Goal: Task Accomplishment & Management: Use online tool/utility

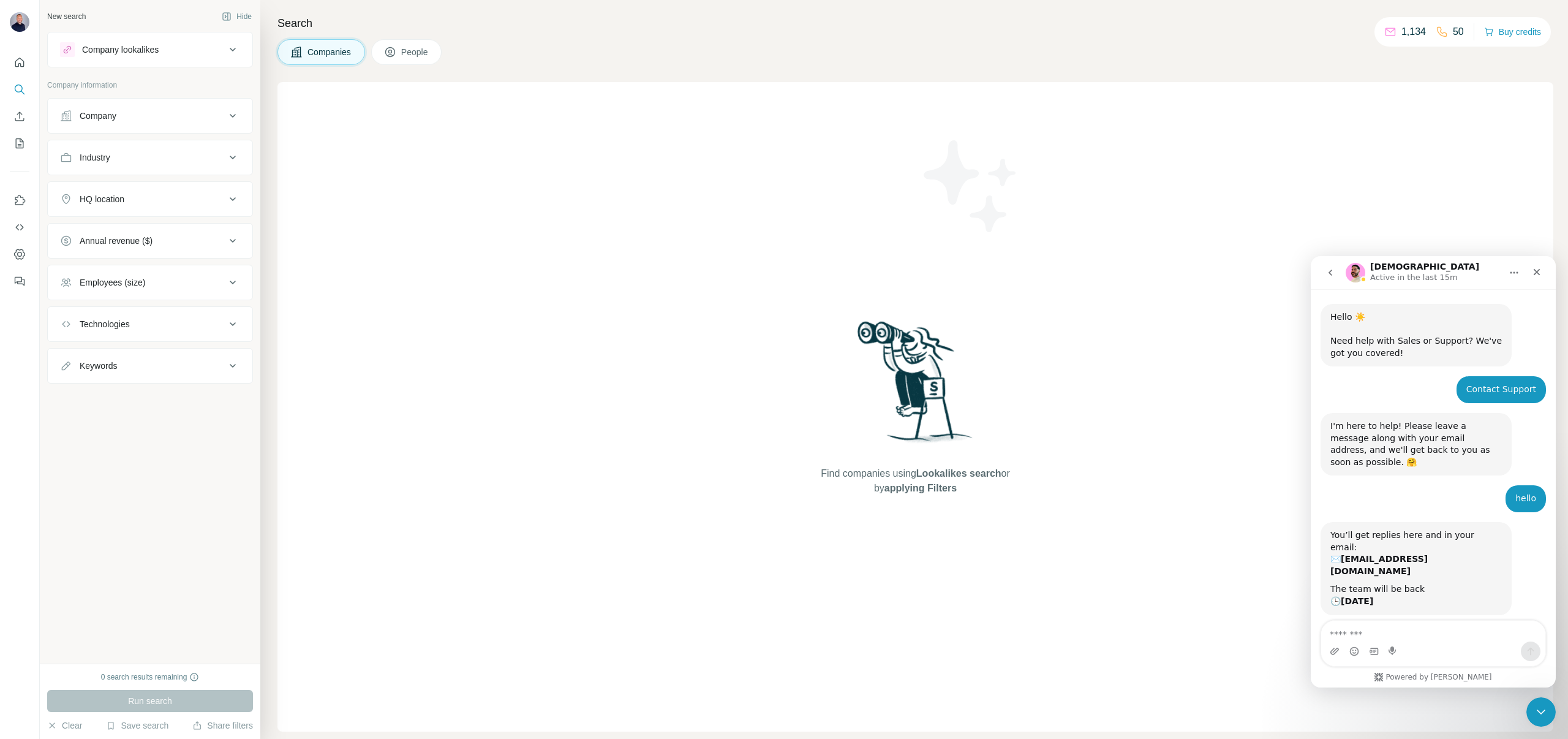
scroll to position [1675, 0]
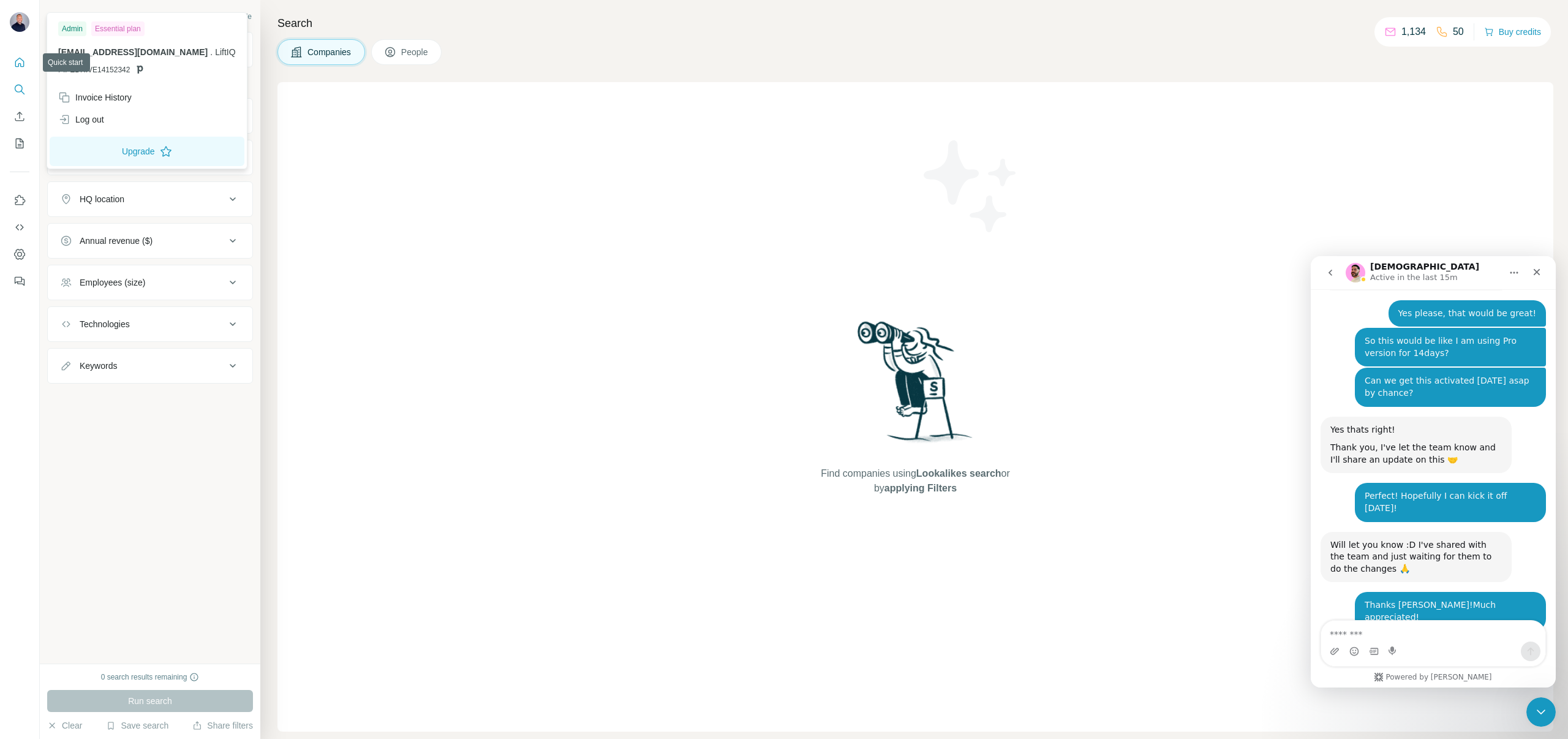
click at [20, 59] on icon "Quick start" at bounding box center [20, 62] width 12 height 12
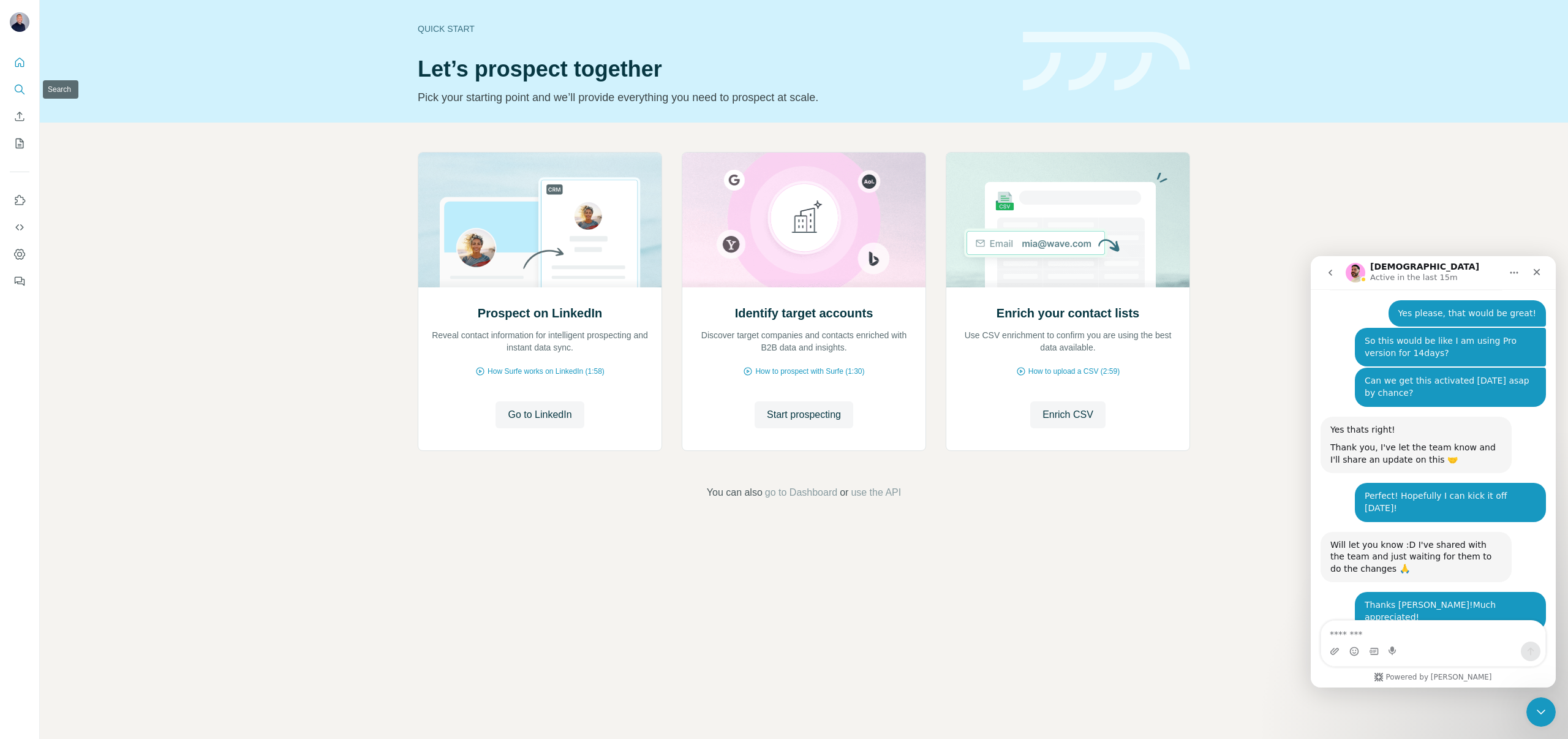
click at [21, 89] on icon "Search" at bounding box center [20, 89] width 12 height 12
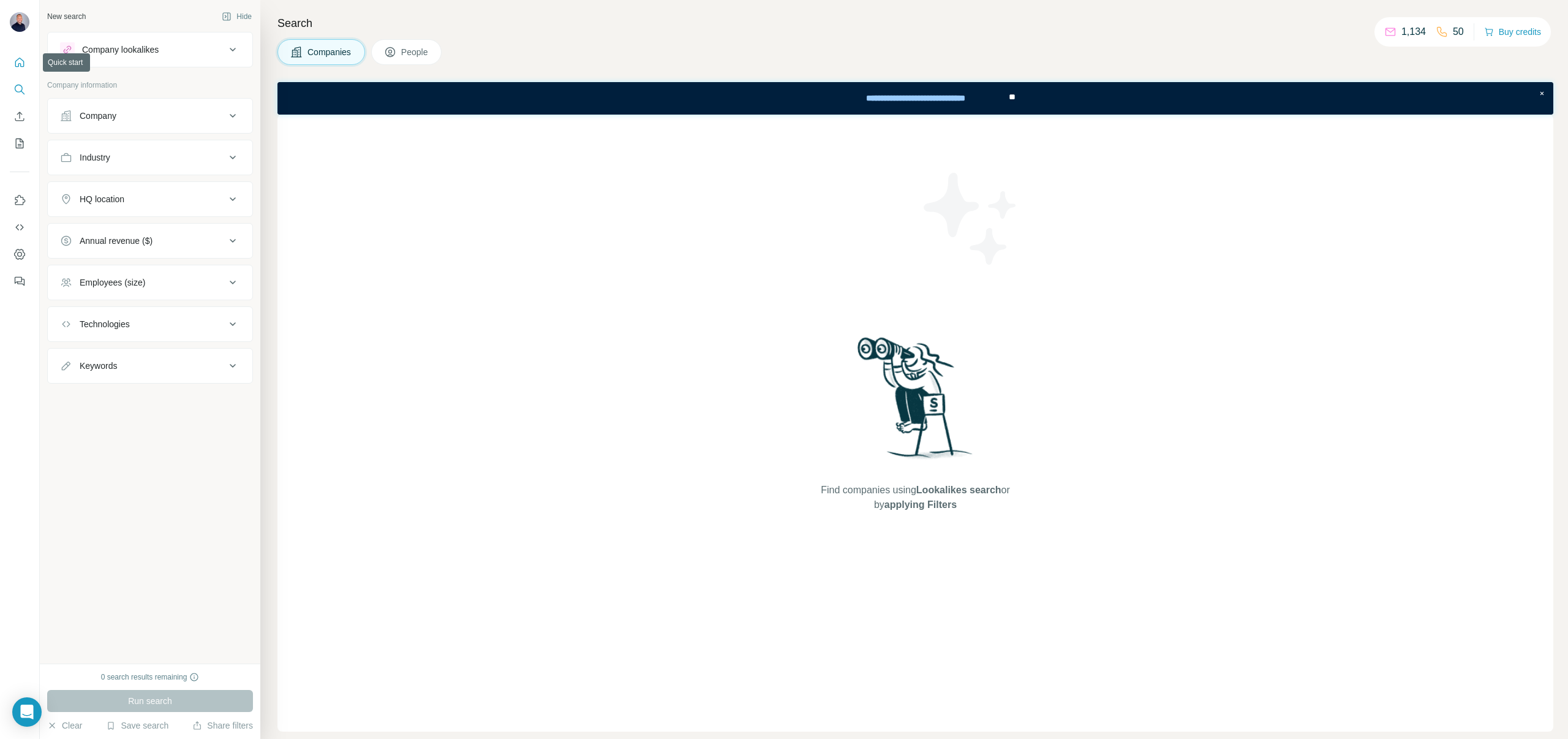
click at [15, 57] on icon "Quick start" at bounding box center [20, 62] width 12 height 12
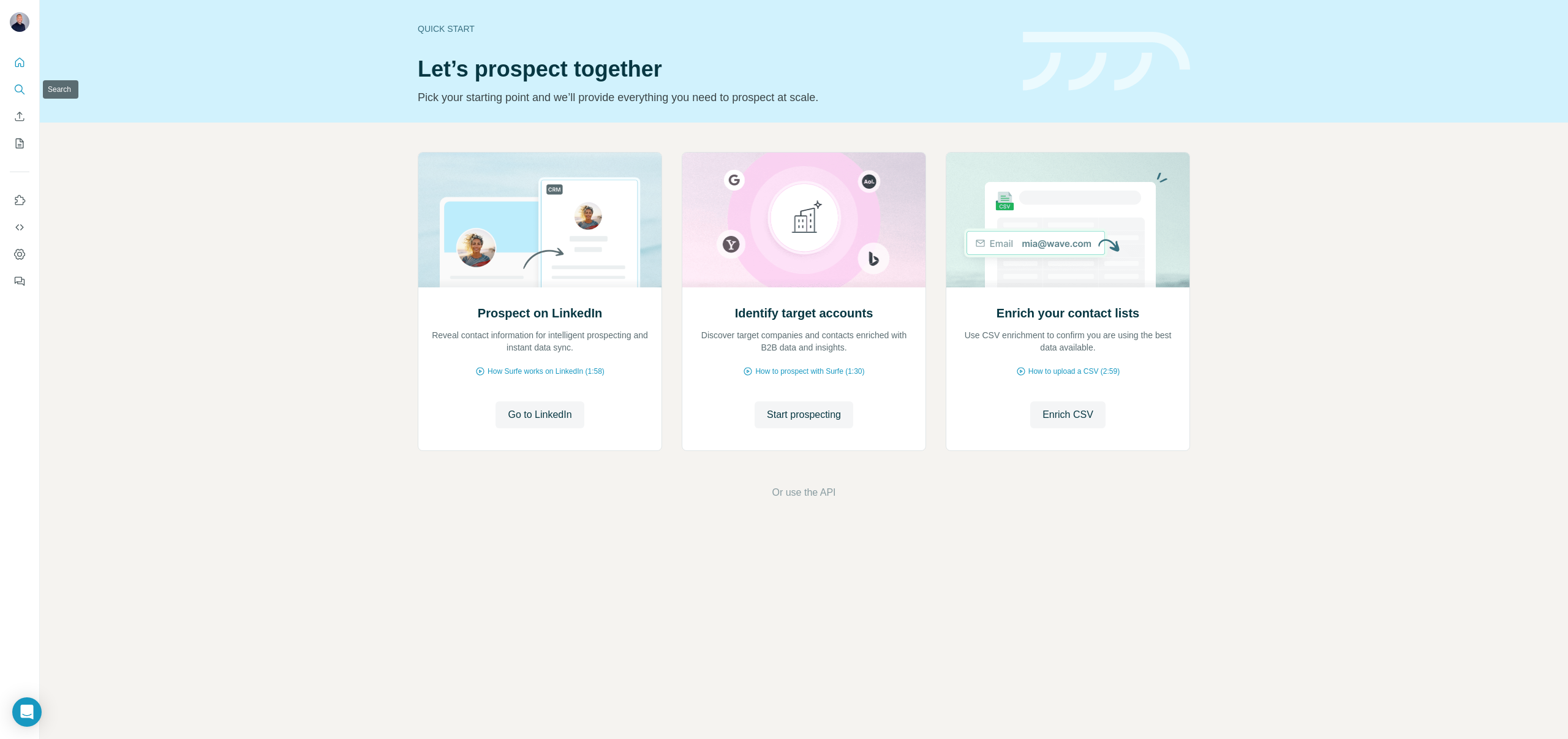
click at [20, 84] on icon "Search" at bounding box center [20, 89] width 12 height 12
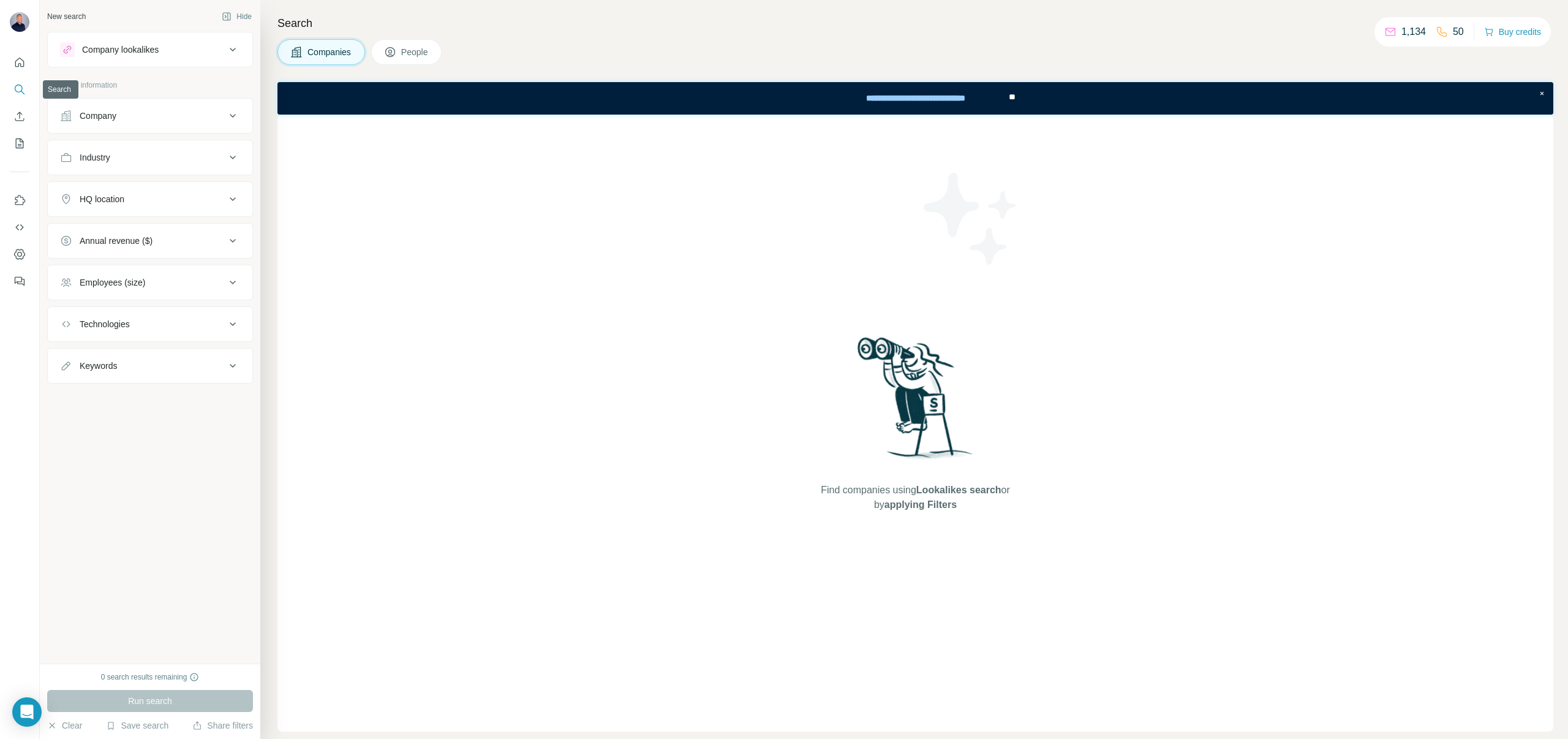
click at [21, 89] on icon "Search" at bounding box center [20, 89] width 12 height 12
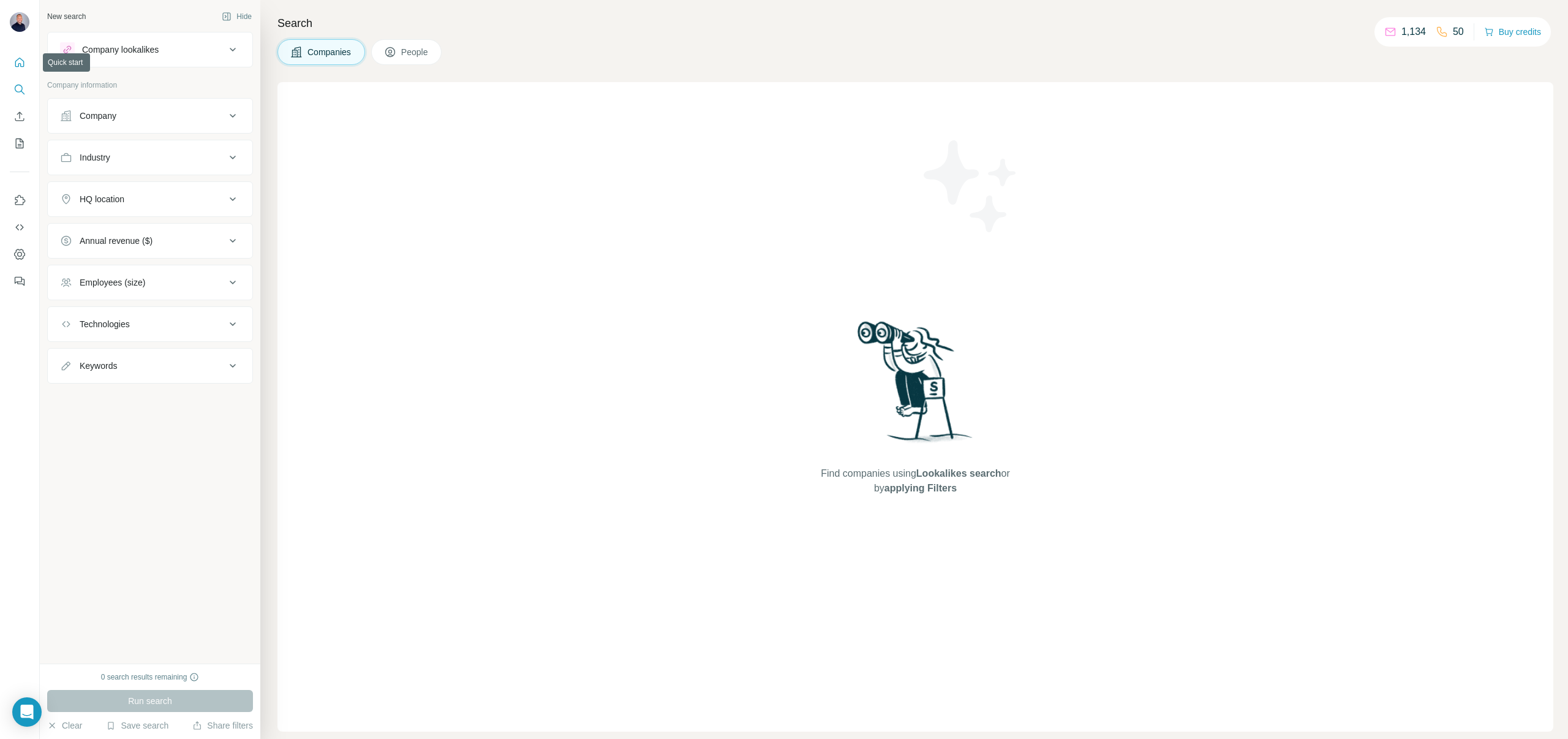
click at [20, 68] on button "Quick start" at bounding box center [20, 62] width 20 height 22
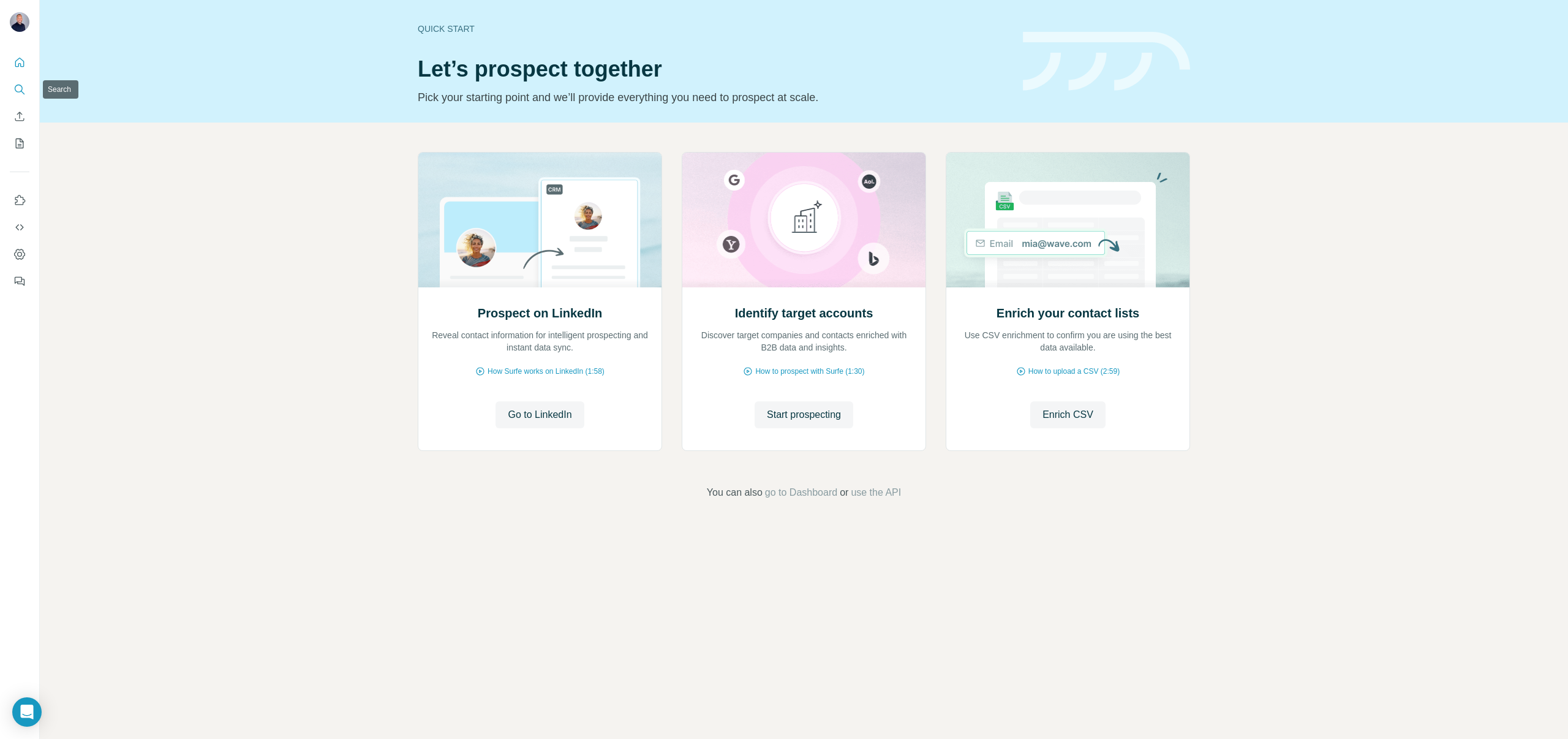
click at [18, 82] on button "Search" at bounding box center [20, 89] width 20 height 22
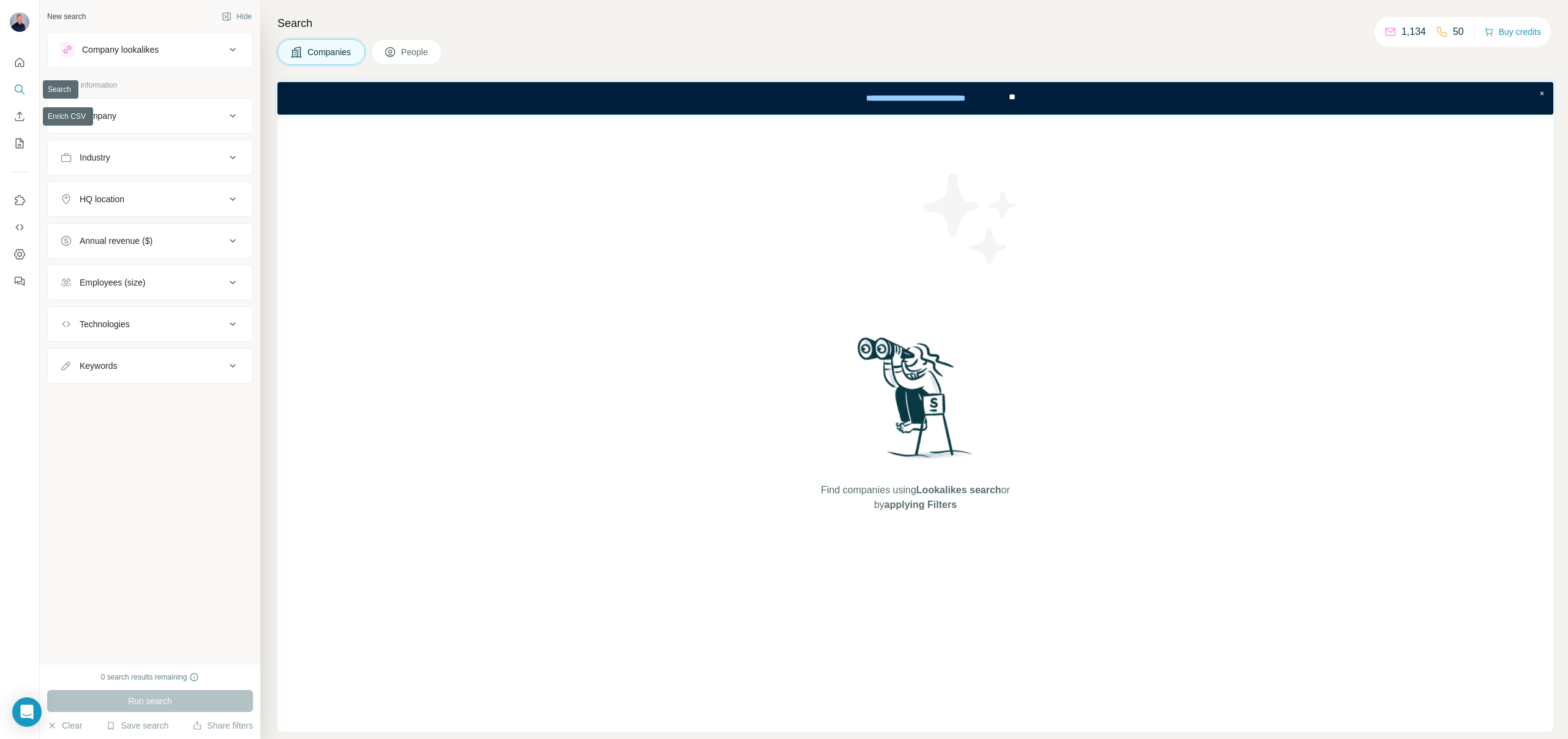
click at [27, 85] on button "Search" at bounding box center [20, 89] width 20 height 22
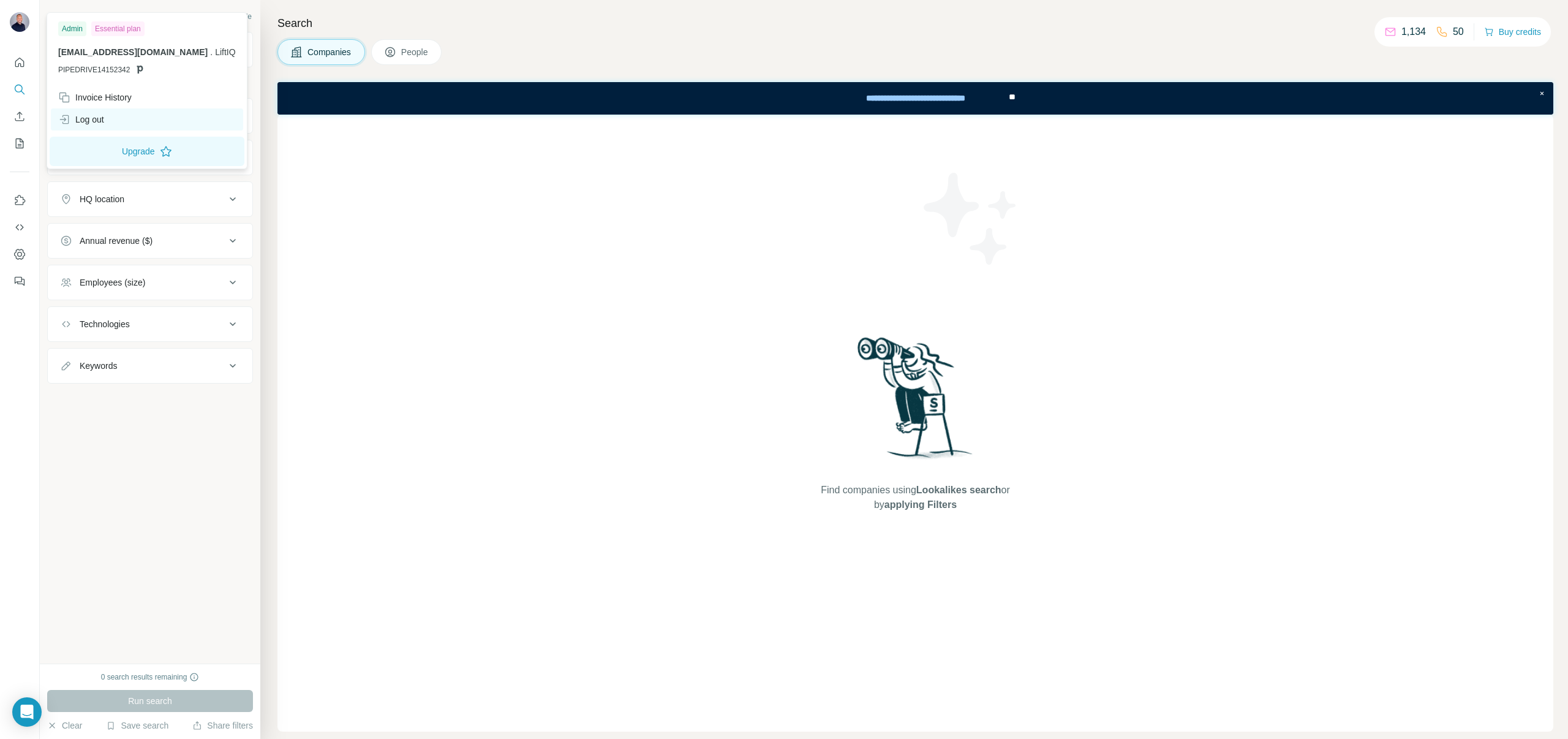
click at [99, 117] on div "Log out" at bounding box center [81, 120] width 46 height 12
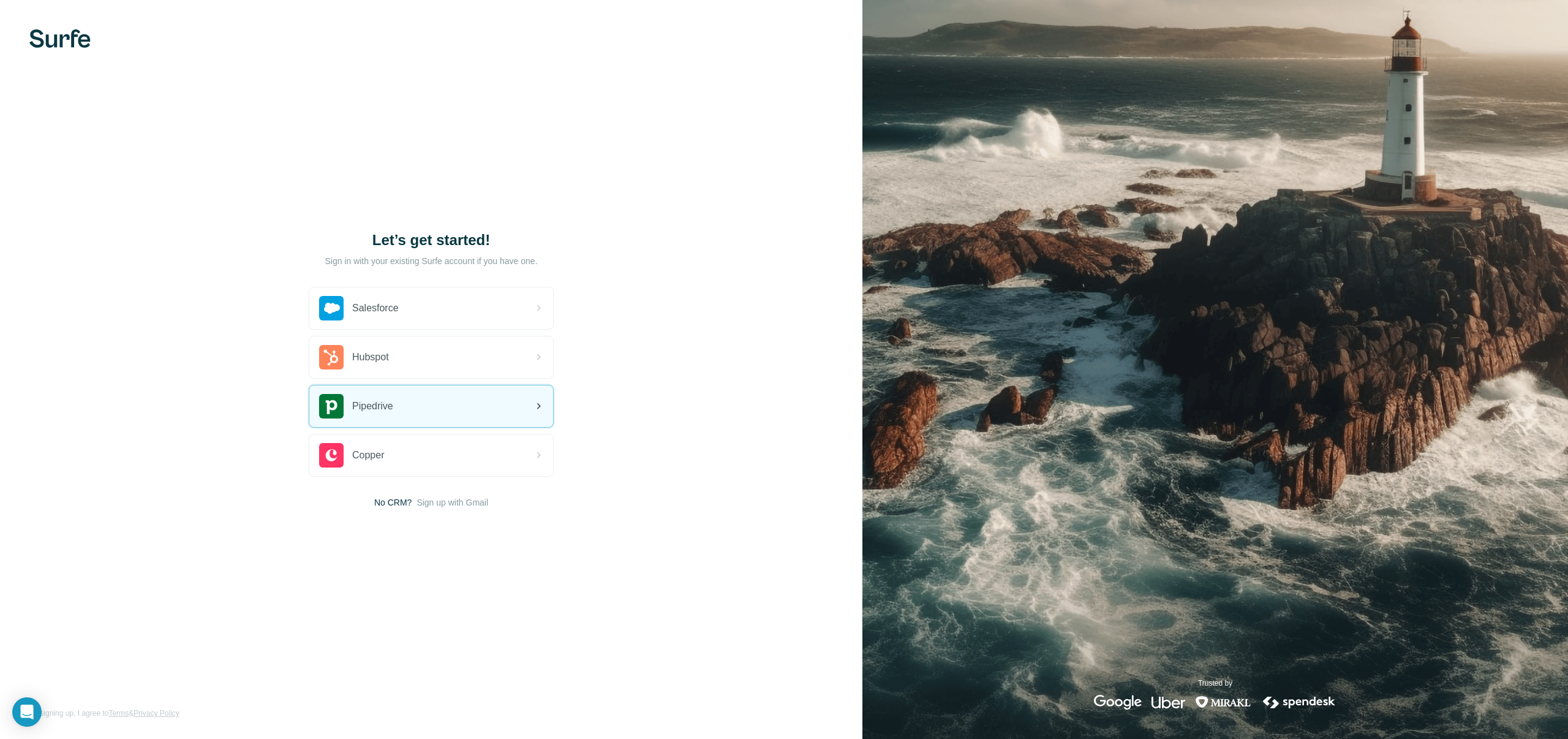
click at [363, 395] on div "Pipedrive" at bounding box center [356, 406] width 74 height 25
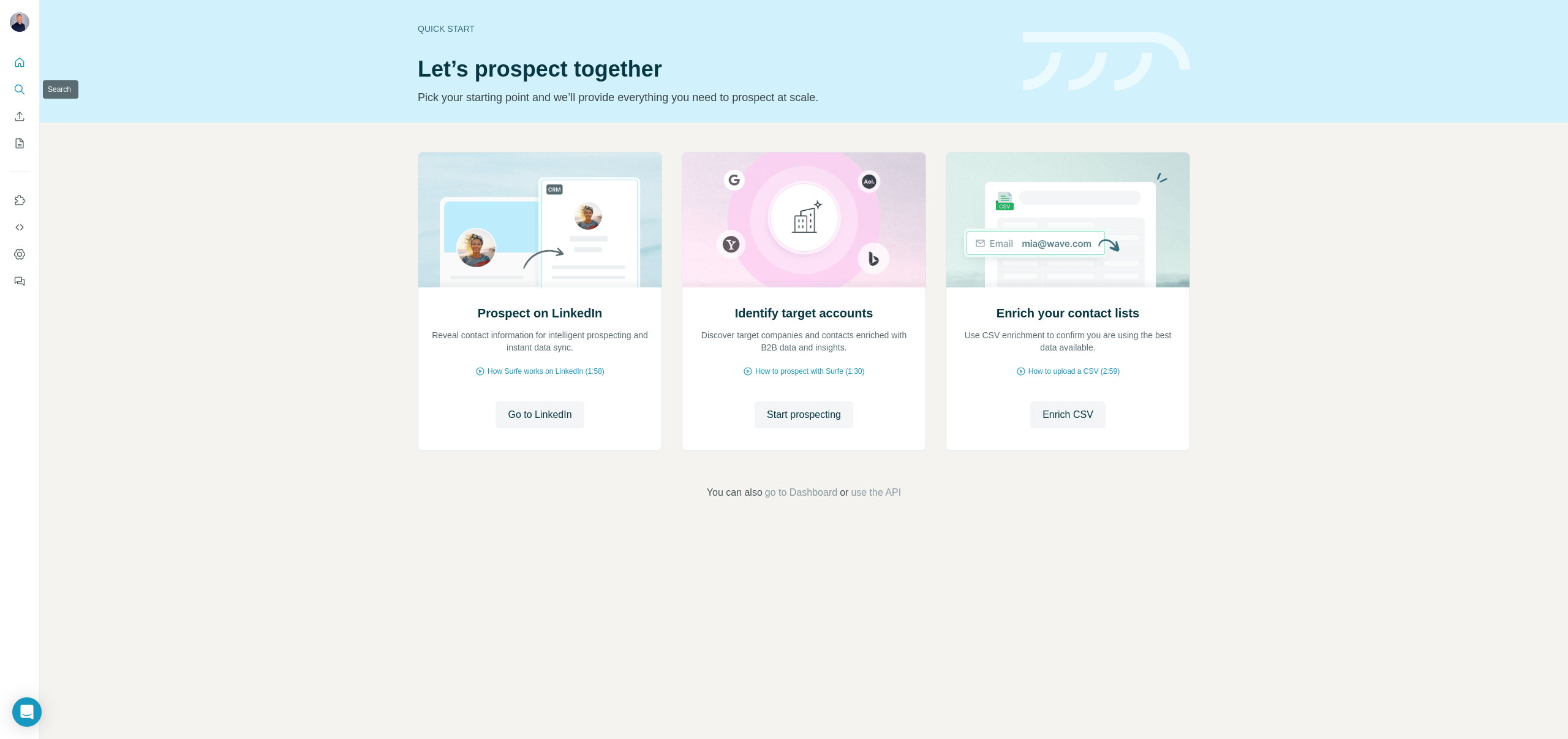
click at [14, 91] on icon "Search" at bounding box center [20, 89] width 12 height 12
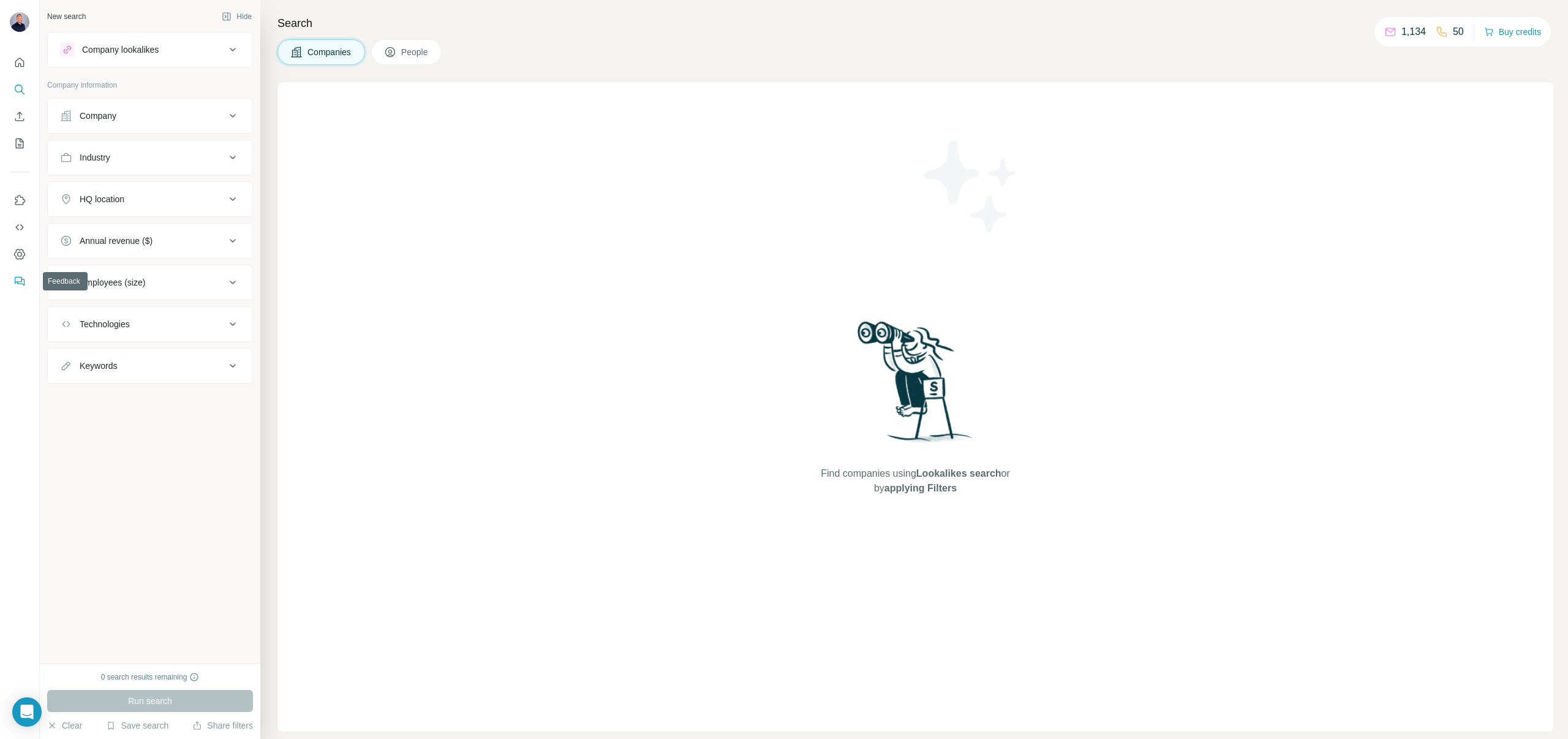
click at [13, 282] on button "Feedback" at bounding box center [20, 281] width 20 height 22
click at [16, 87] on icon "Search" at bounding box center [20, 89] width 12 height 12
click at [21, 58] on icon "Quick start" at bounding box center [19, 61] width 9 height 9
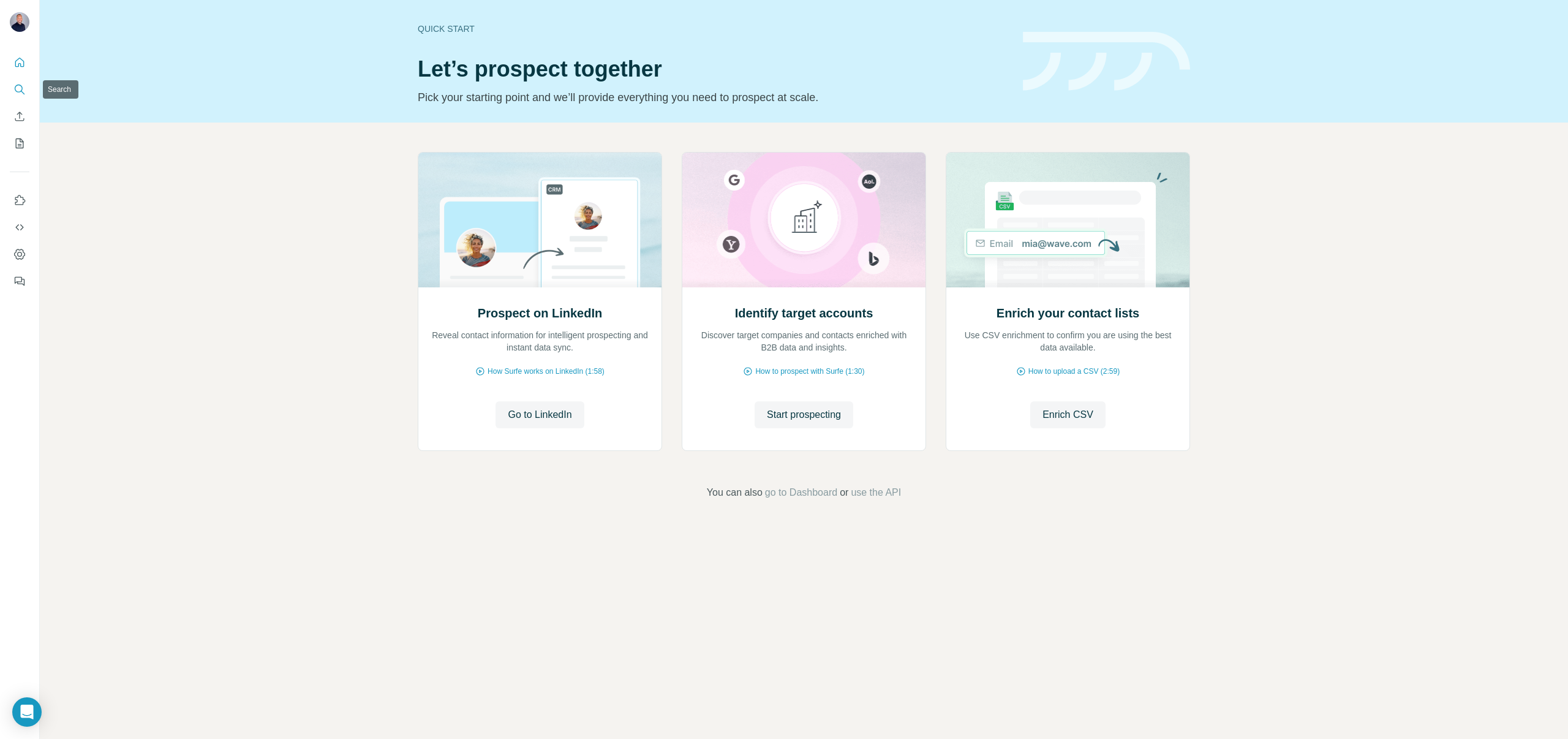
click at [20, 89] on icon "Search" at bounding box center [20, 89] width 12 height 12
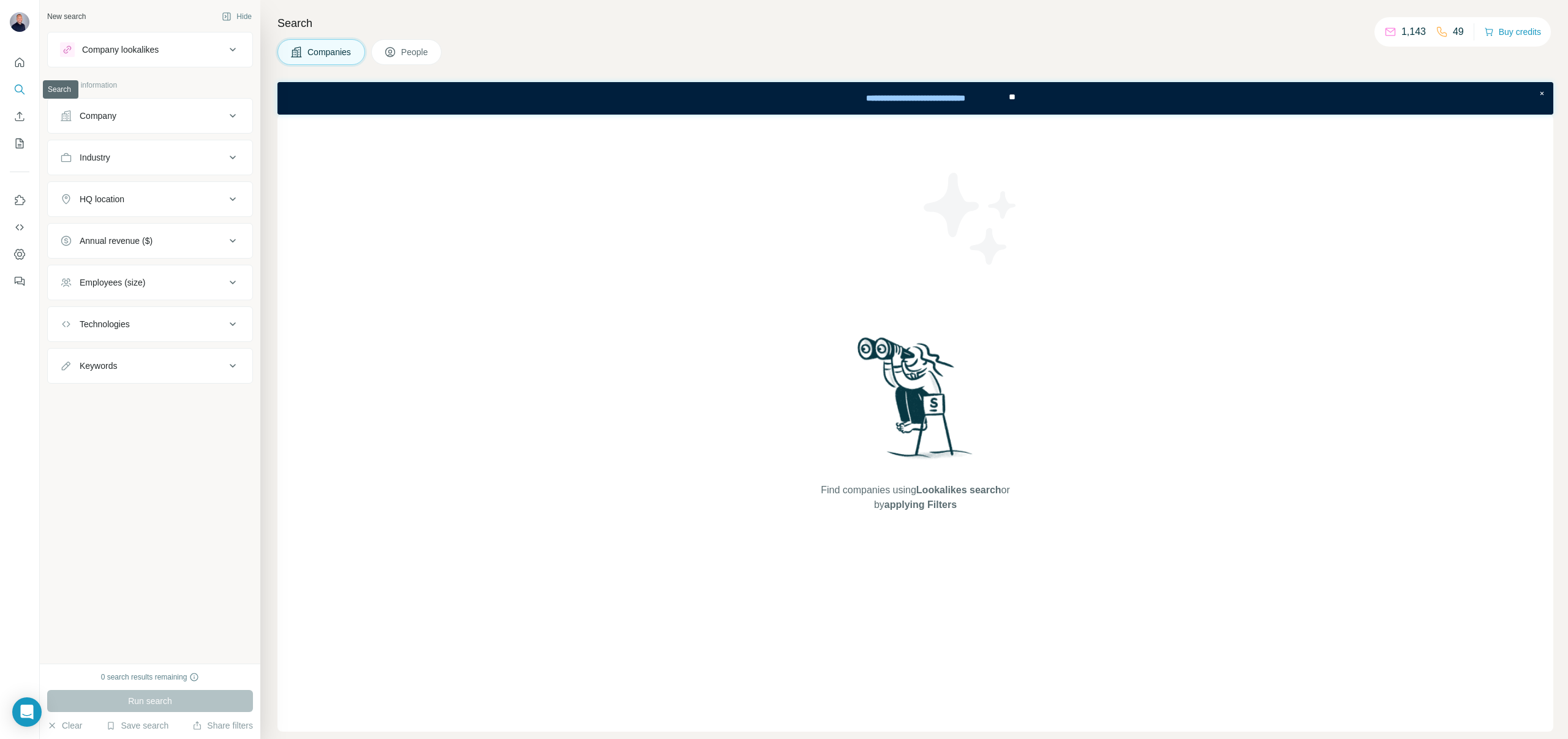
click at [20, 94] on icon "Search" at bounding box center [20, 89] width 12 height 12
click at [23, 63] on icon "Quick start" at bounding box center [20, 62] width 12 height 12
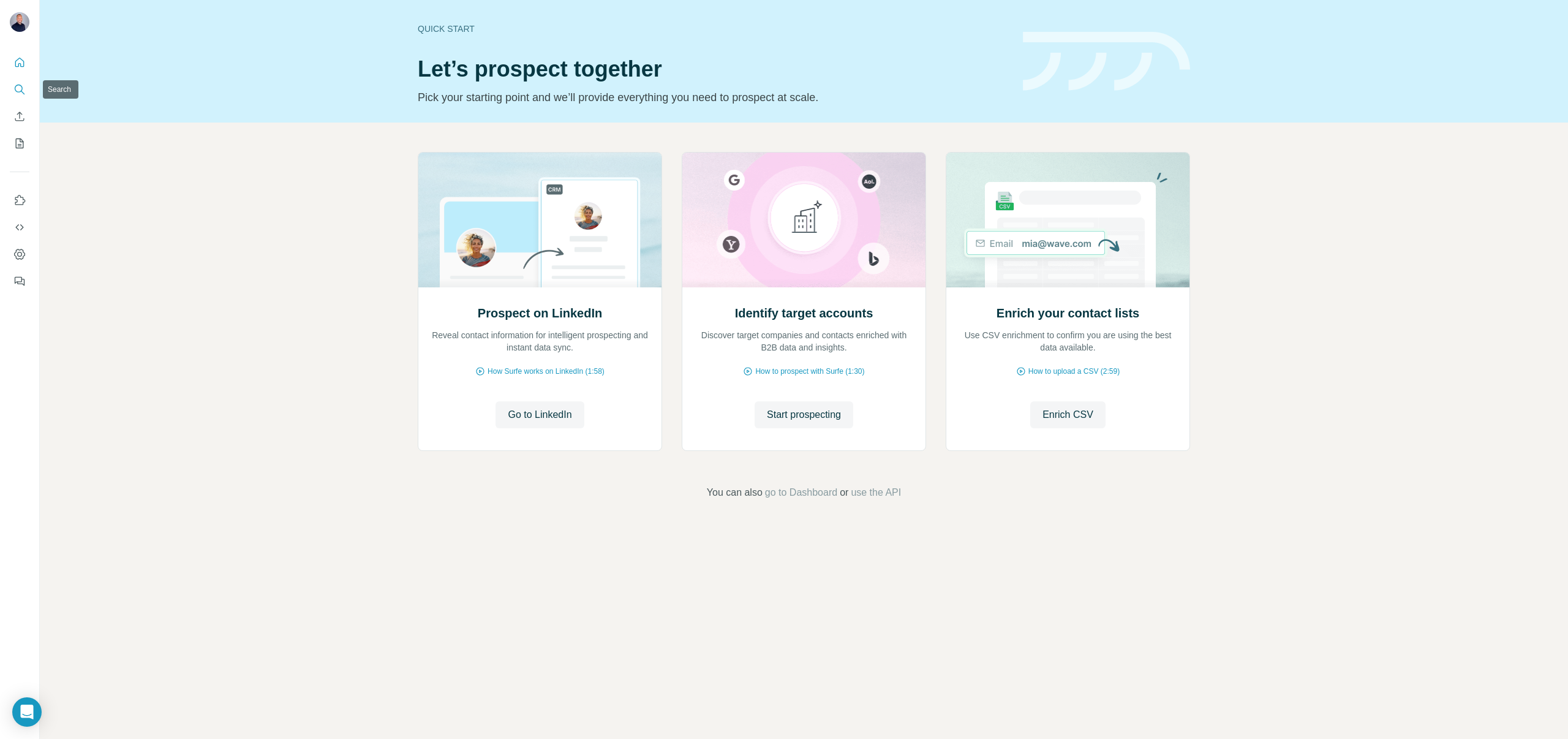
click at [22, 91] on icon "Search" at bounding box center [23, 93] width 4 height 4
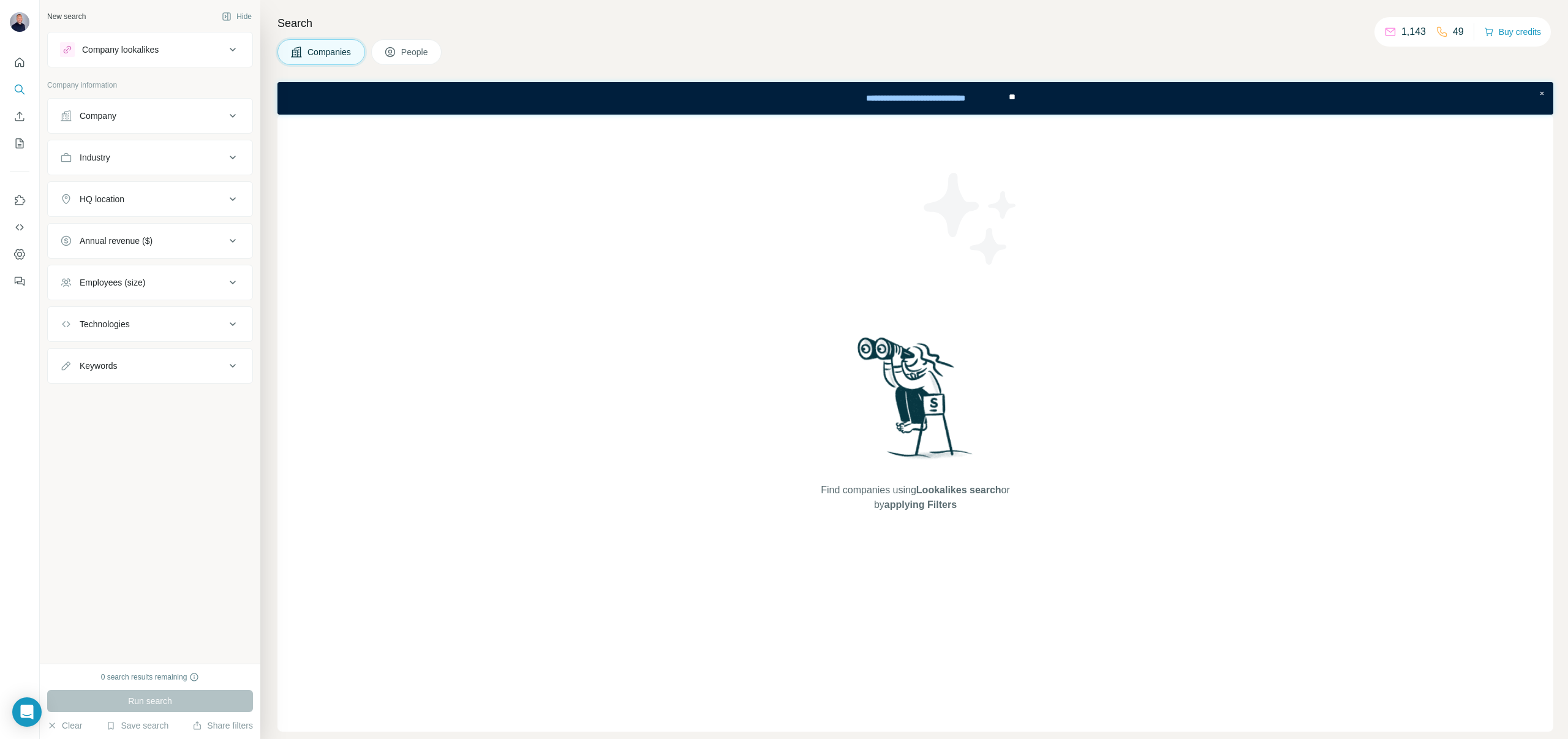
click at [35, 68] on div at bounding box center [20, 168] width 40 height 248
click at [19, 60] on icon "Quick start" at bounding box center [20, 62] width 12 height 12
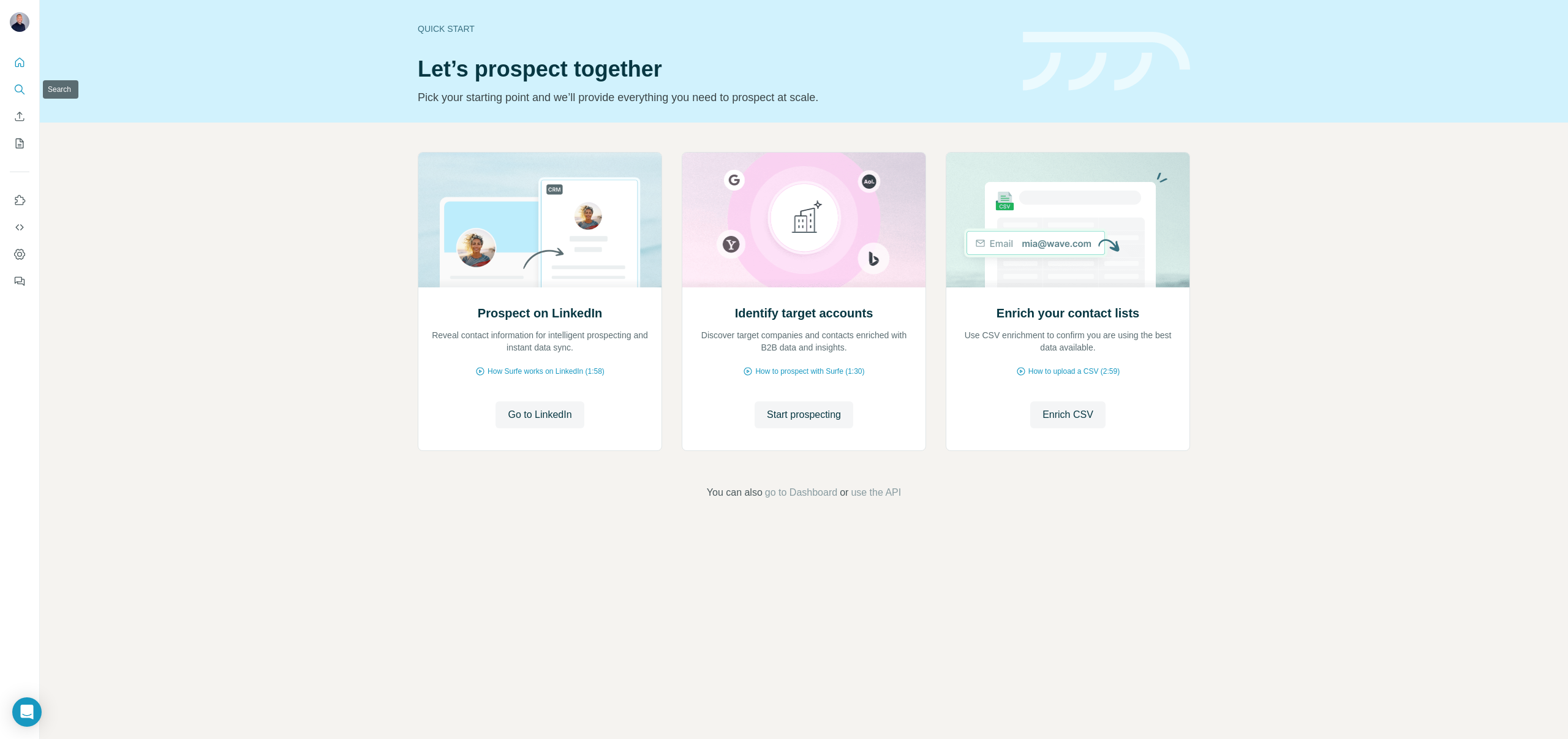
click at [20, 92] on icon "Search" at bounding box center [20, 89] width 12 height 12
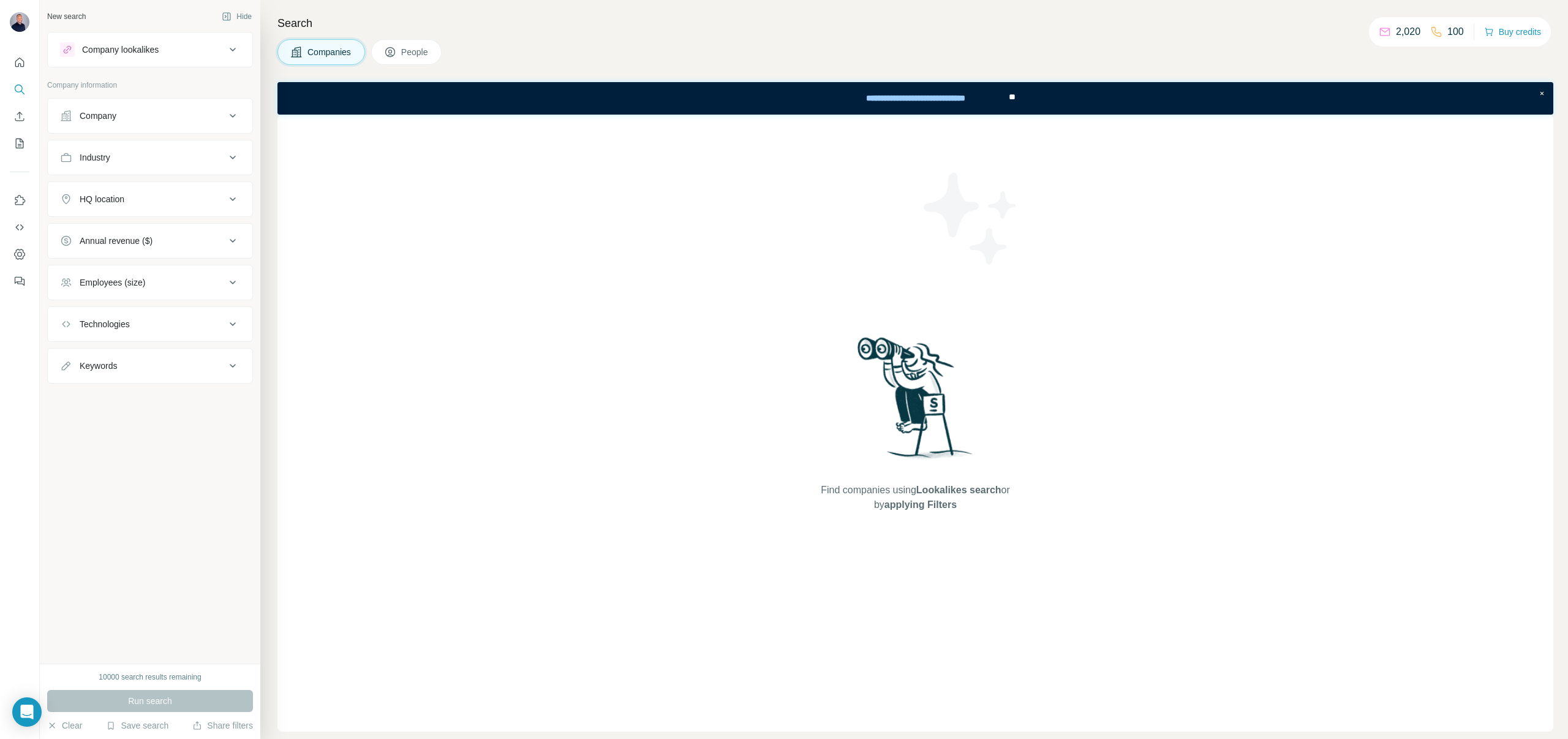
click at [203, 125] on button "Company" at bounding box center [149, 116] width 205 height 30
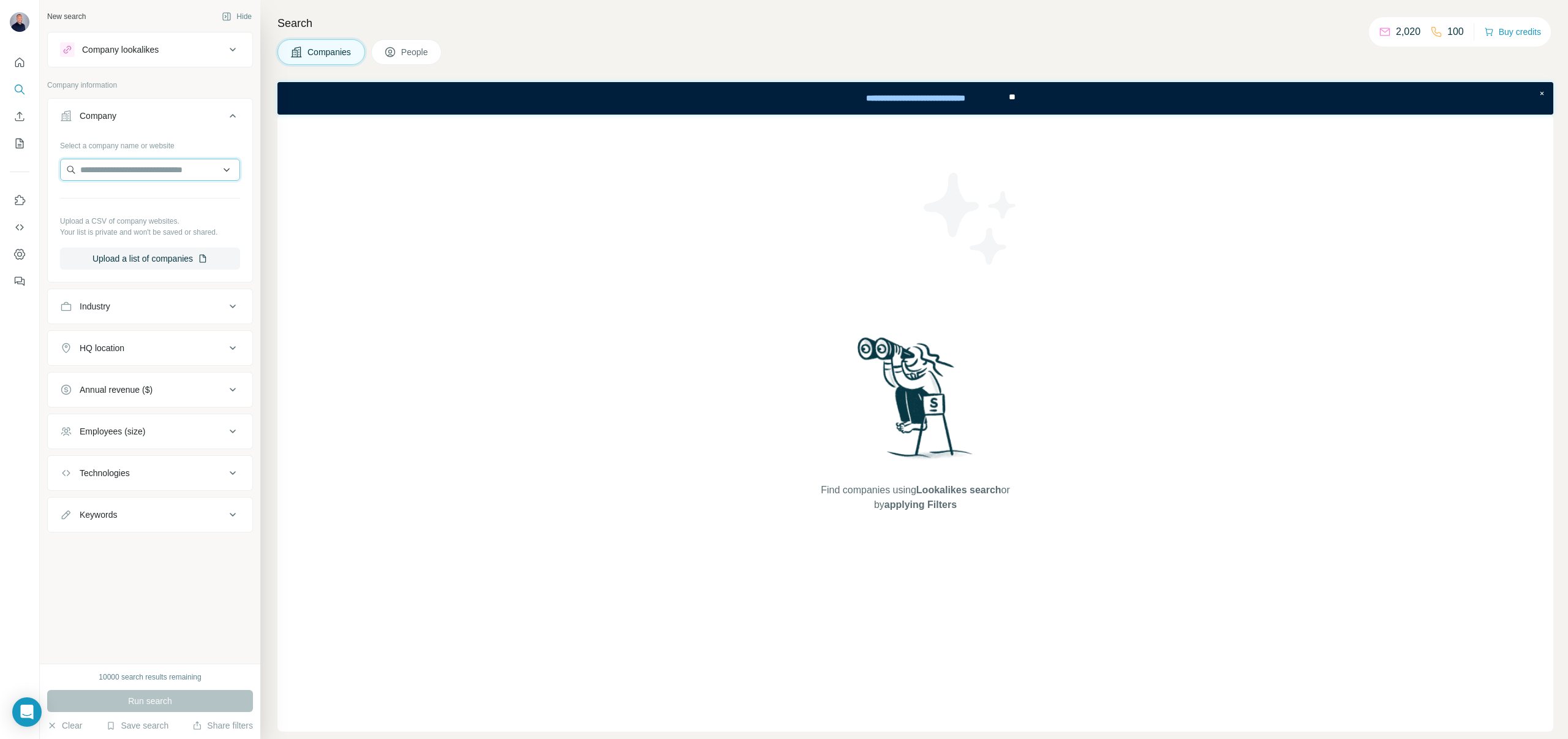
click at [144, 168] on input "text" at bounding box center [150, 169] width 180 height 22
click at [155, 171] on input "text" at bounding box center [150, 169] width 180 height 22
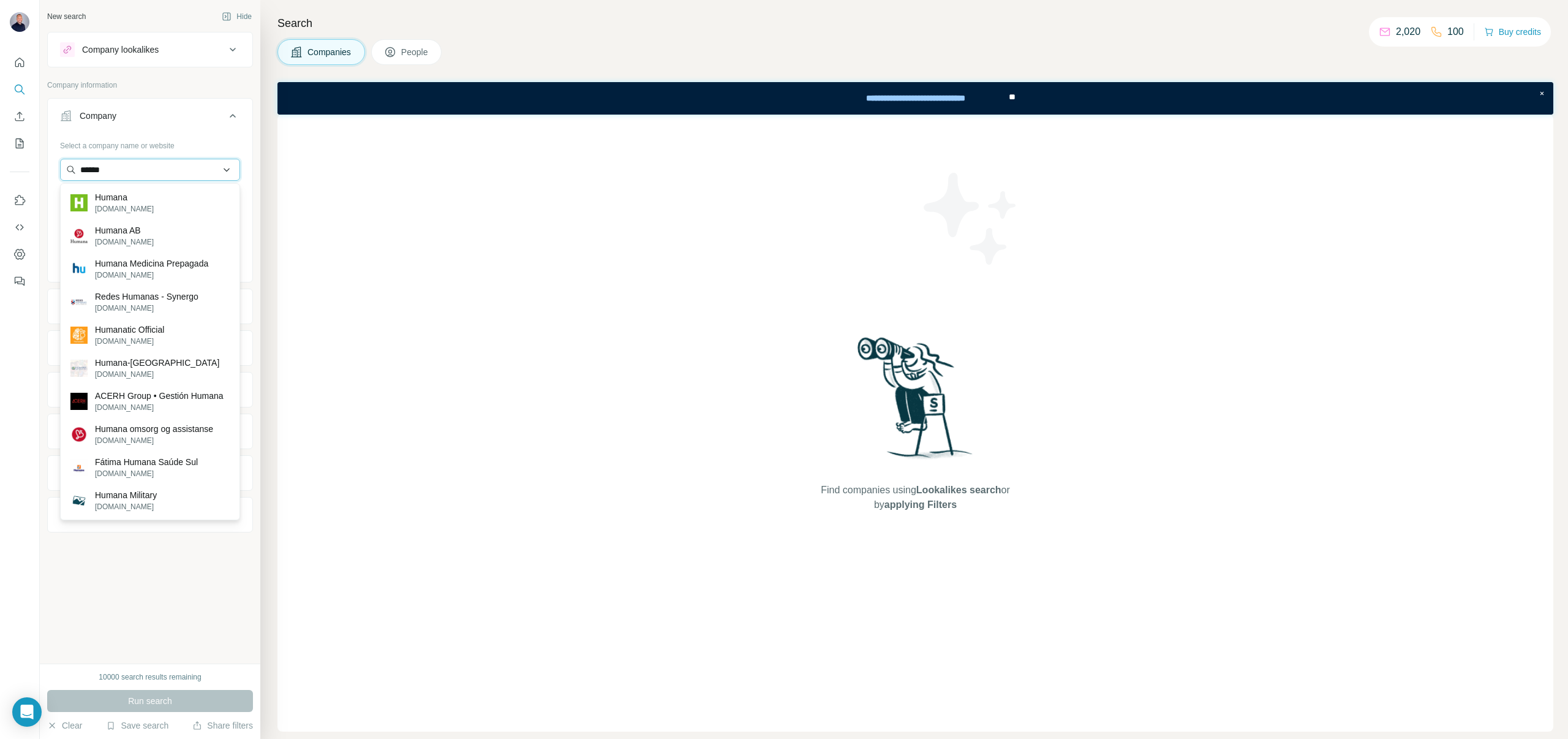
click at [135, 175] on input "******" at bounding box center [150, 169] width 180 height 22
drag, startPoint x: 122, startPoint y: 172, endPoint x: 25, endPoint y: 144, distance: 101.0
click at [46, 146] on div "New search Hide Company lookalikes Company information Company Select a company…" at bounding box center [149, 331] width 221 height 664
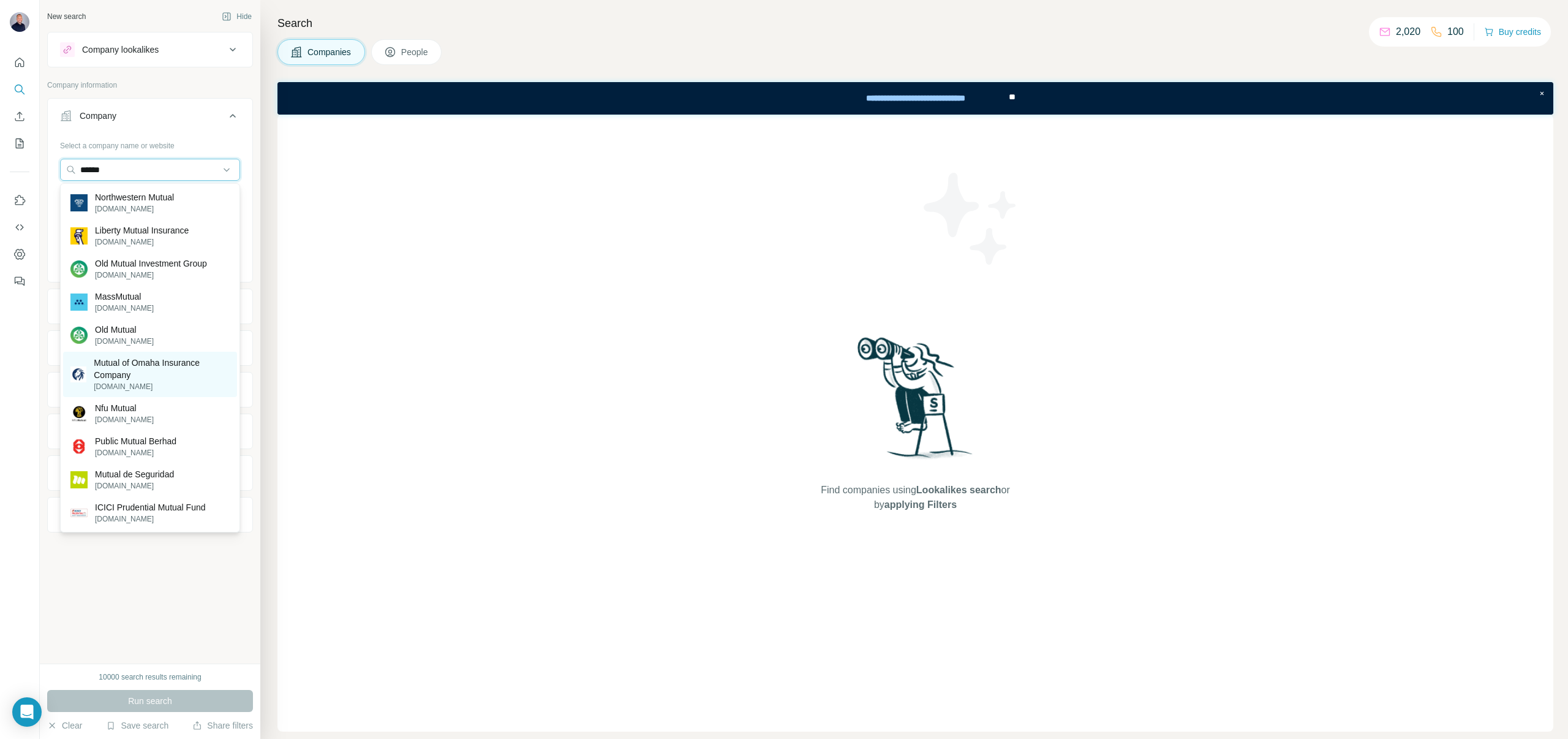
type input "******"
click at [132, 364] on p "Mutual of Omaha Insurance Company" at bounding box center [161, 368] width 136 height 25
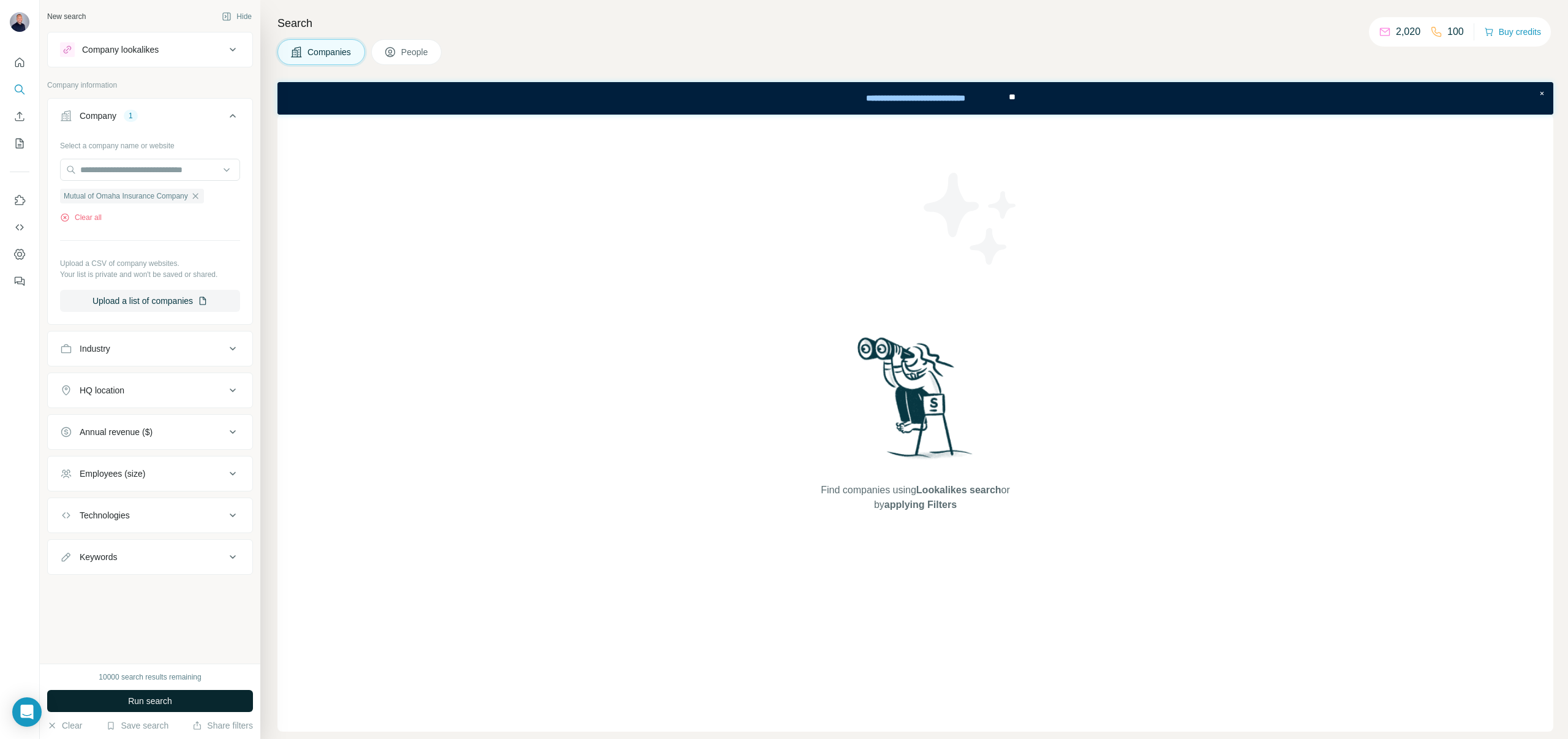
click at [119, 705] on button "Run search" at bounding box center [150, 700] width 206 height 22
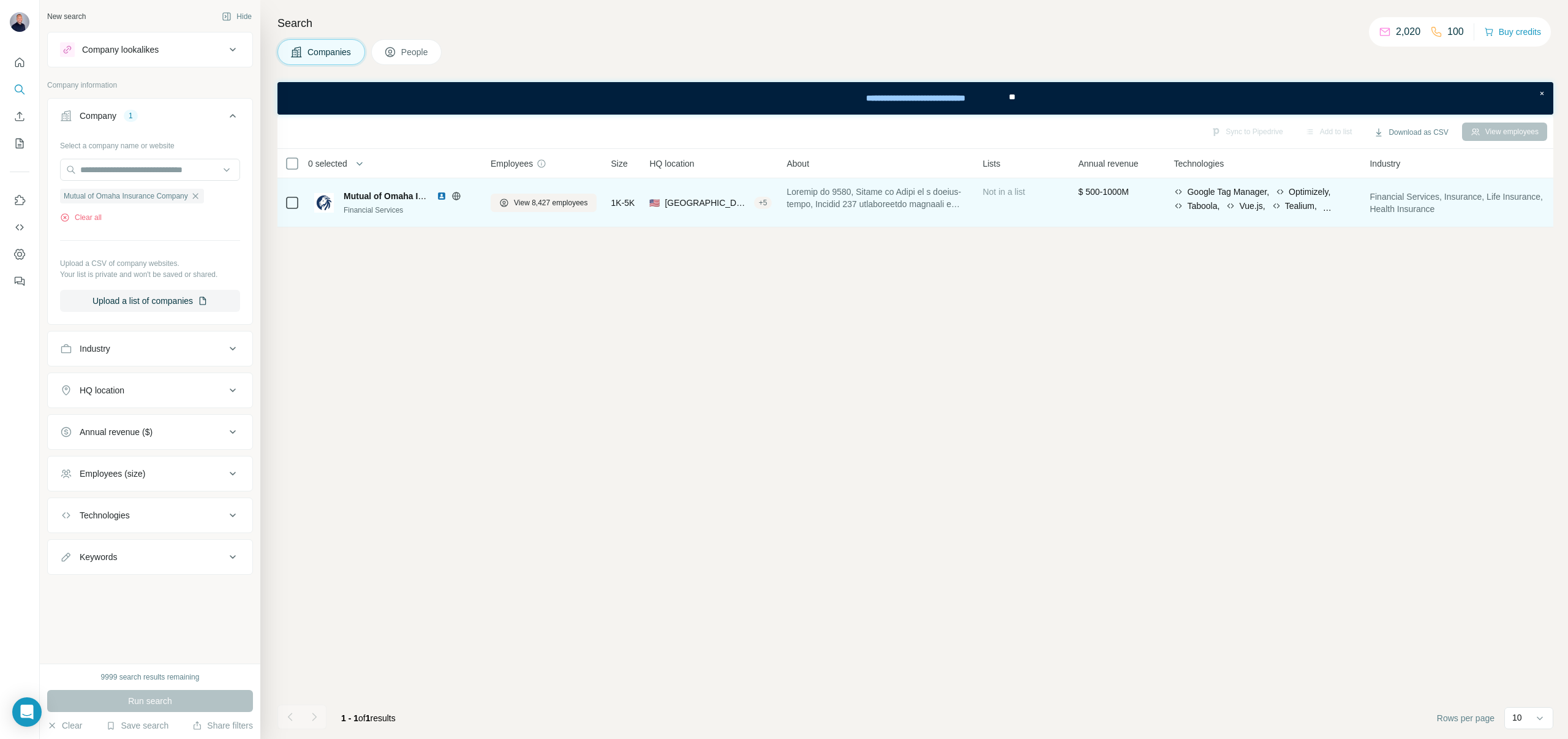
click at [300, 202] on td at bounding box center [293, 203] width 30 height 49
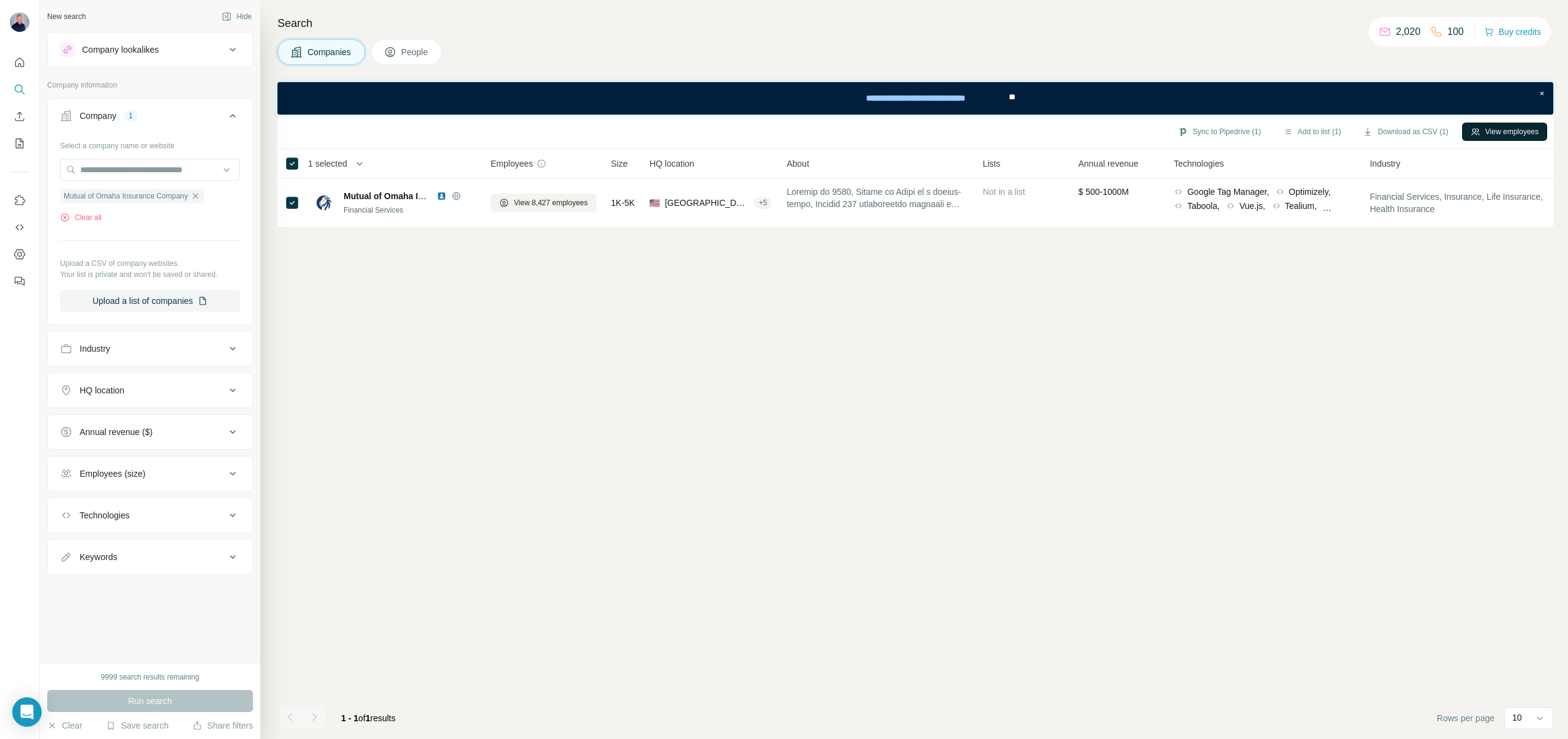
click at [1489, 135] on button "View employees" at bounding box center [1505, 132] width 85 height 19
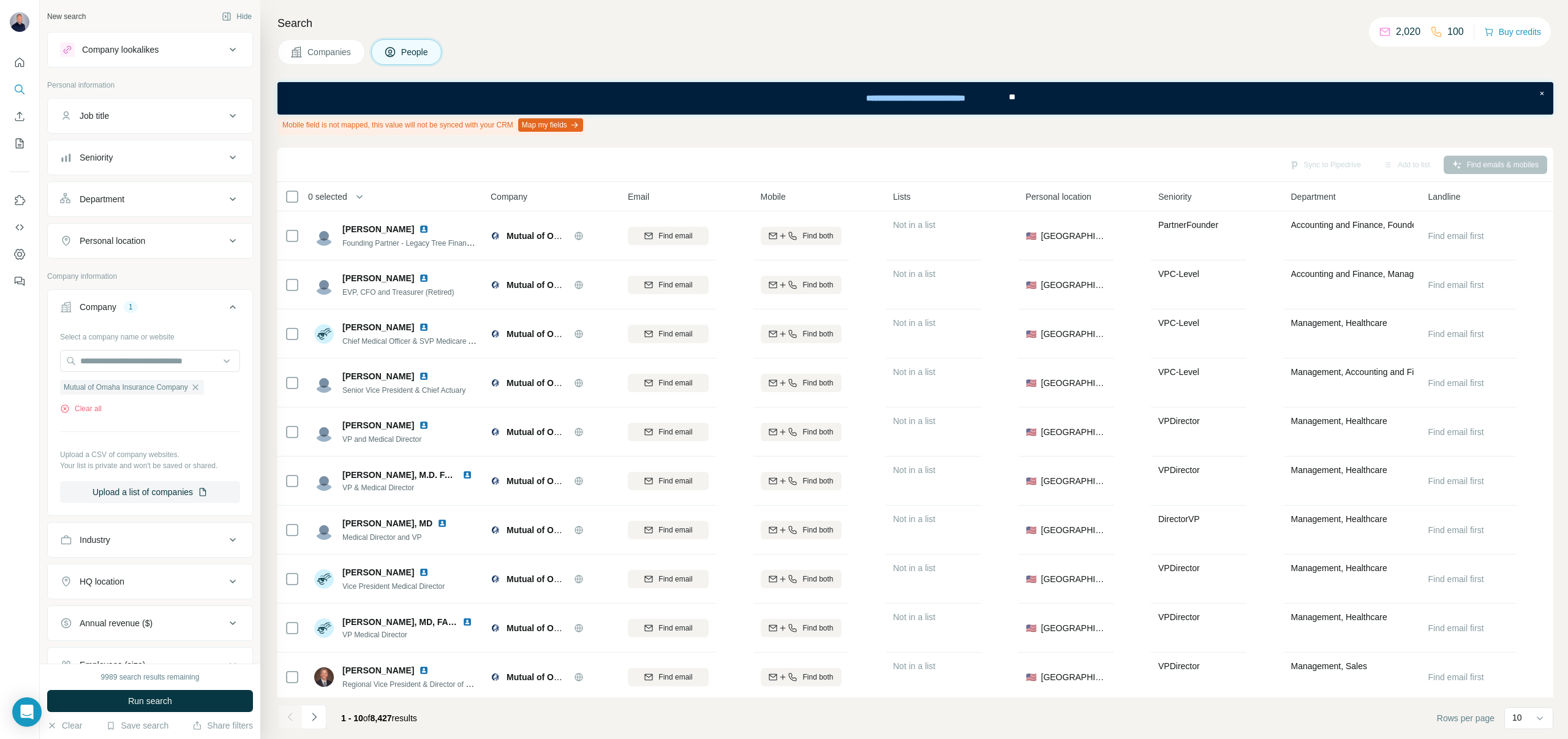
click at [145, 159] on div "Seniority" at bounding box center [142, 157] width 165 height 12
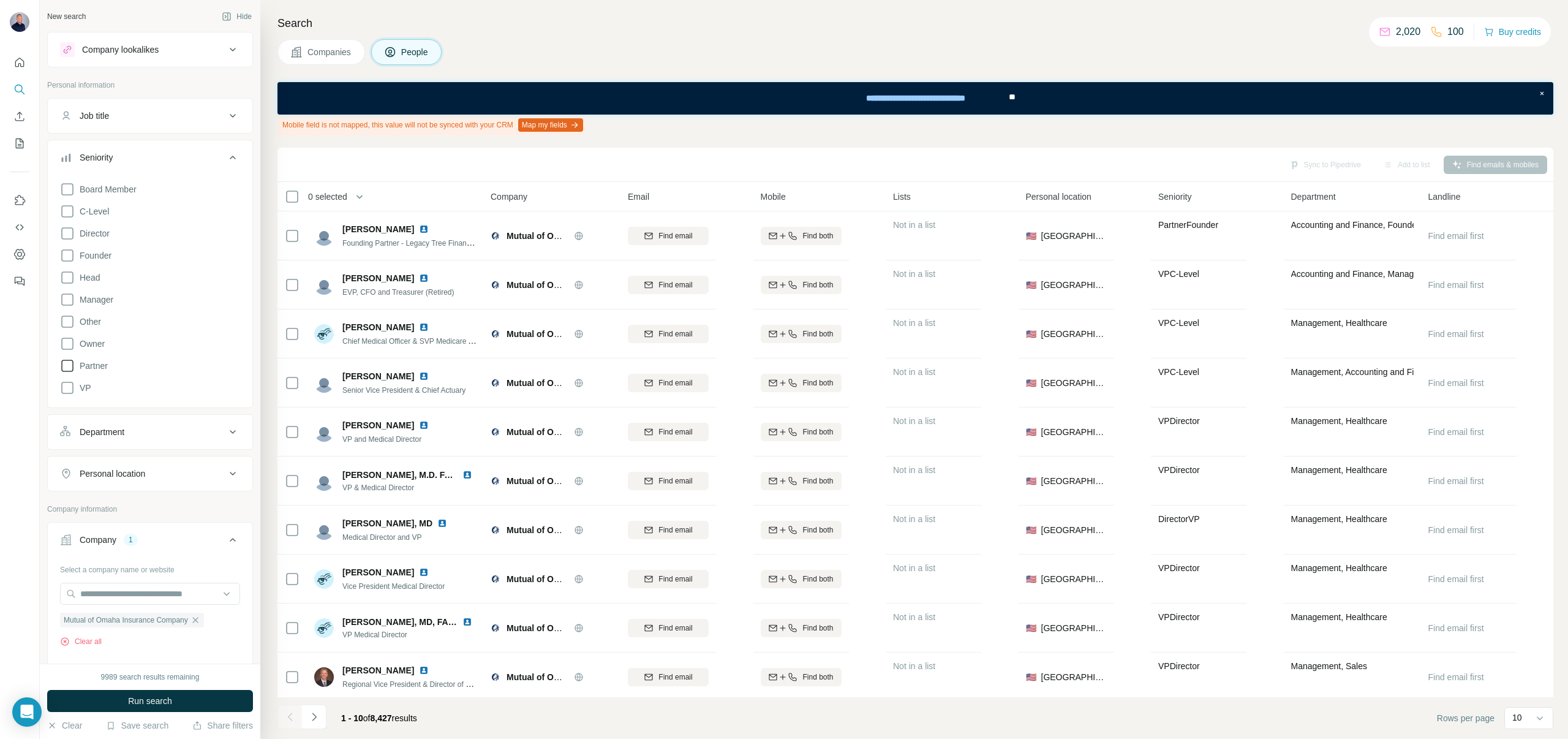
click at [66, 365] on icon at bounding box center [67, 365] width 15 height 15
click at [70, 255] on icon at bounding box center [67, 255] width 15 height 15
click at [68, 251] on icon at bounding box center [67, 255] width 12 height 12
click at [68, 231] on icon at bounding box center [67, 232] width 15 height 15
click at [65, 302] on icon at bounding box center [67, 299] width 15 height 15
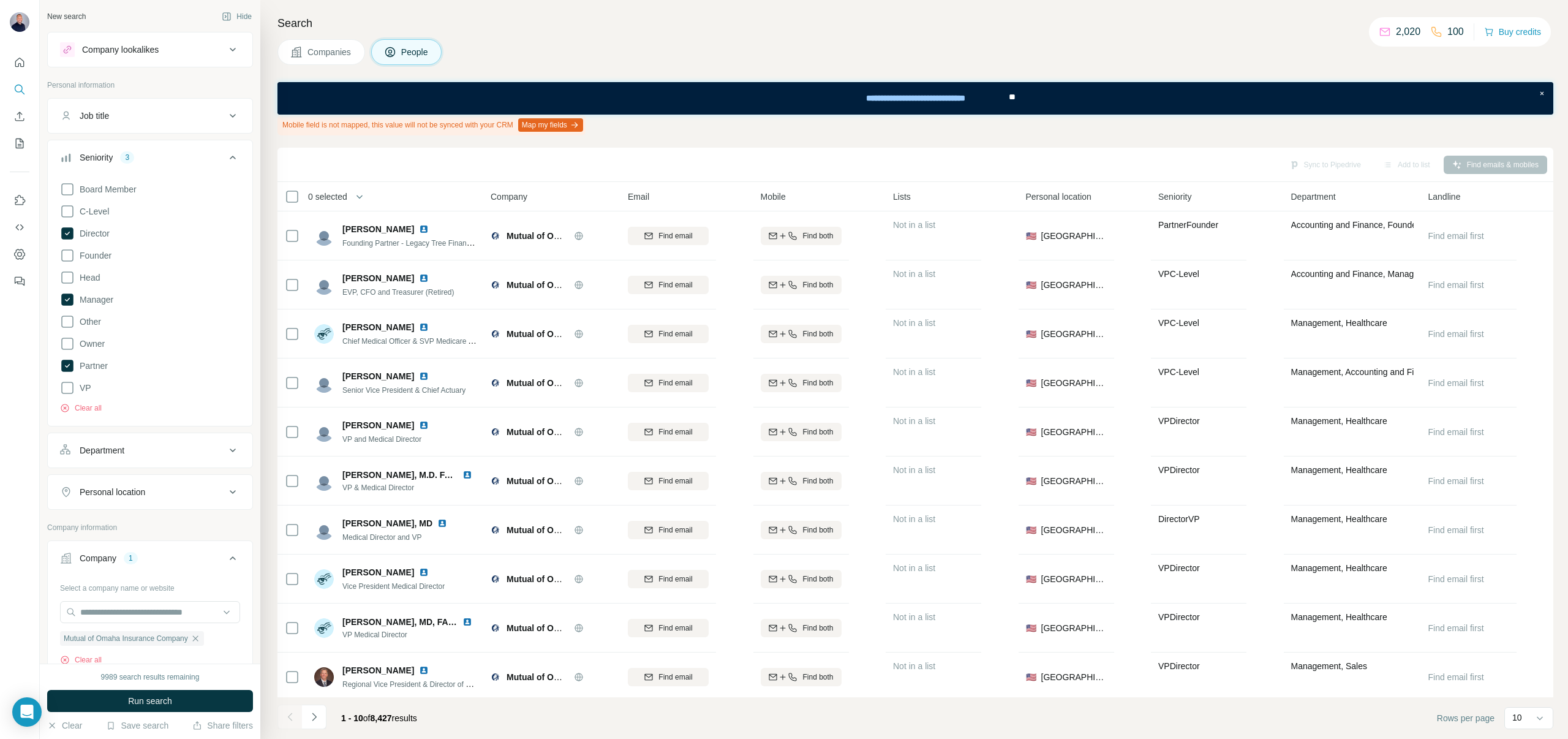
click at [136, 453] on div "Department" at bounding box center [142, 450] width 165 height 12
click at [126, 480] on input at bounding box center [143, 481] width 151 height 14
type input "*********"
click at [129, 505] on p "Marketing and Advertising" at bounding box center [120, 508] width 99 height 12
click at [162, 699] on span "Run search" at bounding box center [149, 700] width 45 height 12
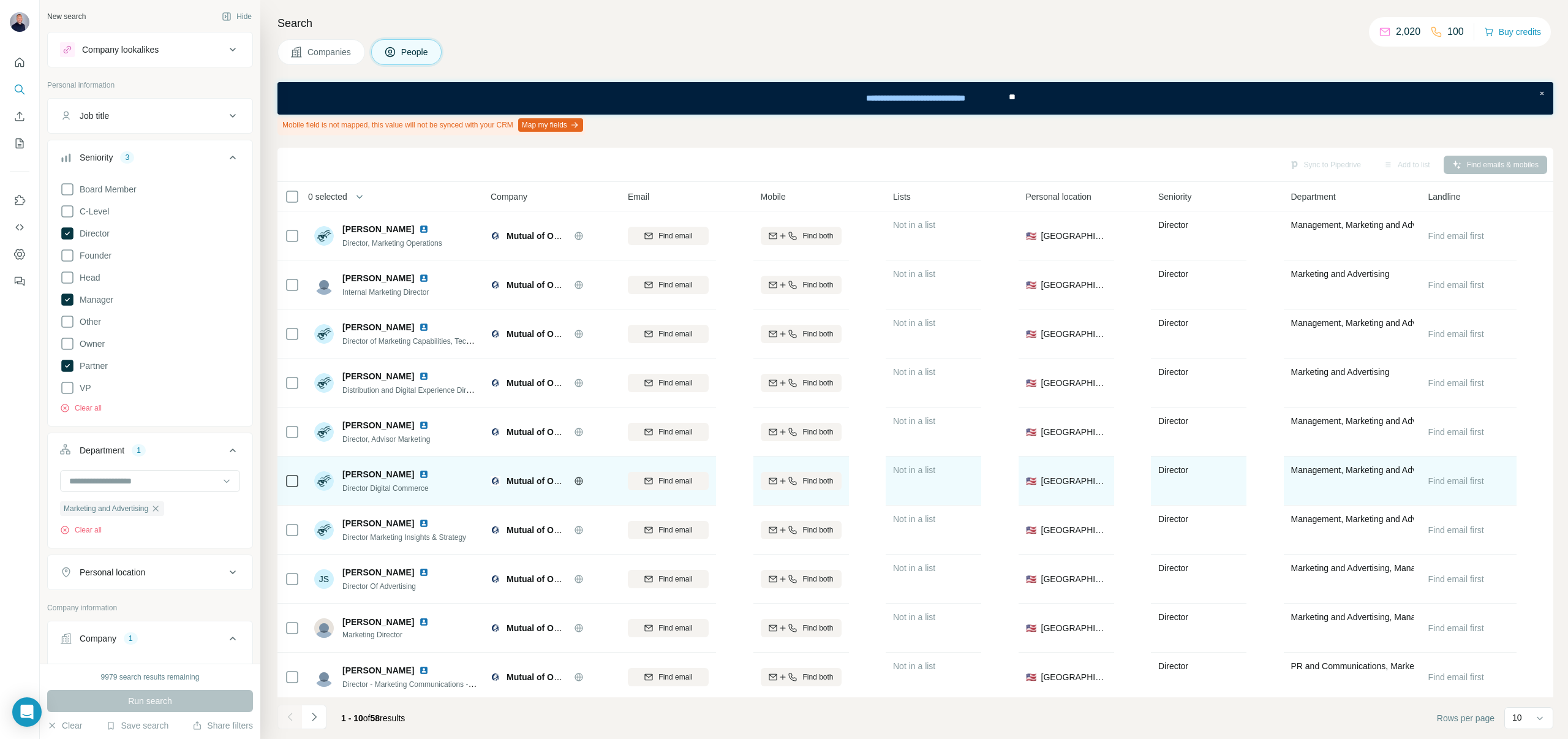
scroll to position [4, 0]
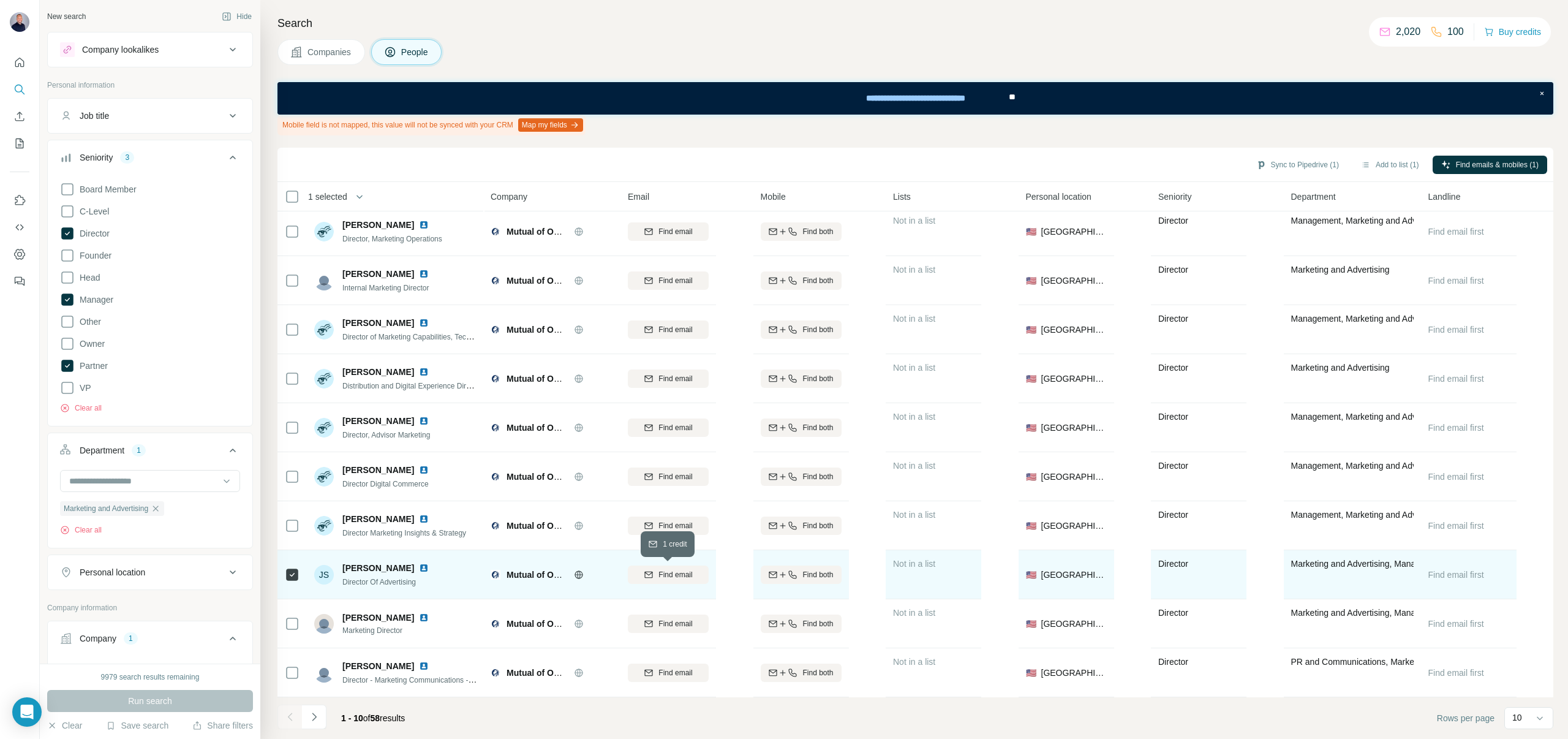
click at [664, 569] on span "Find email" at bounding box center [676, 574] width 34 height 11
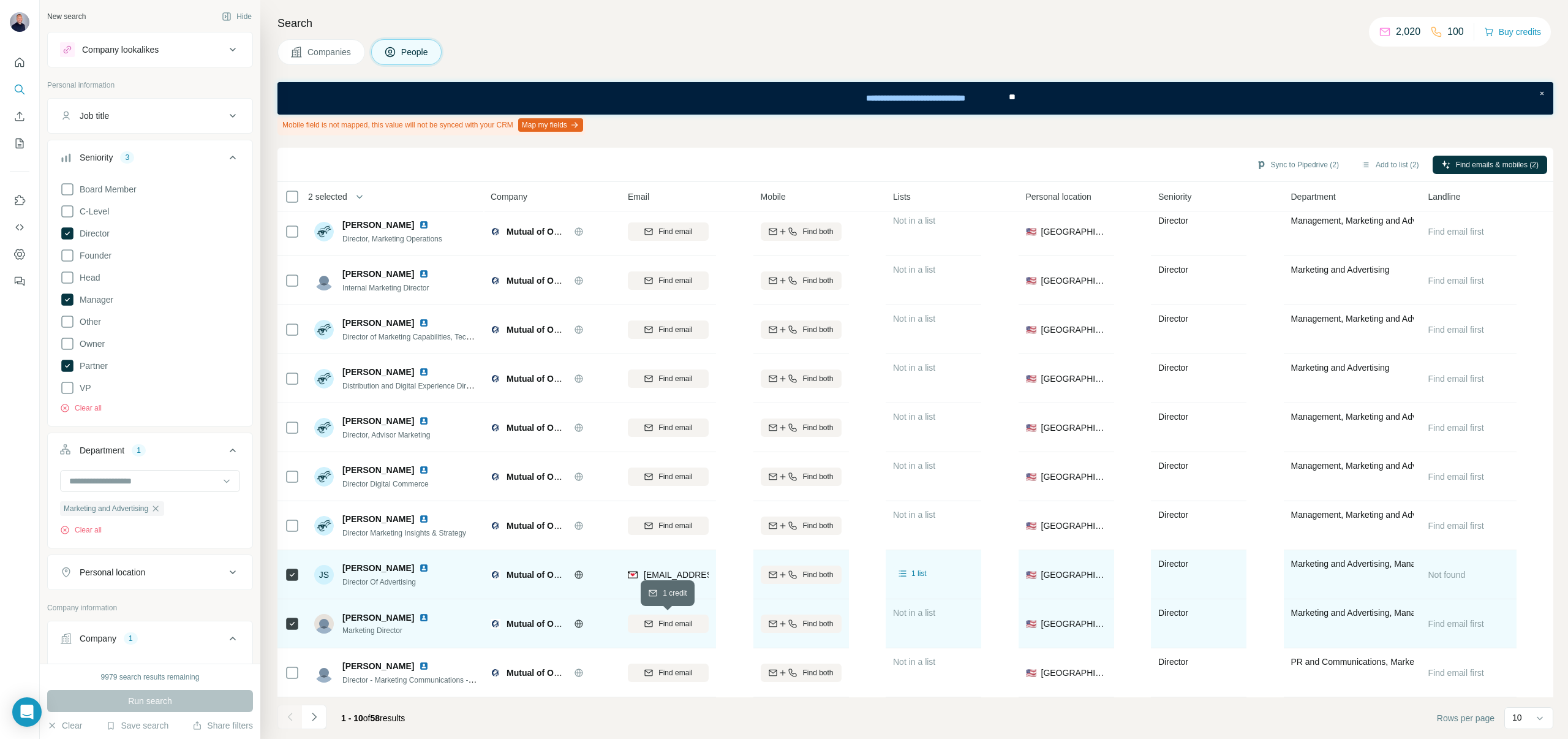
click at [660, 630] on button "Find email" at bounding box center [669, 623] width 81 height 19
click at [1289, 163] on button "Sync to Pipedrive (2)" at bounding box center [1297, 164] width 100 height 19
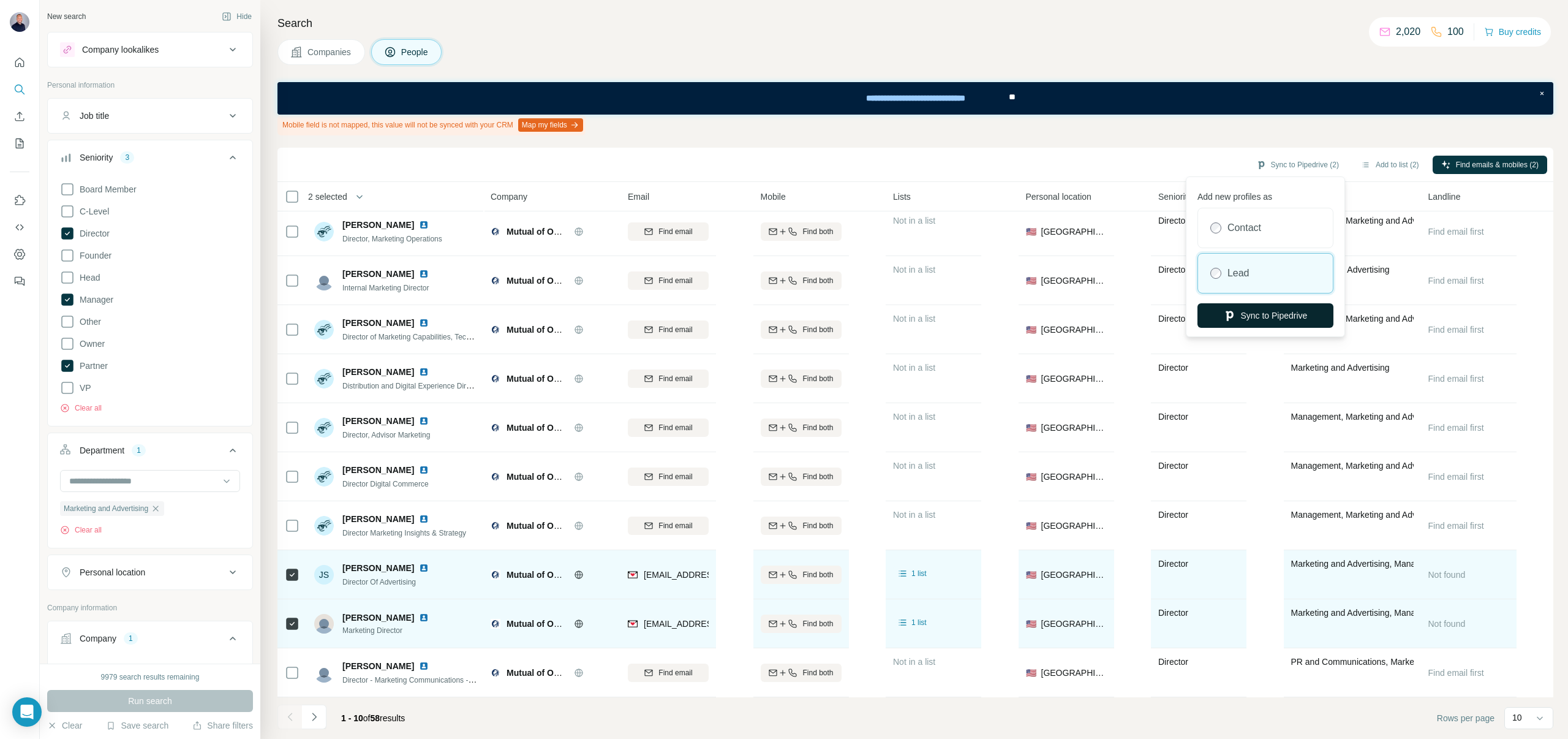
click at [1224, 322] on button "Sync to Pipedrive" at bounding box center [1265, 316] width 136 height 25
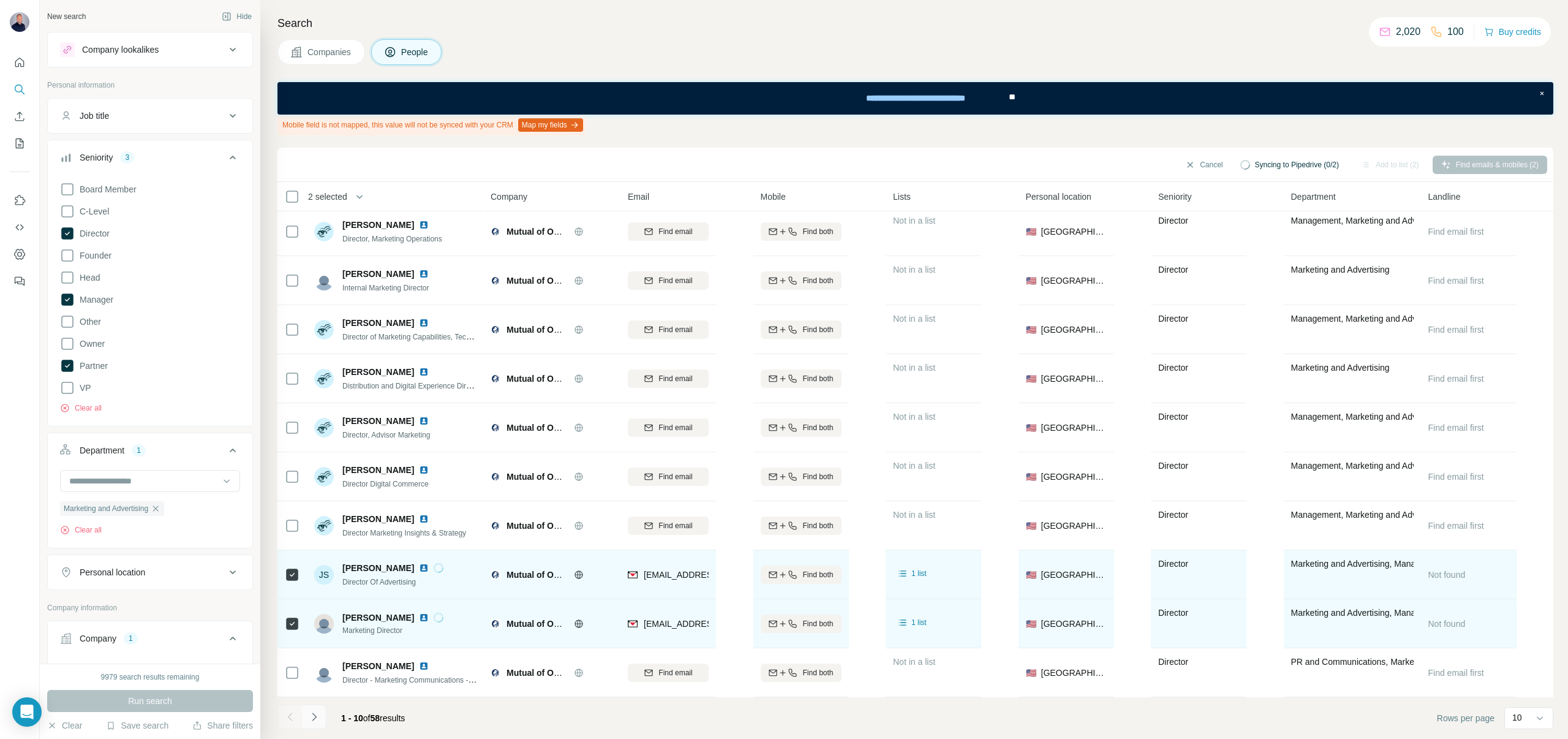
click at [321, 715] on button "Navigate to next page" at bounding box center [314, 716] width 25 height 25
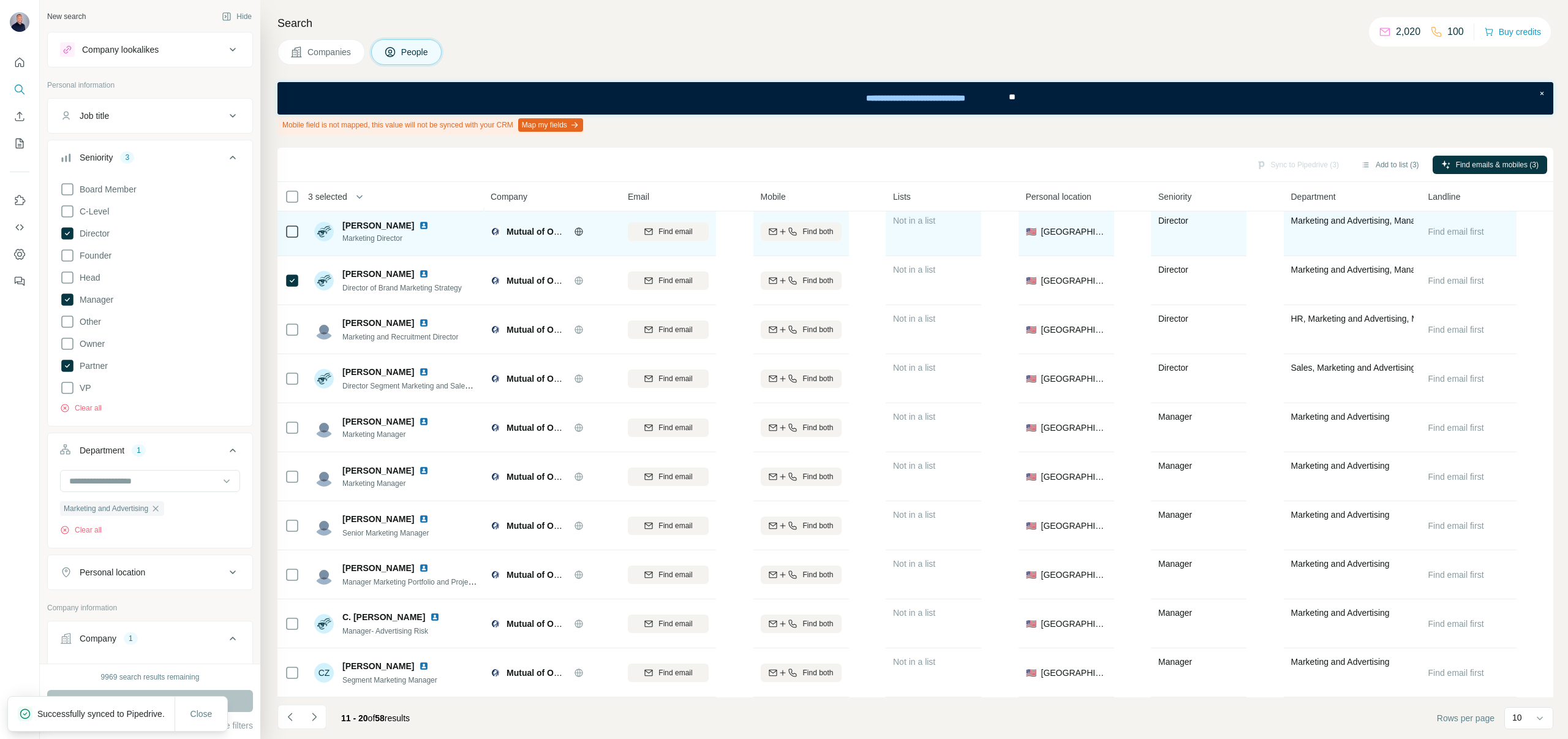
click at [294, 225] on icon at bounding box center [292, 231] width 15 height 15
click at [656, 234] on div "Find email" at bounding box center [669, 231] width 81 height 11
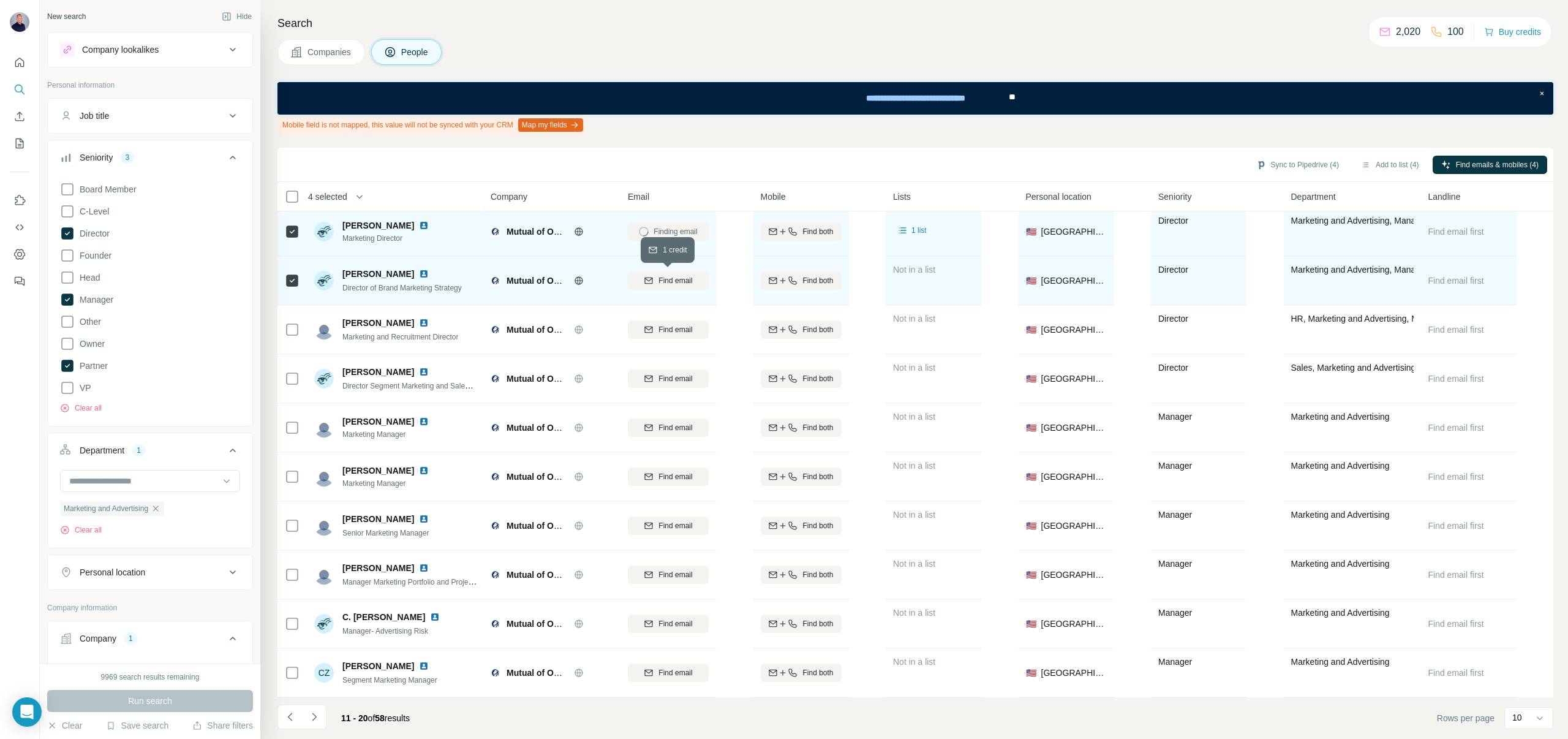
click at [657, 272] on button "Find email" at bounding box center [669, 280] width 81 height 19
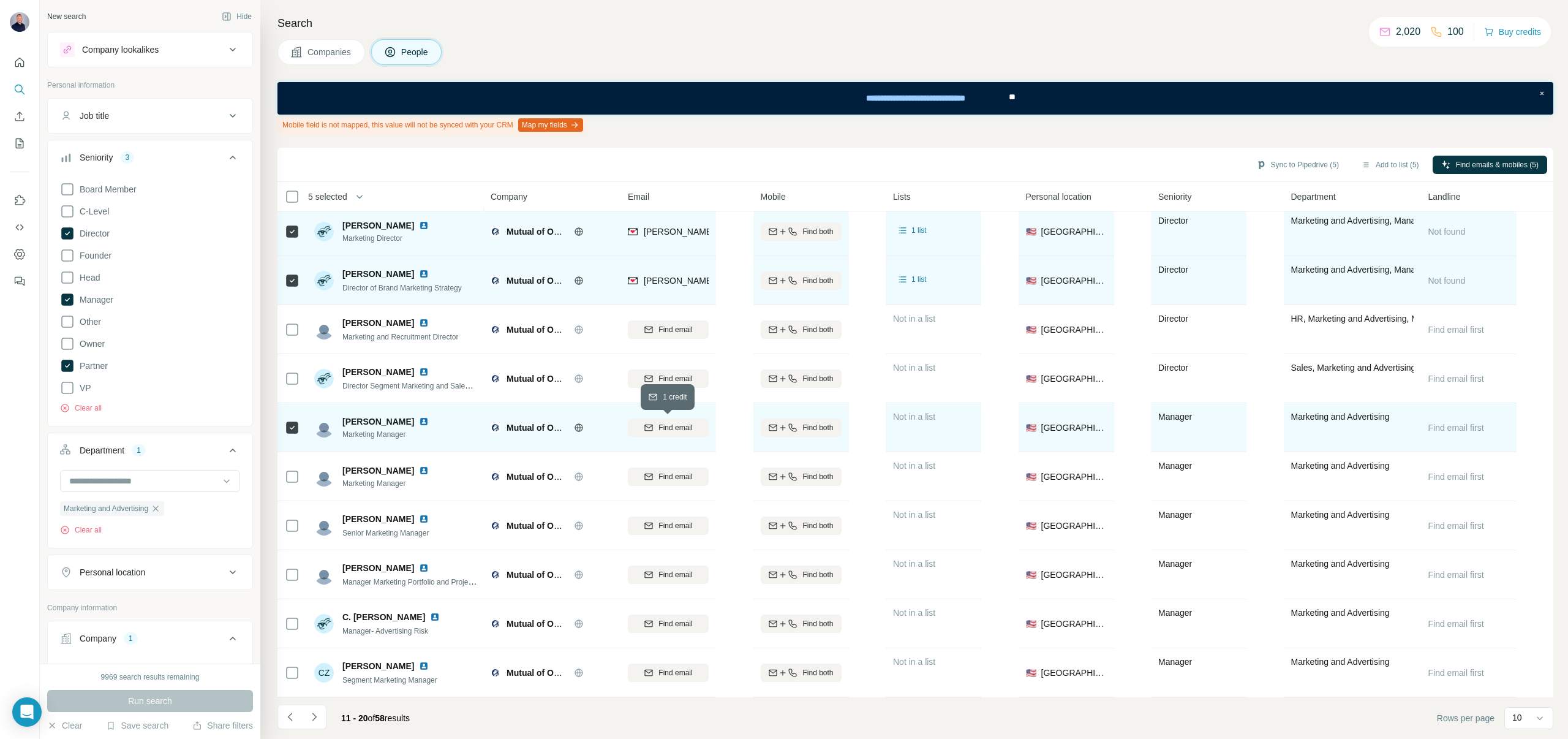
click at [661, 435] on button "Find email" at bounding box center [669, 427] width 81 height 19
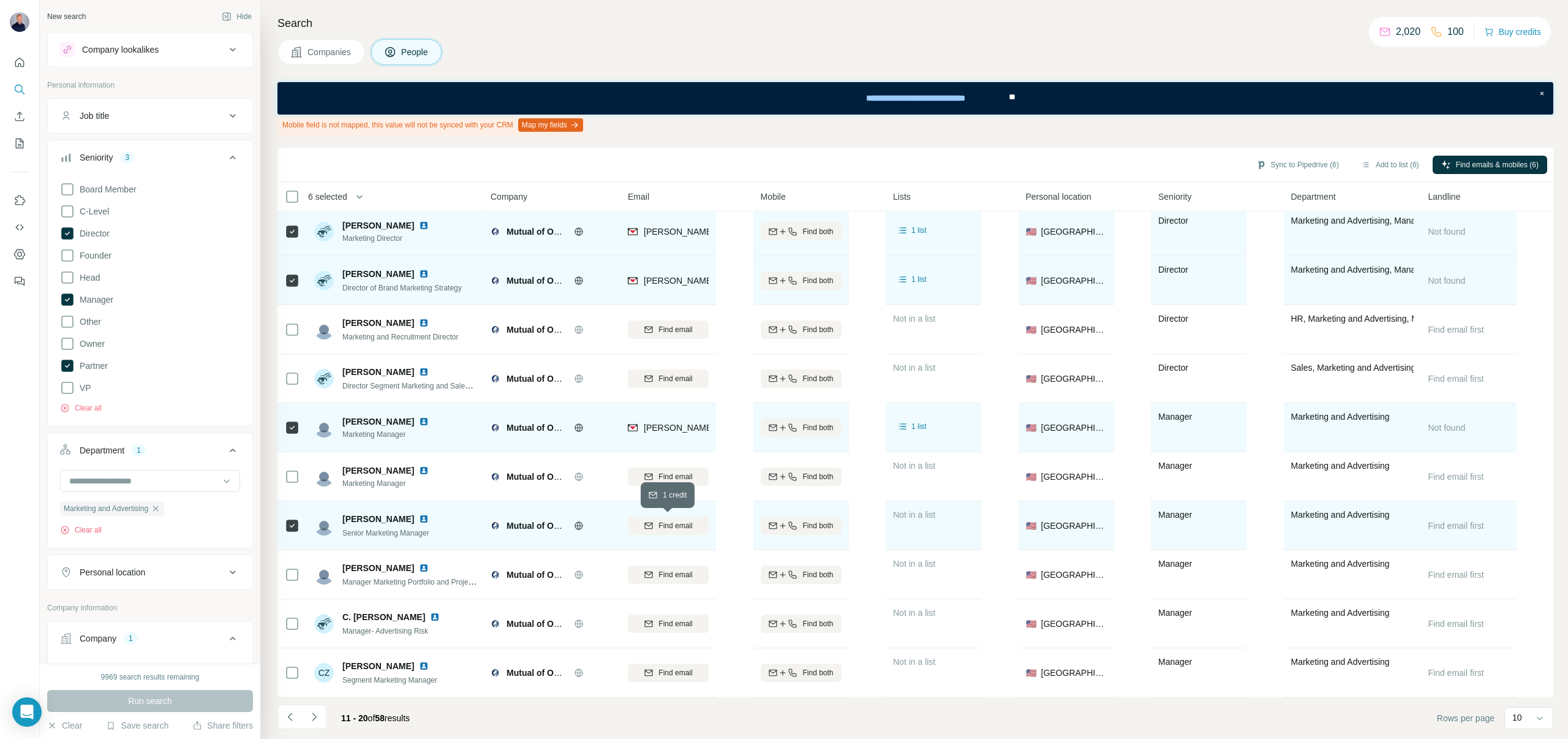
click at [674, 520] on span "Find email" at bounding box center [676, 525] width 34 height 11
click at [315, 712] on icon "Navigate to next page" at bounding box center [314, 716] width 12 height 12
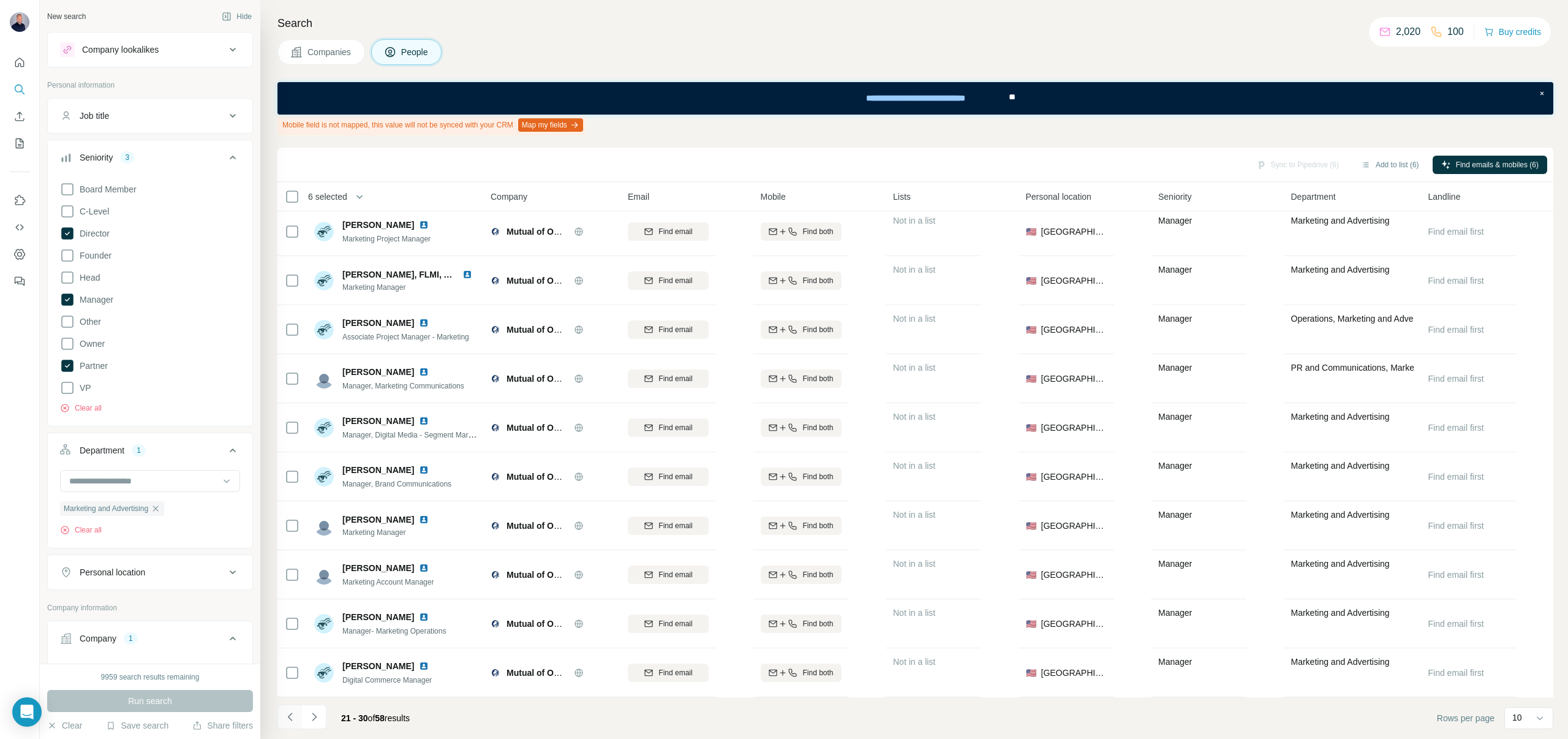
click at [297, 715] on button "Navigate to previous page" at bounding box center [290, 716] width 25 height 25
click at [1293, 171] on button "Sync to Pipedrive (6)" at bounding box center [1297, 164] width 100 height 19
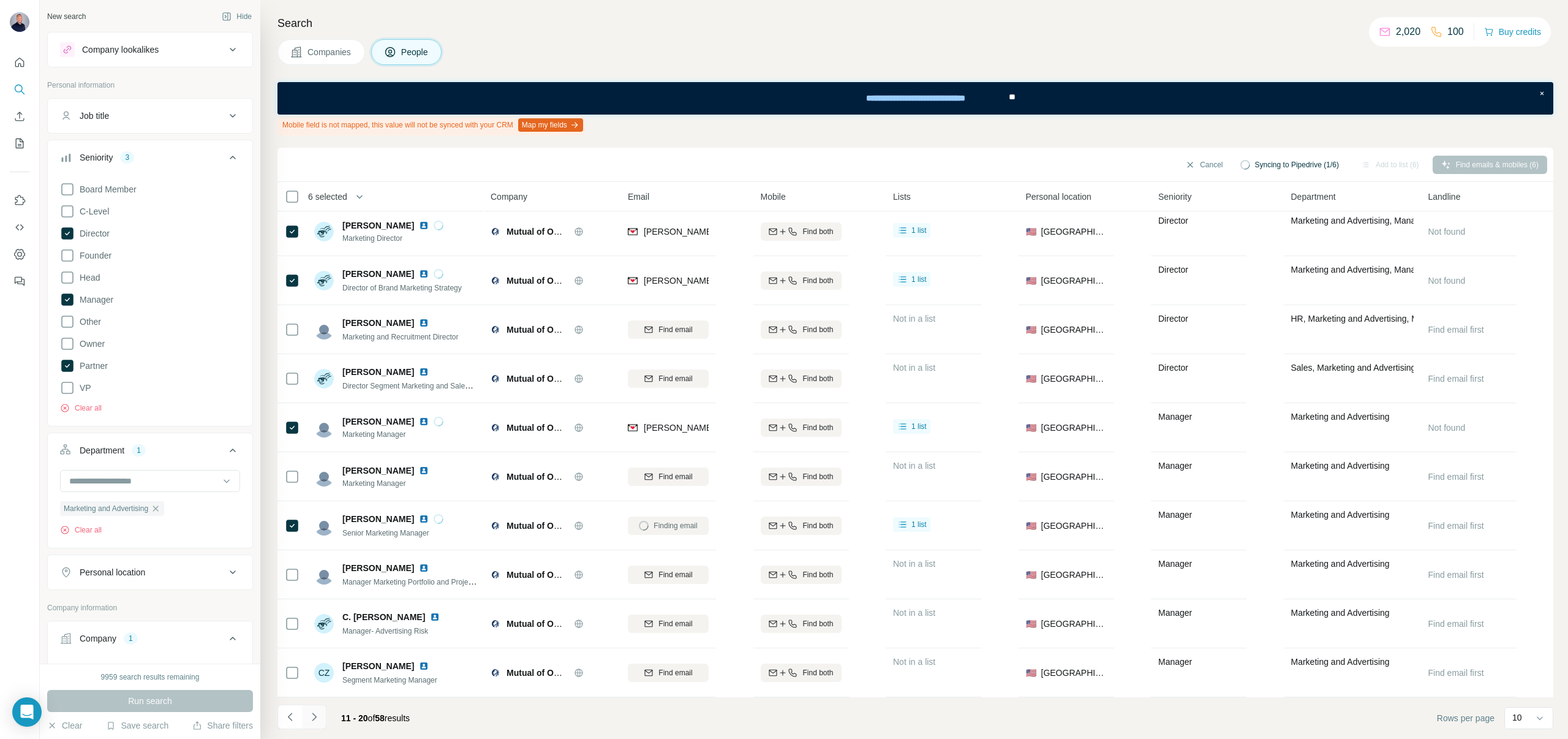
click at [311, 717] on icon "Navigate to next page" at bounding box center [314, 716] width 12 height 12
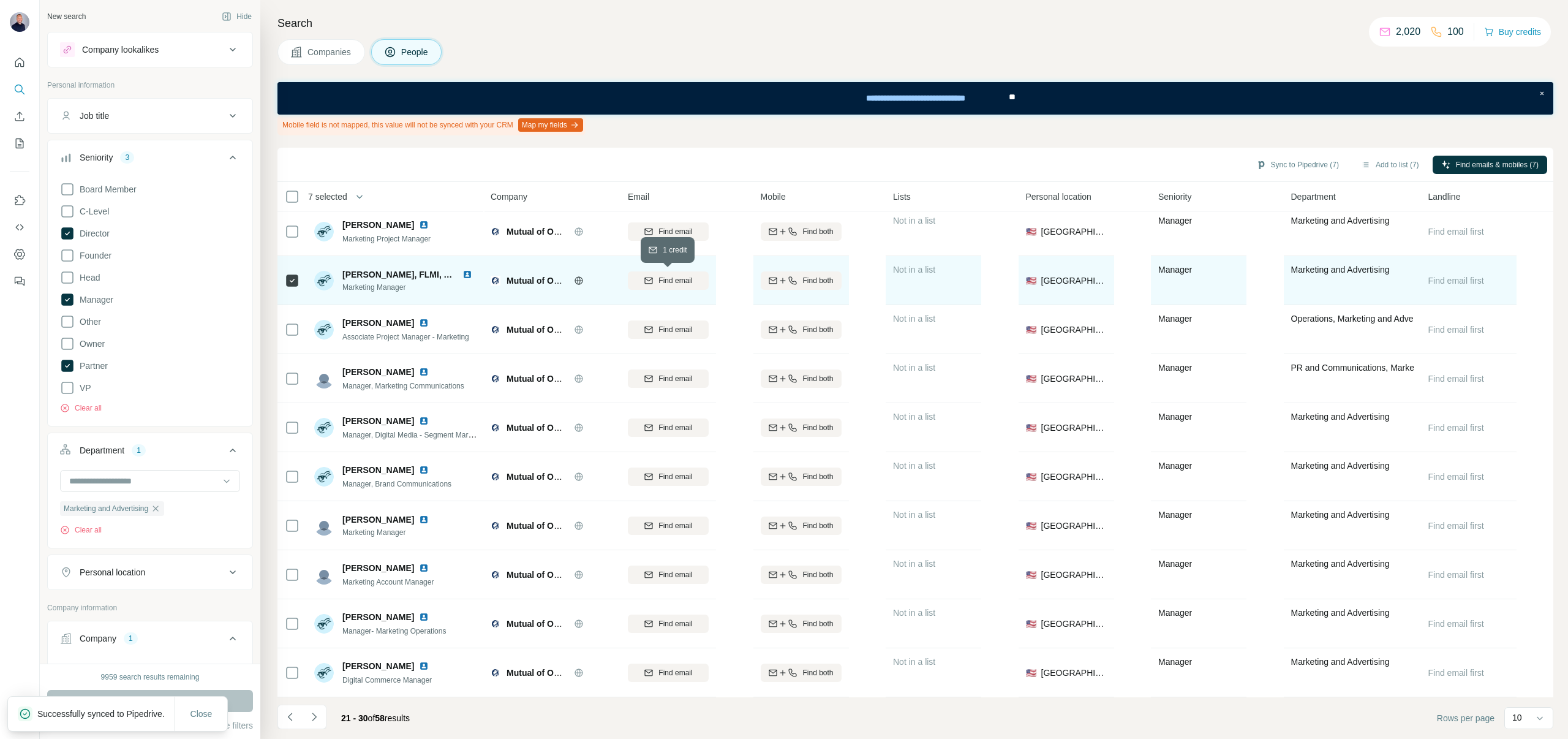
click at [651, 274] on button "Find email" at bounding box center [669, 280] width 81 height 19
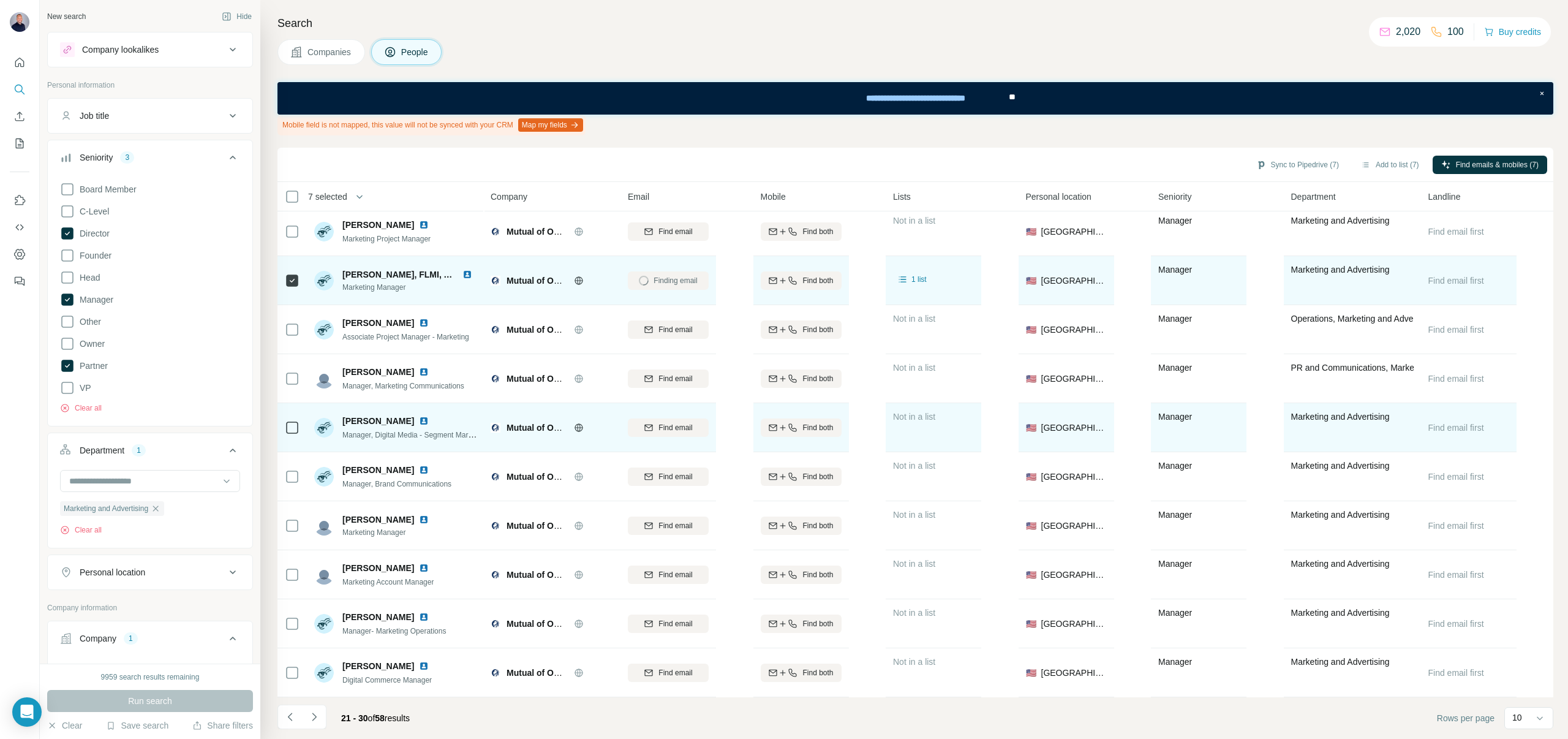
click at [283, 427] on td at bounding box center [293, 427] width 30 height 49
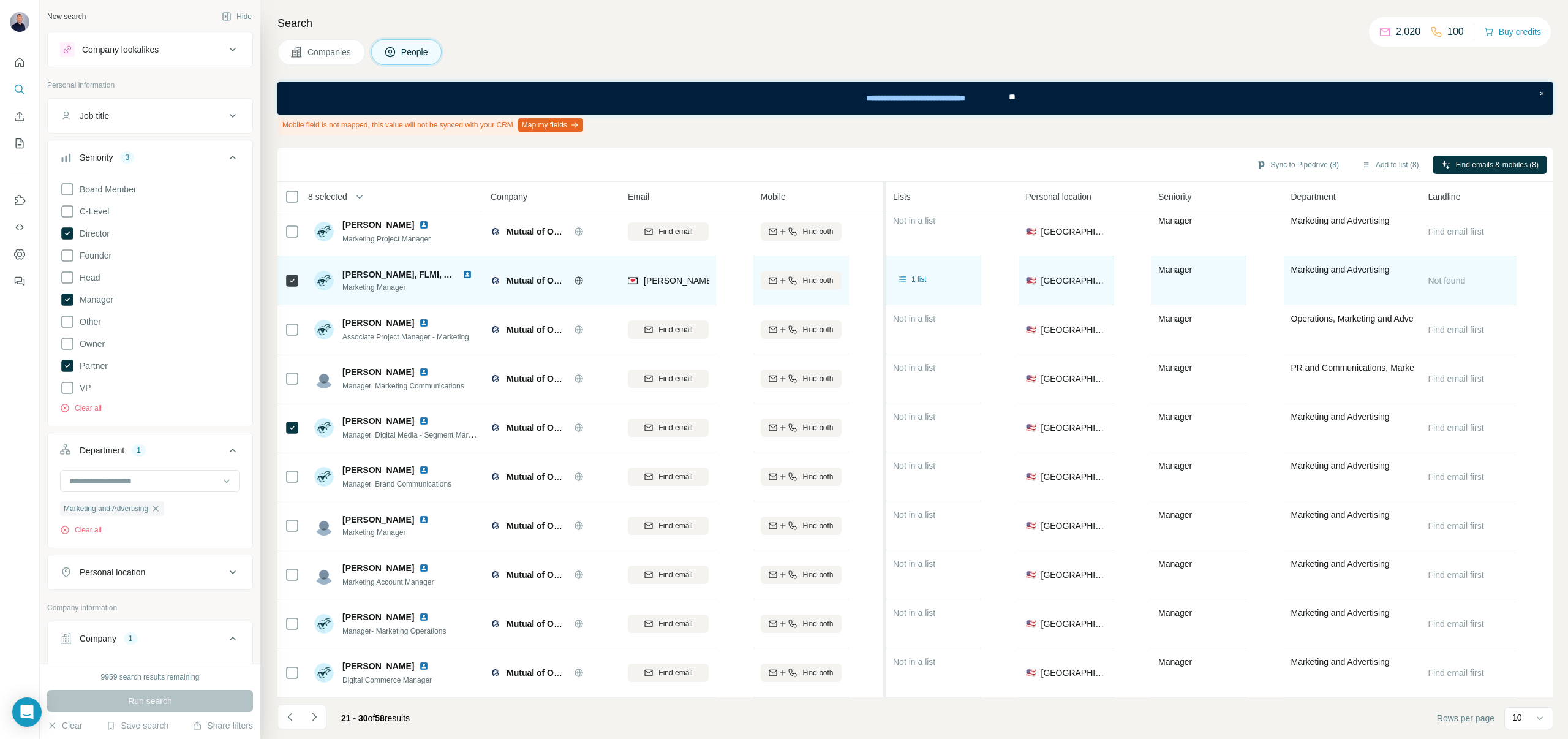
scroll to position [0, 0]
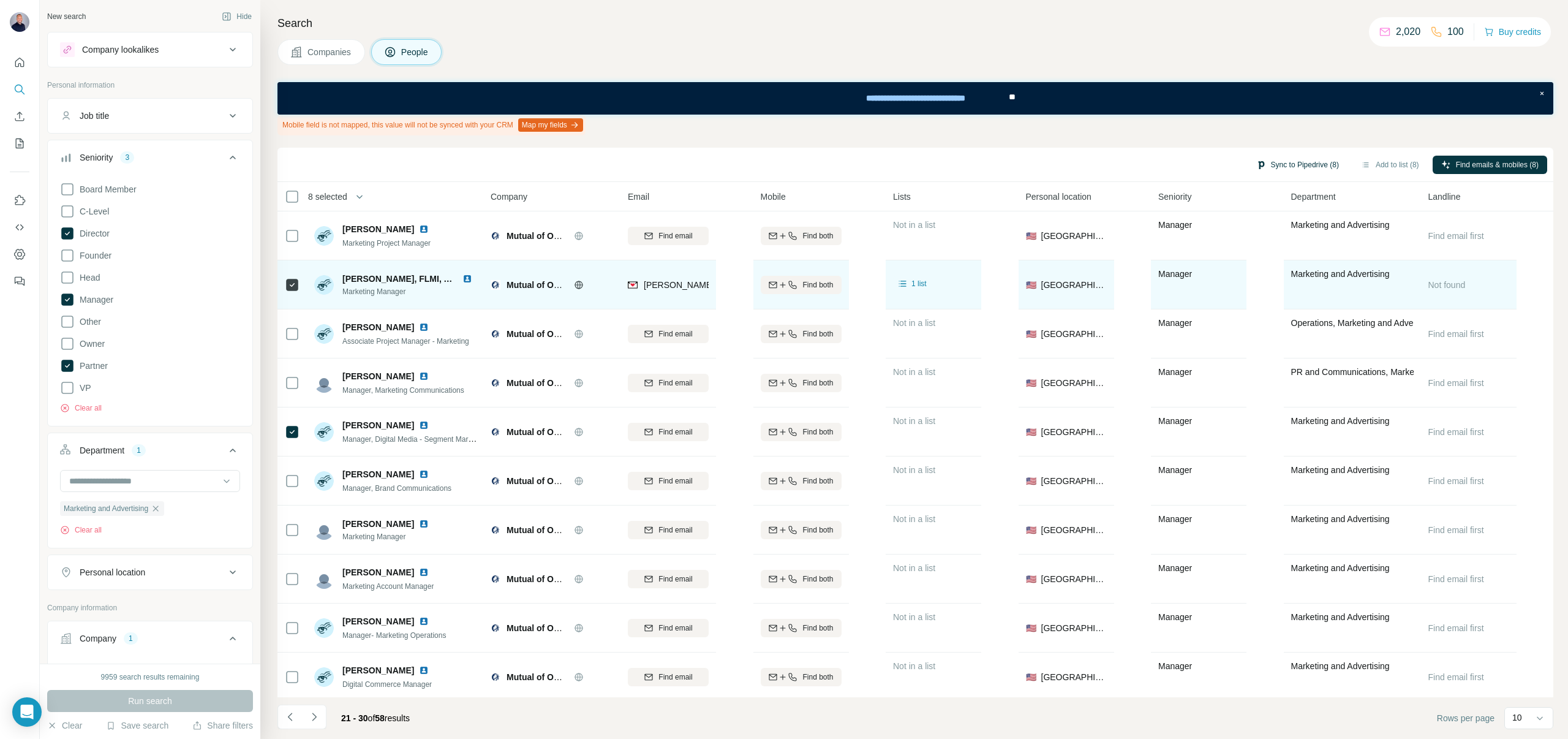
click at [1302, 160] on button "Sync to Pipedrive (8)" at bounding box center [1297, 164] width 100 height 19
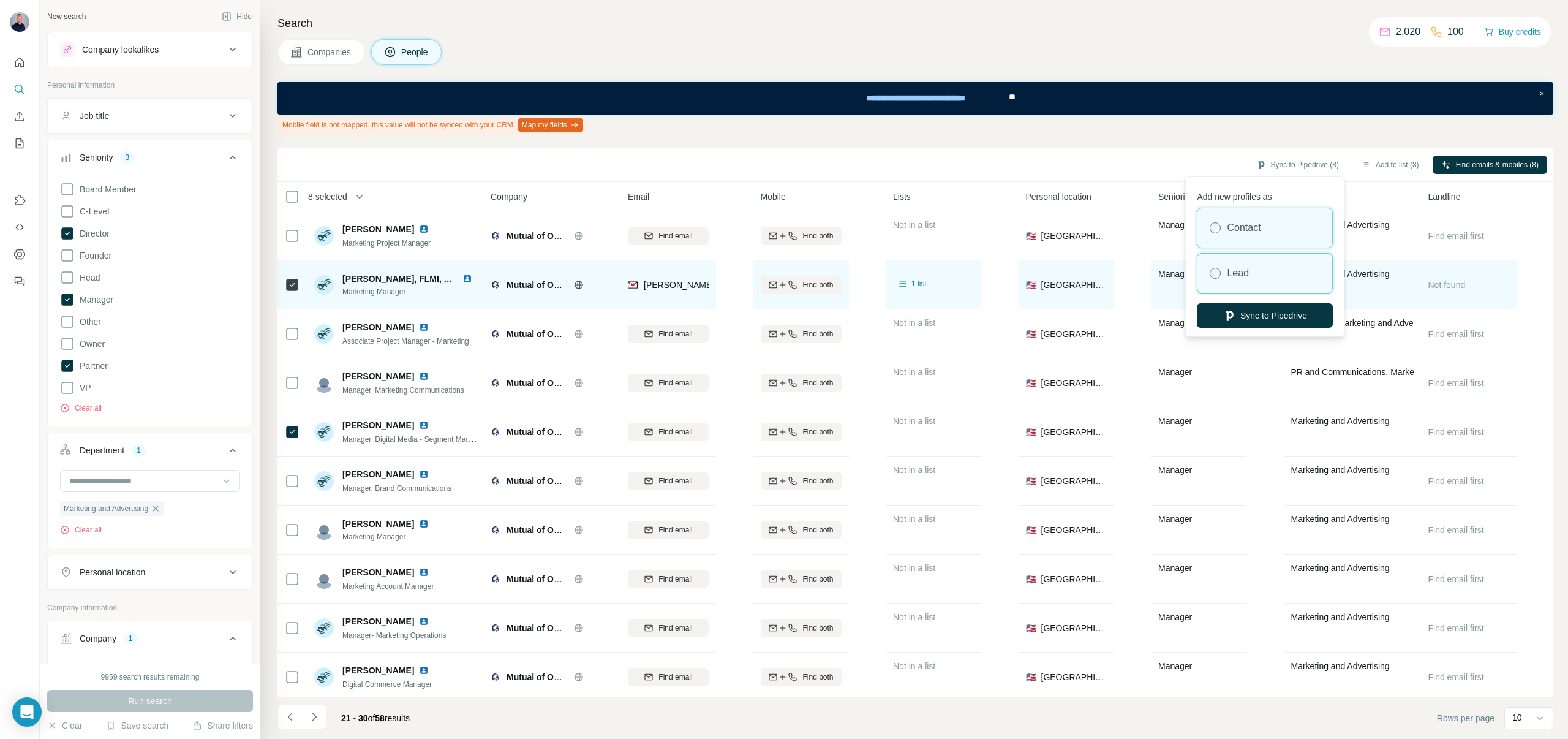
click at [1220, 278] on div at bounding box center [1215, 273] width 11 height 11
click at [1224, 318] on icon "button" at bounding box center [1230, 316] width 12 height 12
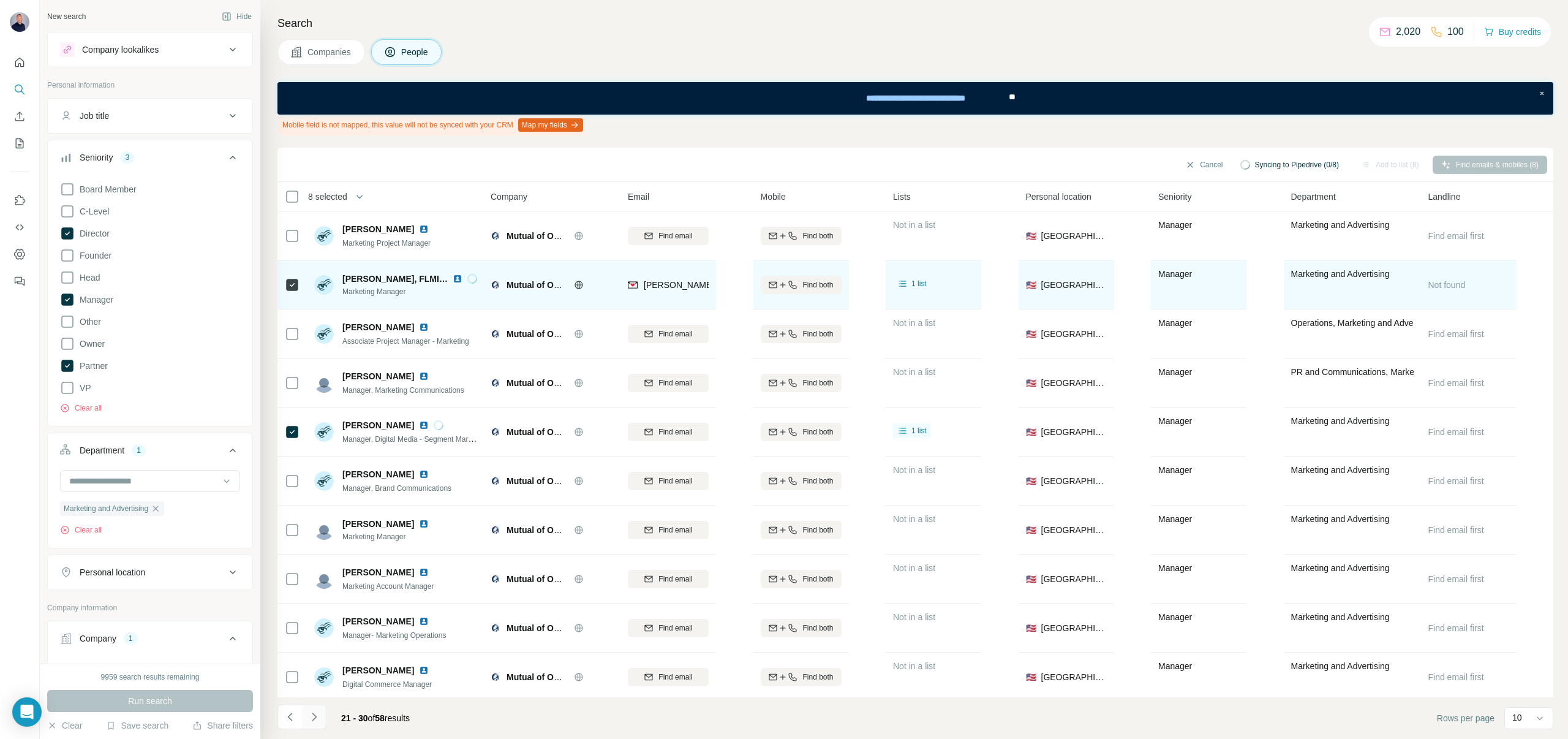
click at [314, 715] on icon "Navigate to next page" at bounding box center [314, 716] width 12 height 12
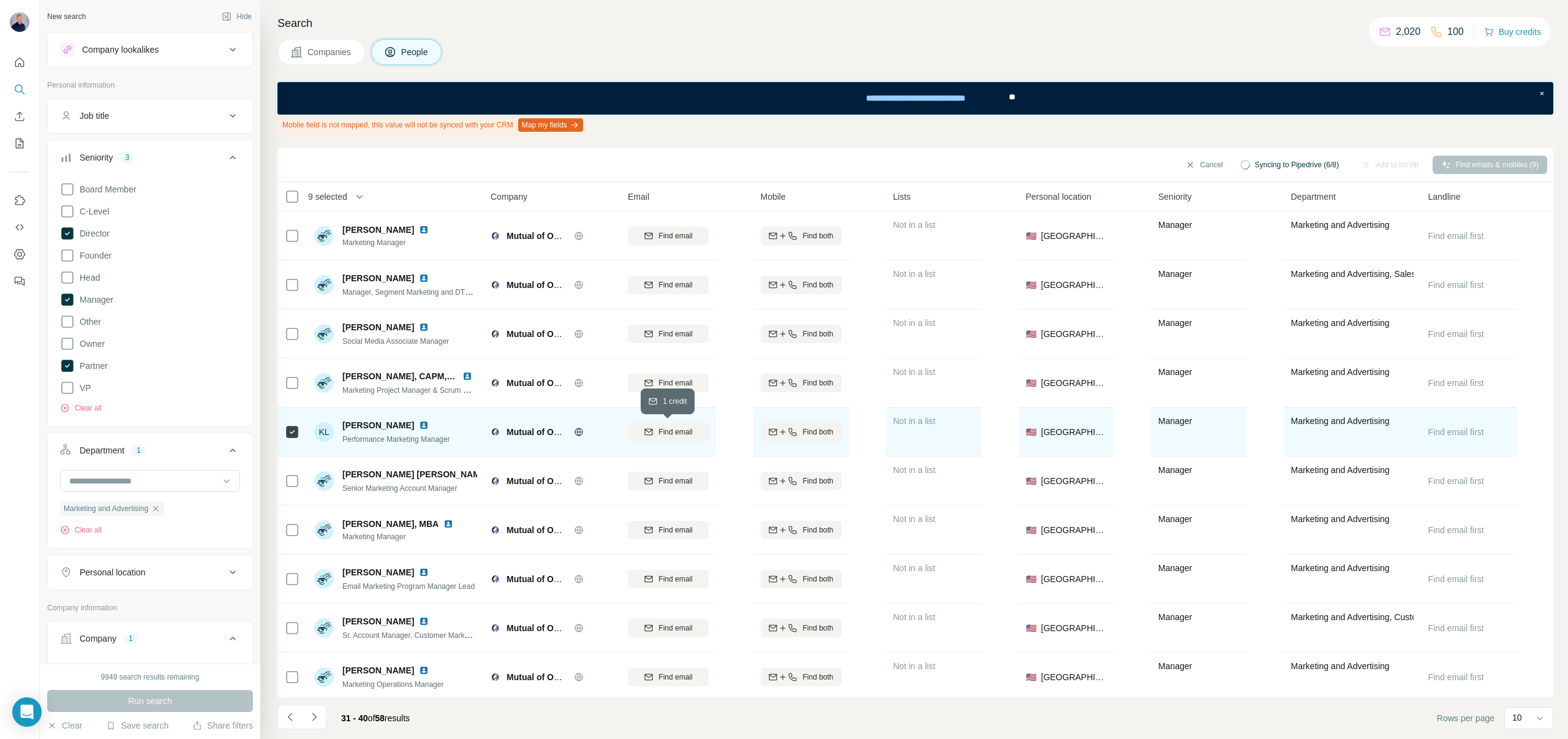
click at [661, 432] on span "Find email" at bounding box center [676, 431] width 34 height 11
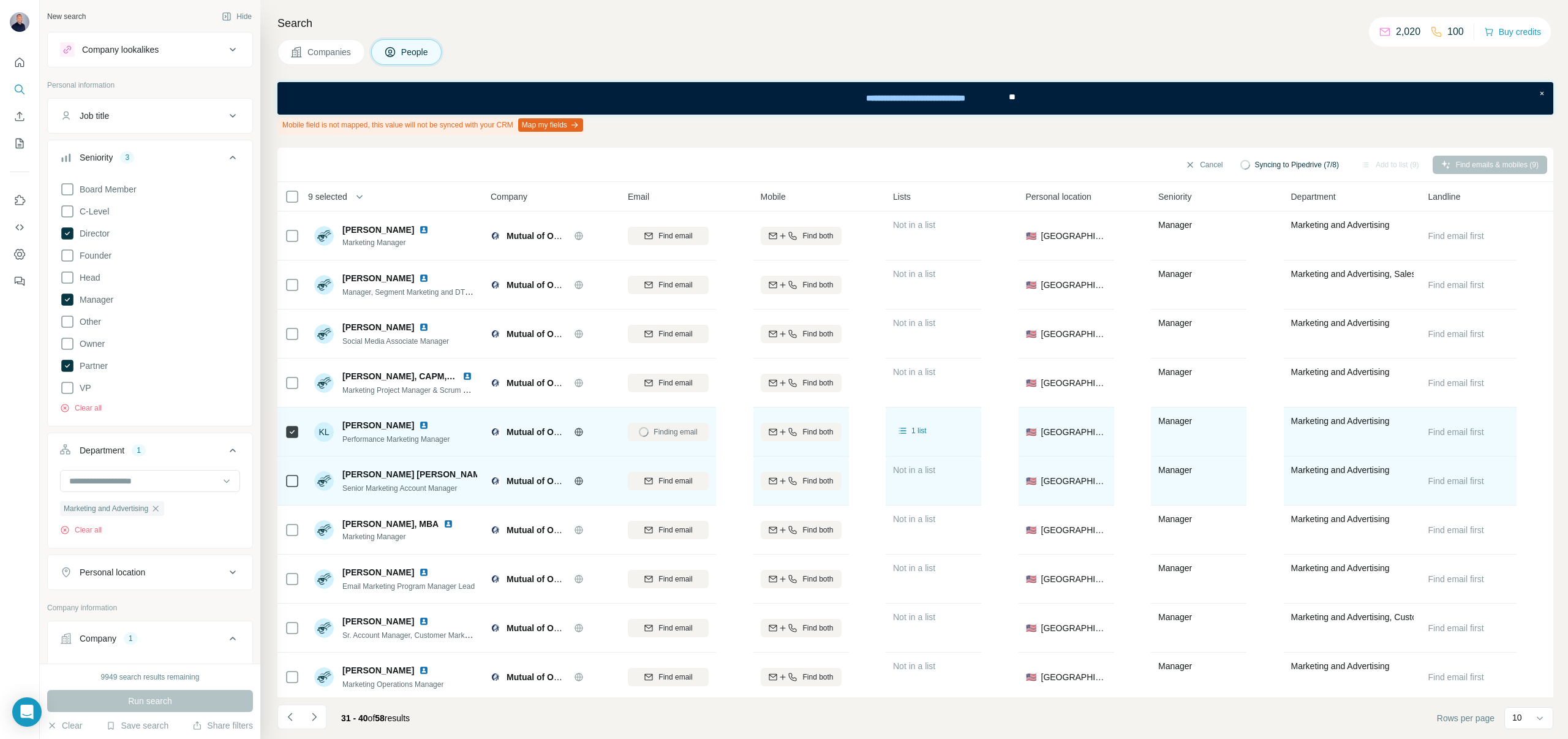
click at [292, 488] on icon at bounding box center [292, 481] width 15 height 15
click at [654, 484] on div "Find email" at bounding box center [669, 481] width 81 height 11
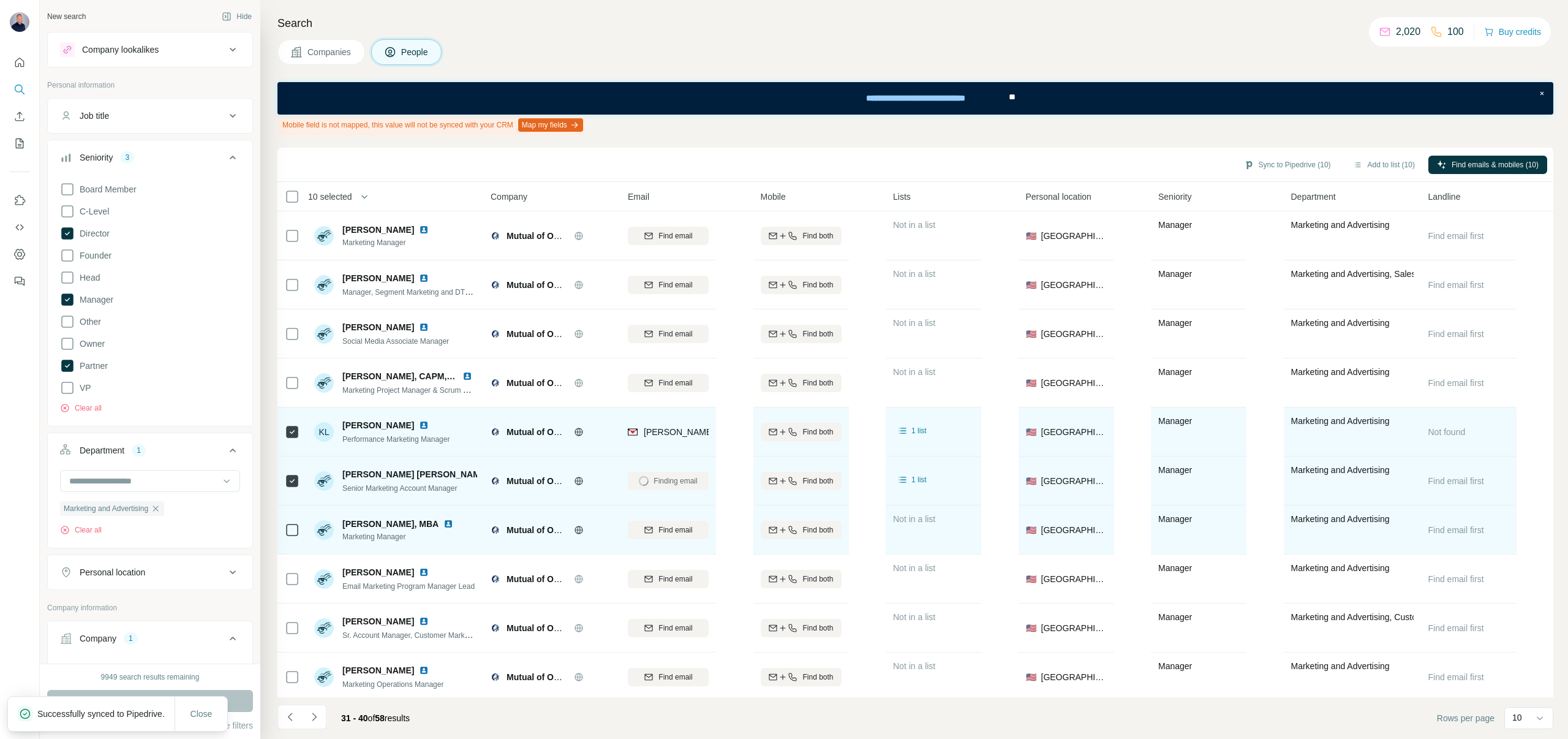
scroll to position [4, 0]
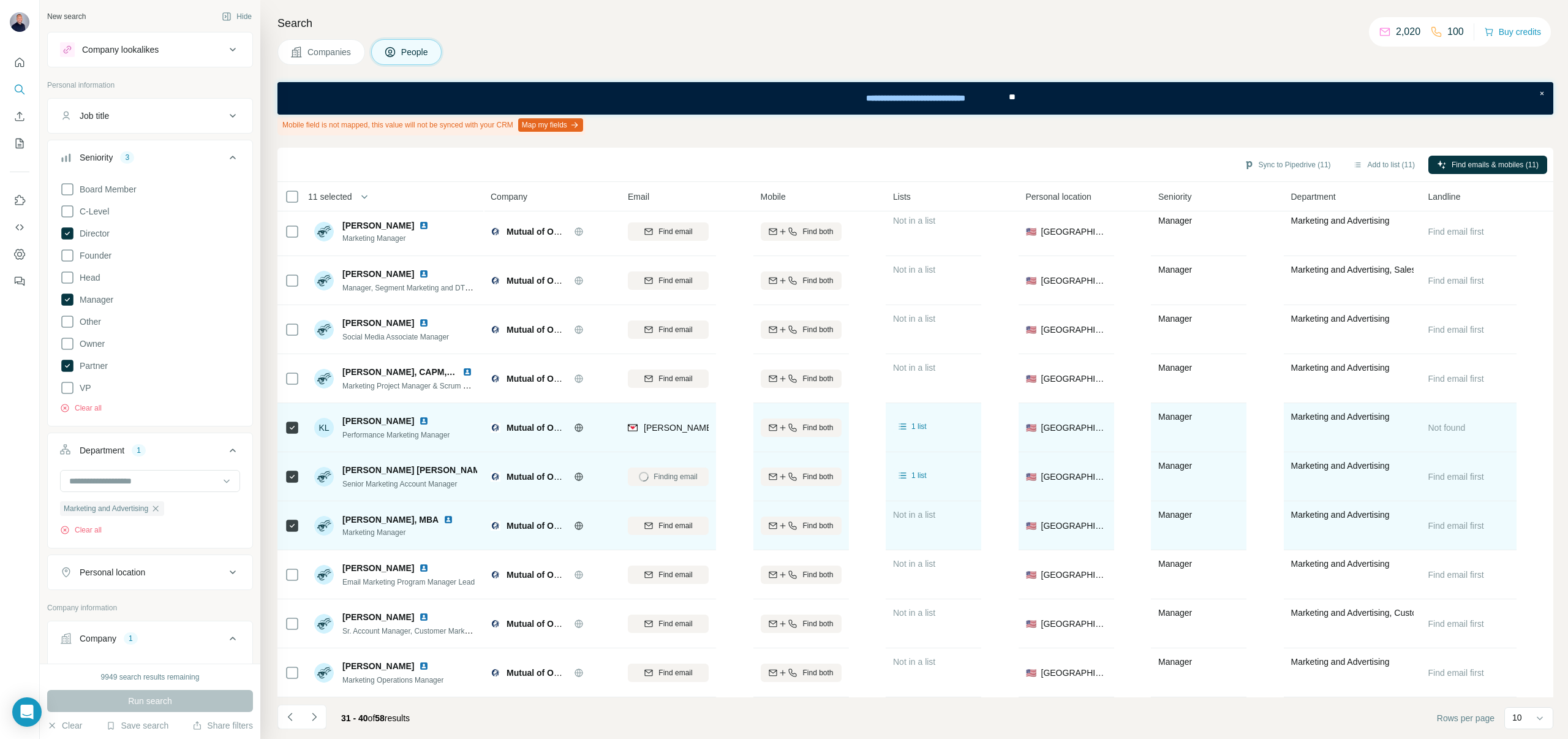
click at [644, 522] on icon "button" at bounding box center [649, 525] width 10 height 10
click at [1270, 163] on button "Sync to Pipedrive (11)" at bounding box center [1287, 164] width 104 height 19
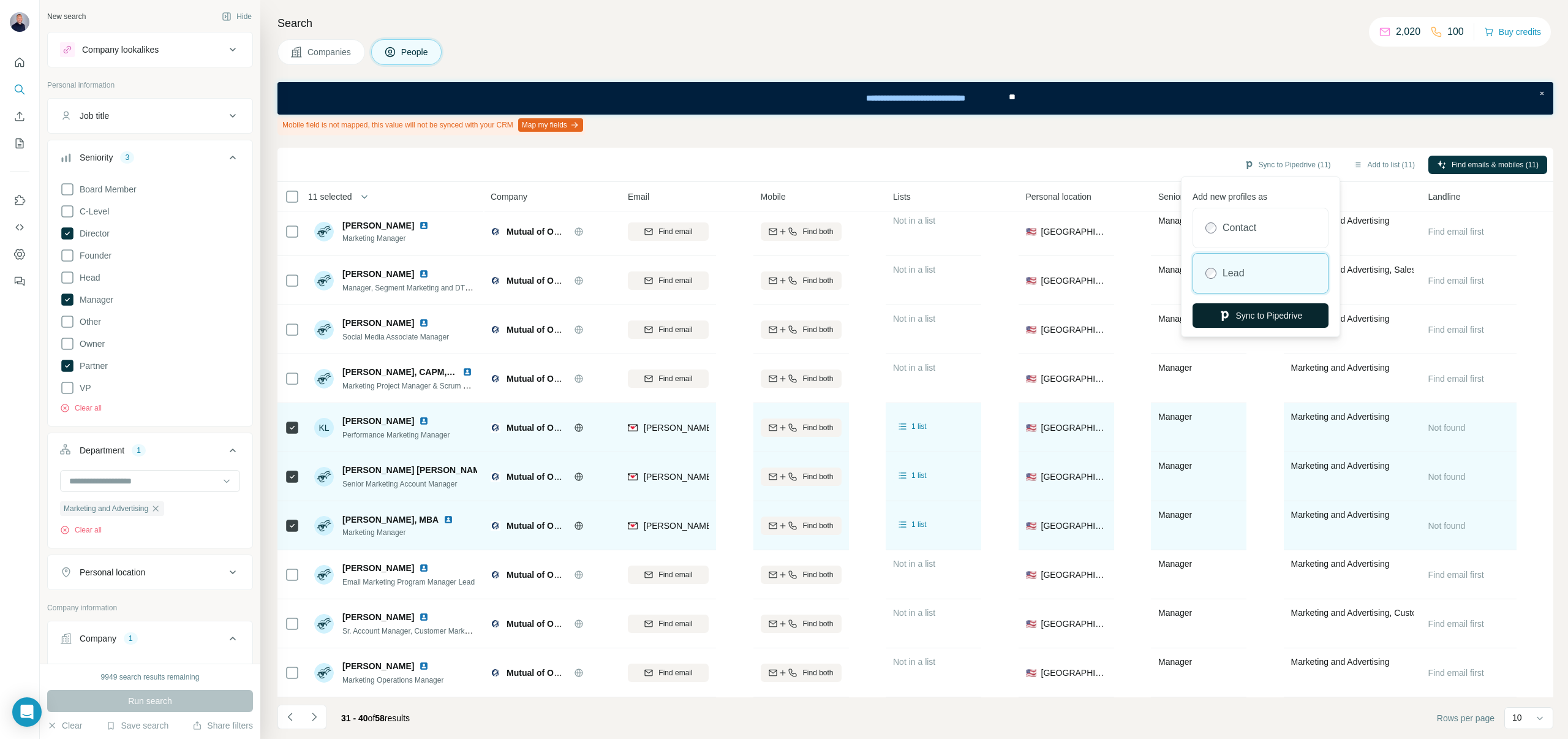
click at [1213, 322] on button "Sync to Pipedrive" at bounding box center [1260, 316] width 136 height 25
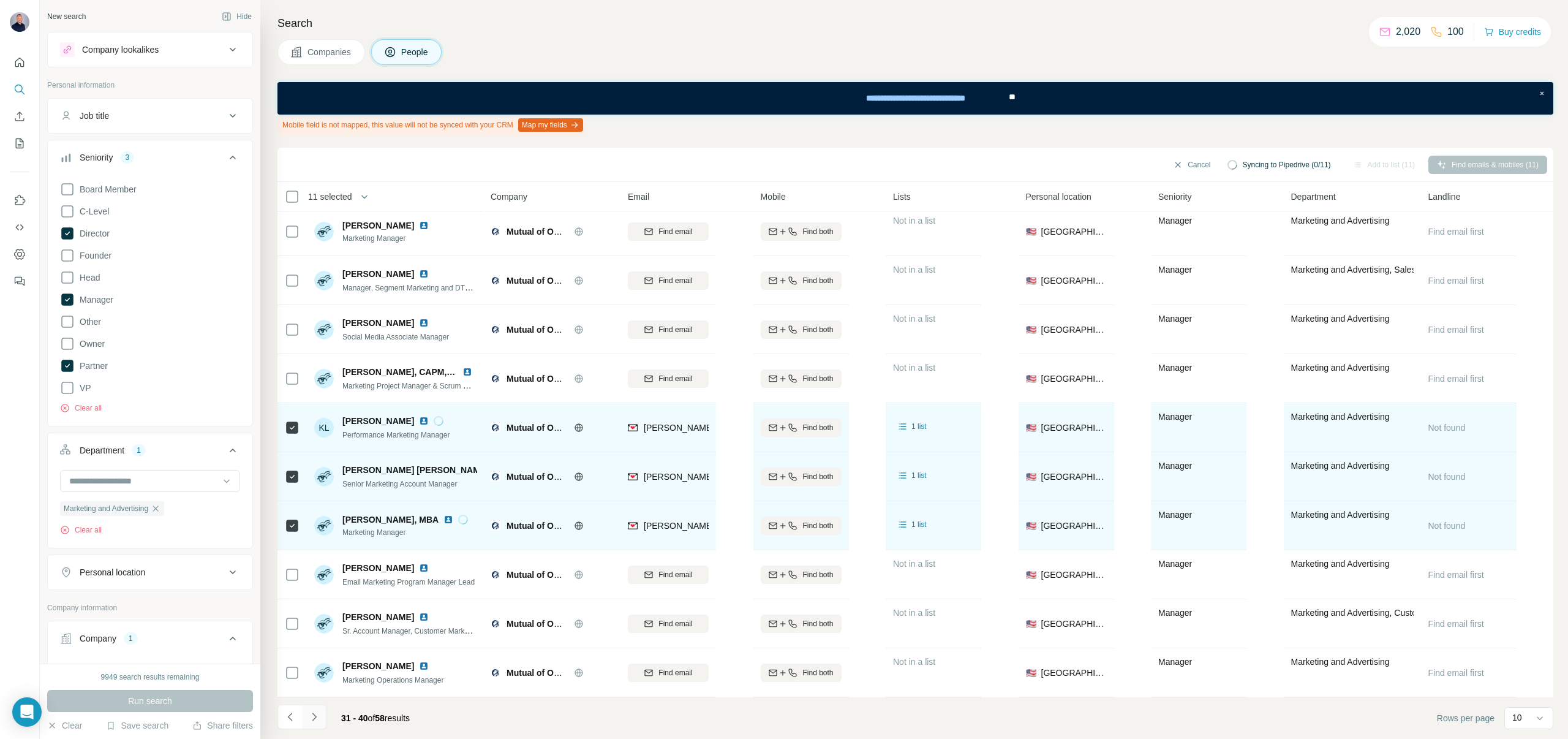
click at [316, 722] on icon "Navigate to next page" at bounding box center [314, 716] width 12 height 12
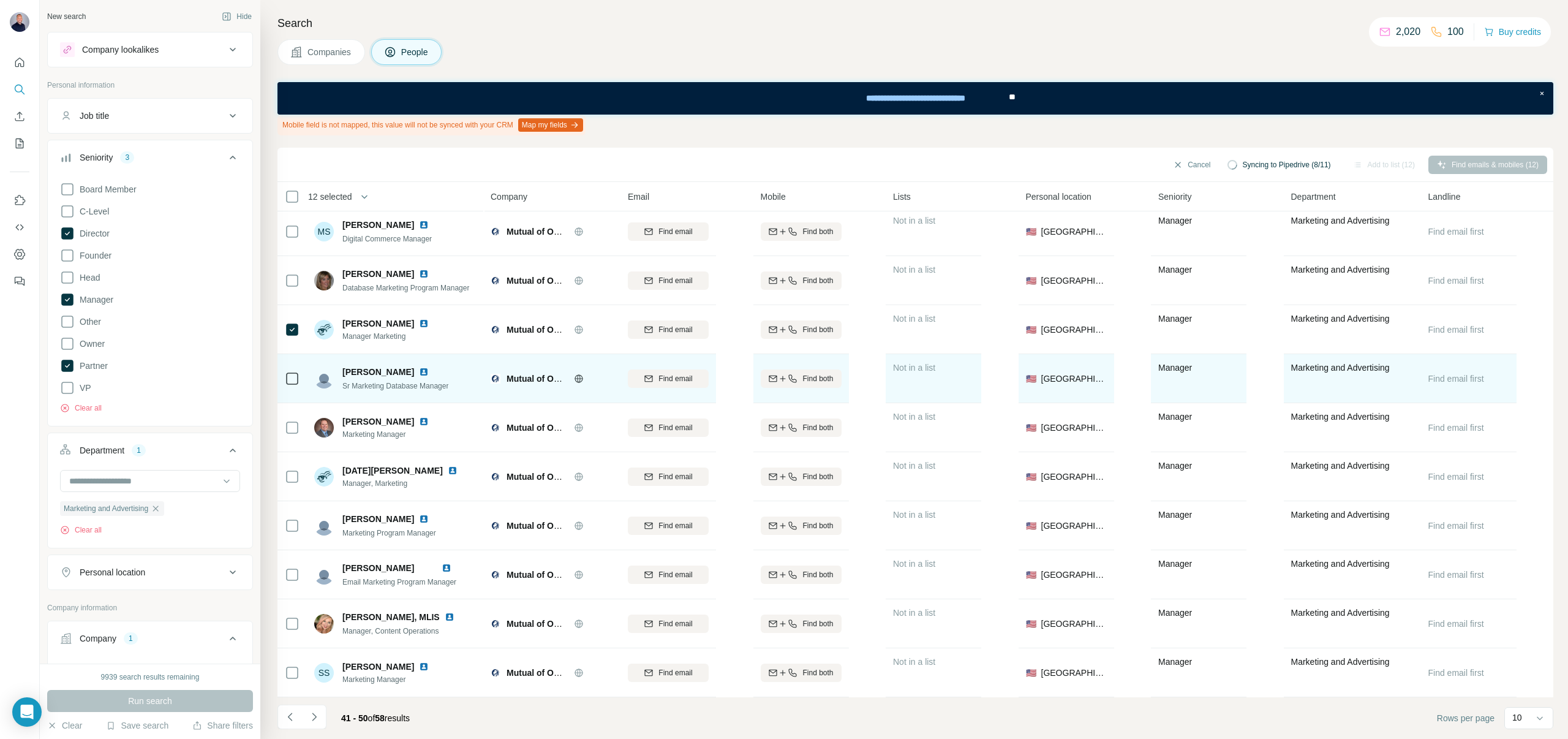
click at [284, 377] on td at bounding box center [293, 379] width 30 height 49
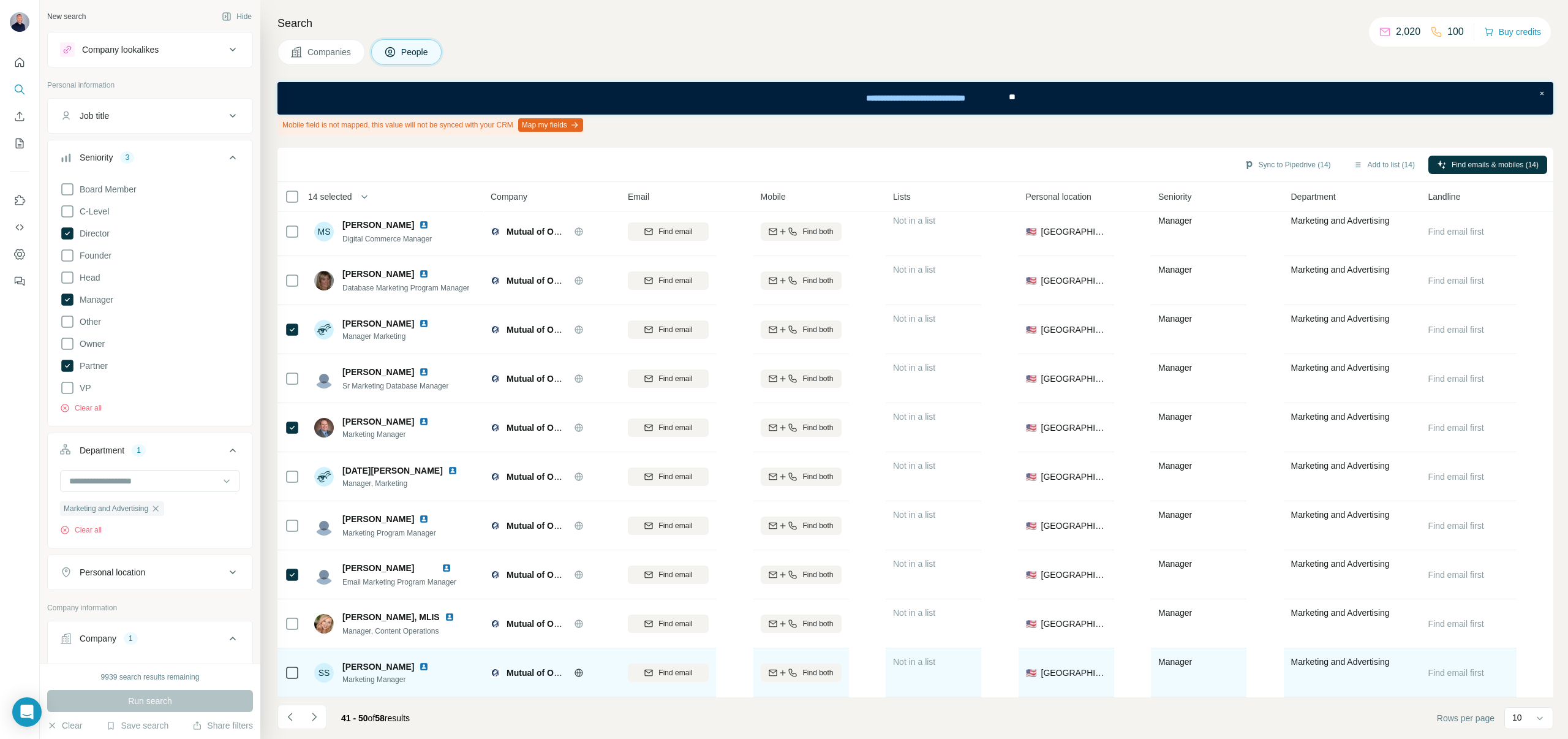
click at [292, 678] on icon at bounding box center [292, 672] width 15 height 15
click at [669, 670] on span "Find email" at bounding box center [676, 672] width 34 height 11
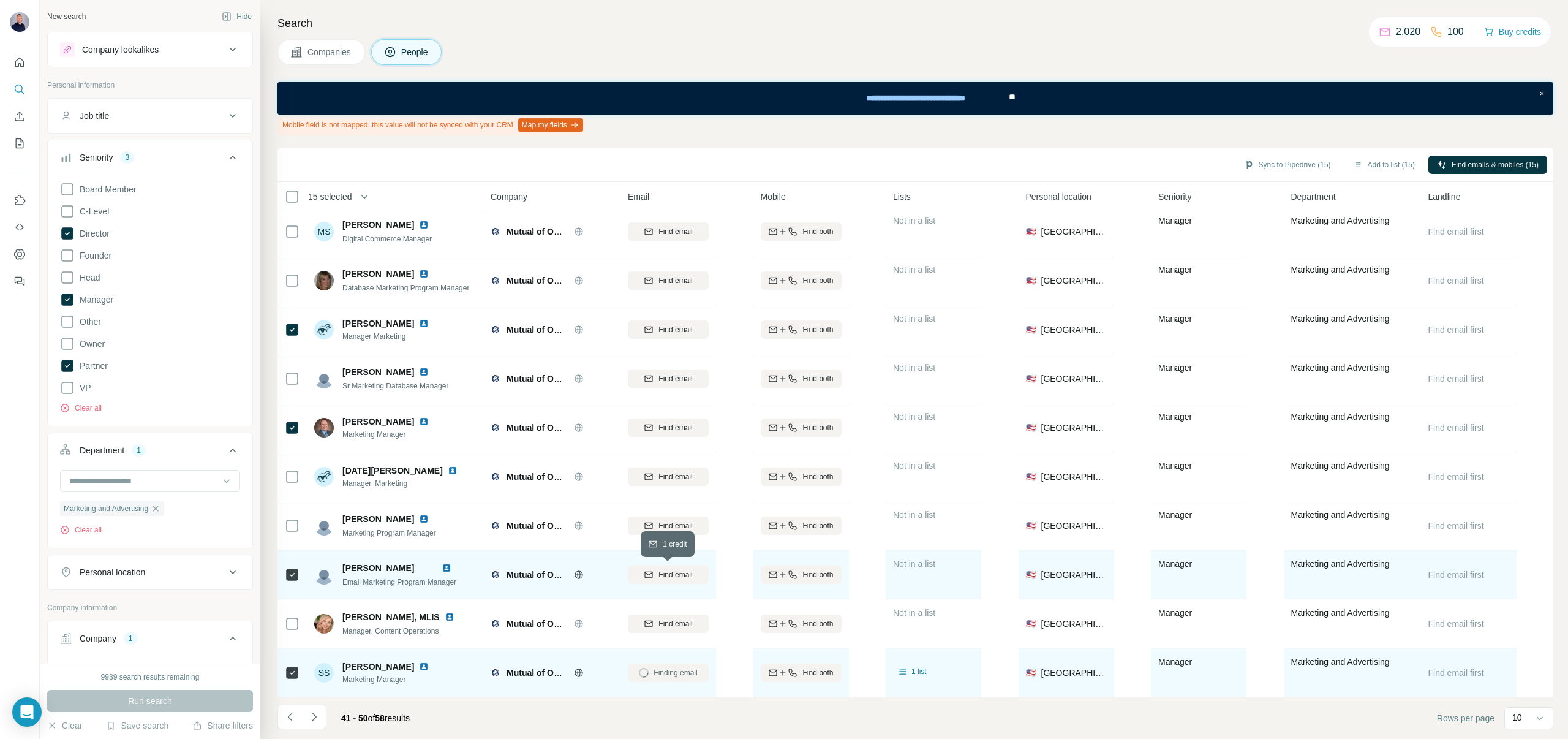
click at [668, 572] on span "Find email" at bounding box center [676, 574] width 34 height 11
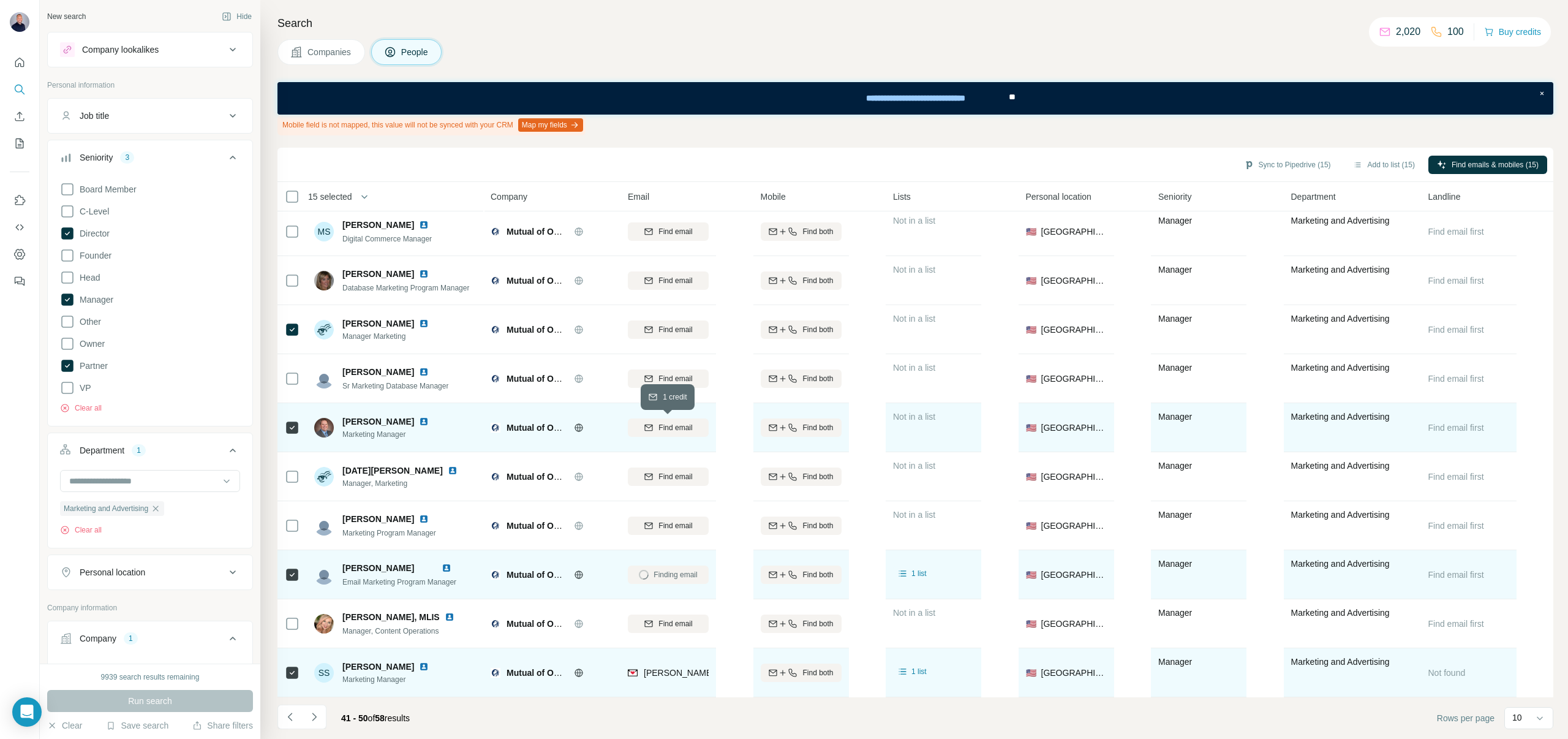
click at [665, 420] on button "Find email" at bounding box center [669, 427] width 81 height 19
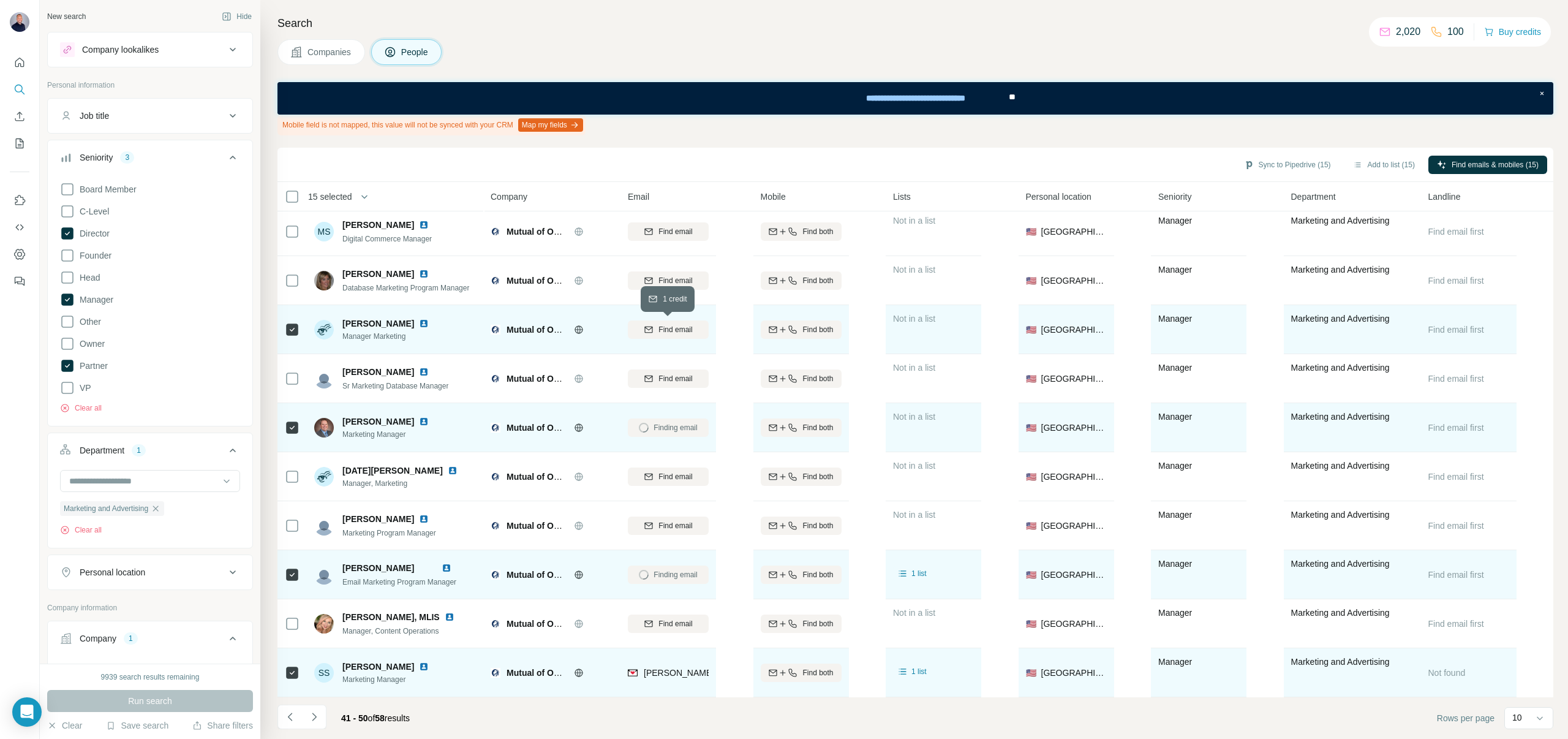
click at [676, 327] on span "Find email" at bounding box center [676, 329] width 34 height 11
click at [1291, 163] on button "Sync to Pipedrive (15)" at bounding box center [1287, 164] width 104 height 19
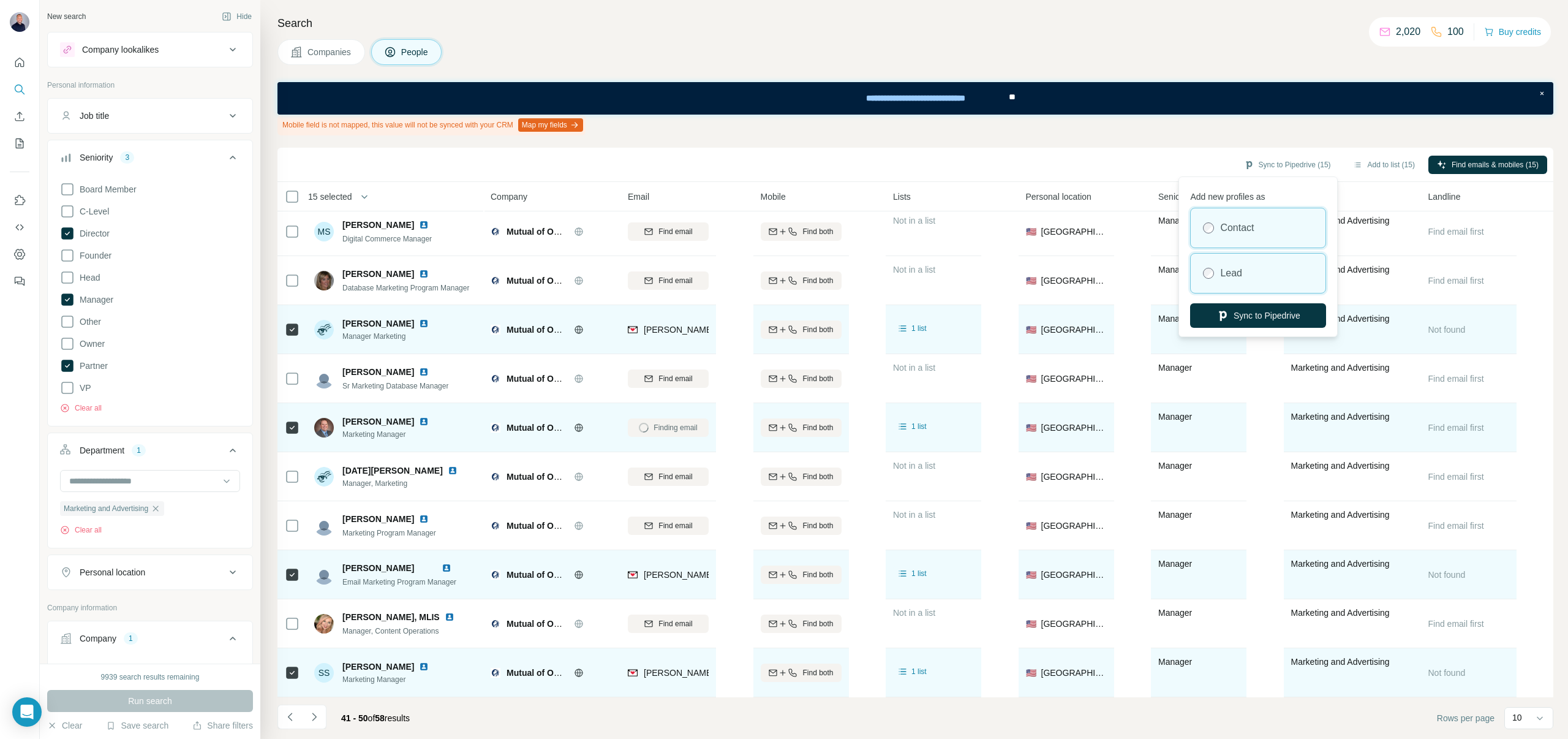
click at [1218, 269] on div "Lead" at bounding box center [1258, 273] width 135 height 40
click at [1217, 304] on button "Sync to Pipedrive" at bounding box center [1257, 316] width 136 height 25
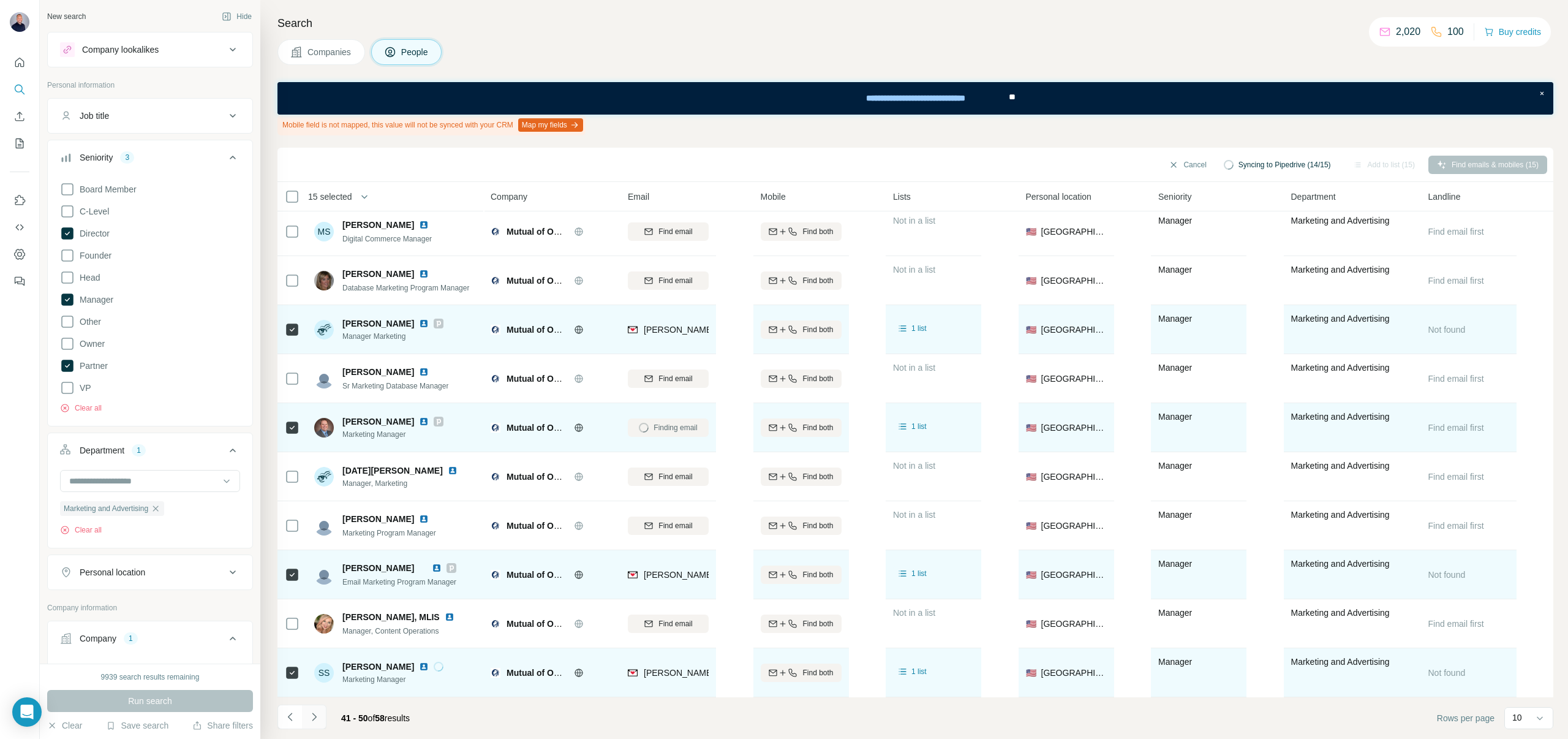
click at [316, 715] on icon "Navigate to next page" at bounding box center [314, 716] width 4 height 8
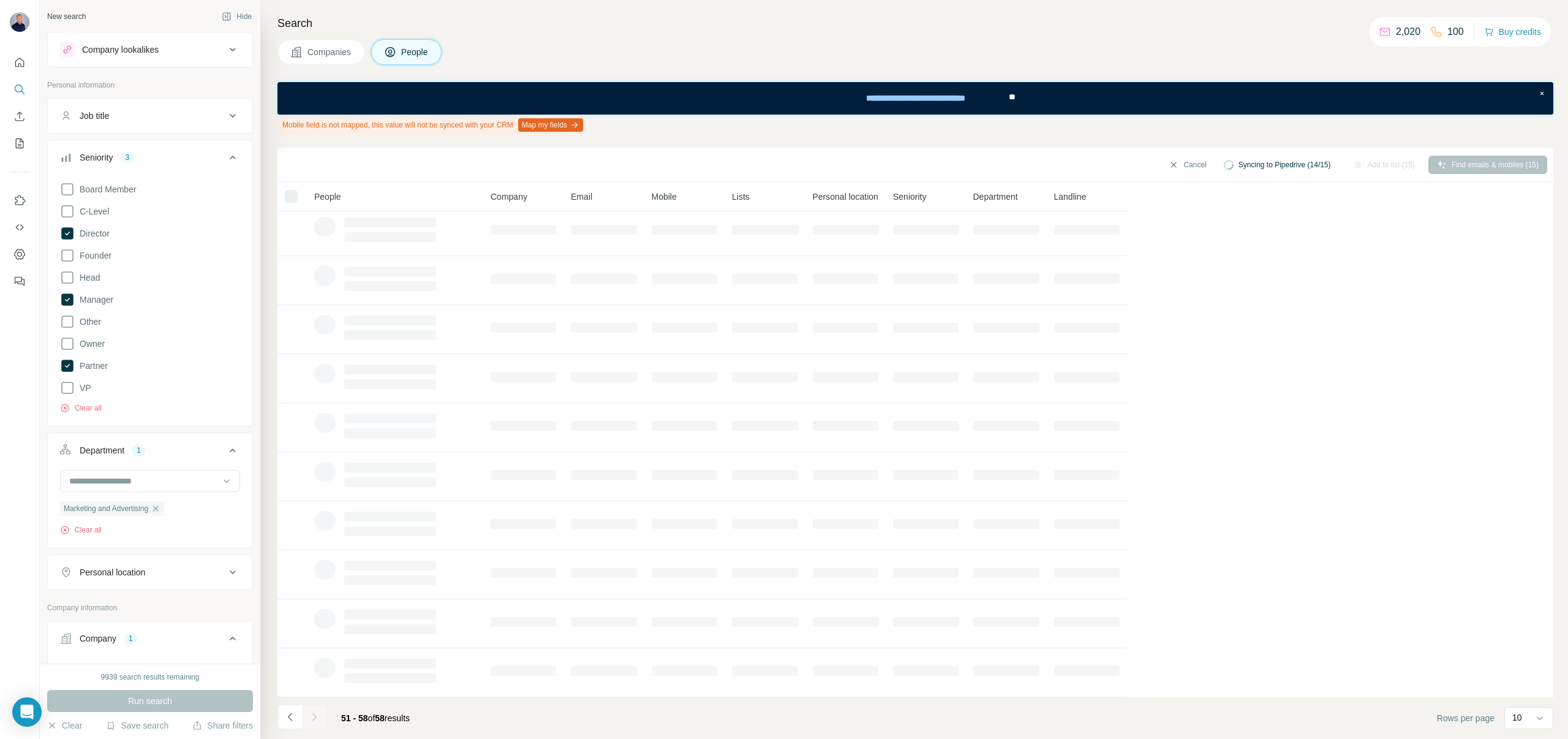
scroll to position [0, 0]
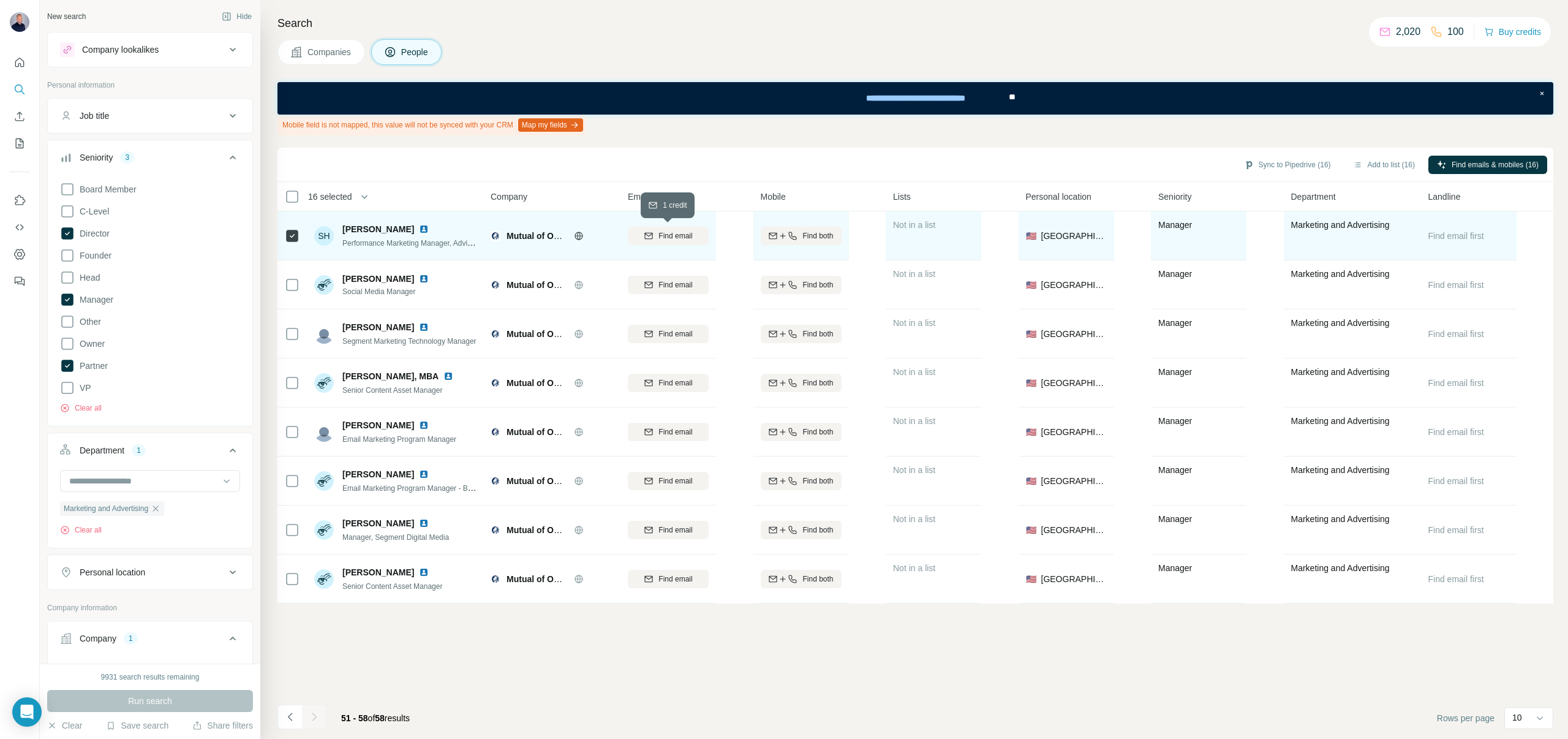
click at [688, 235] on span "Find email" at bounding box center [676, 235] width 34 height 11
click at [1301, 165] on button "Sync to Pipedrive (16)" at bounding box center [1287, 164] width 104 height 19
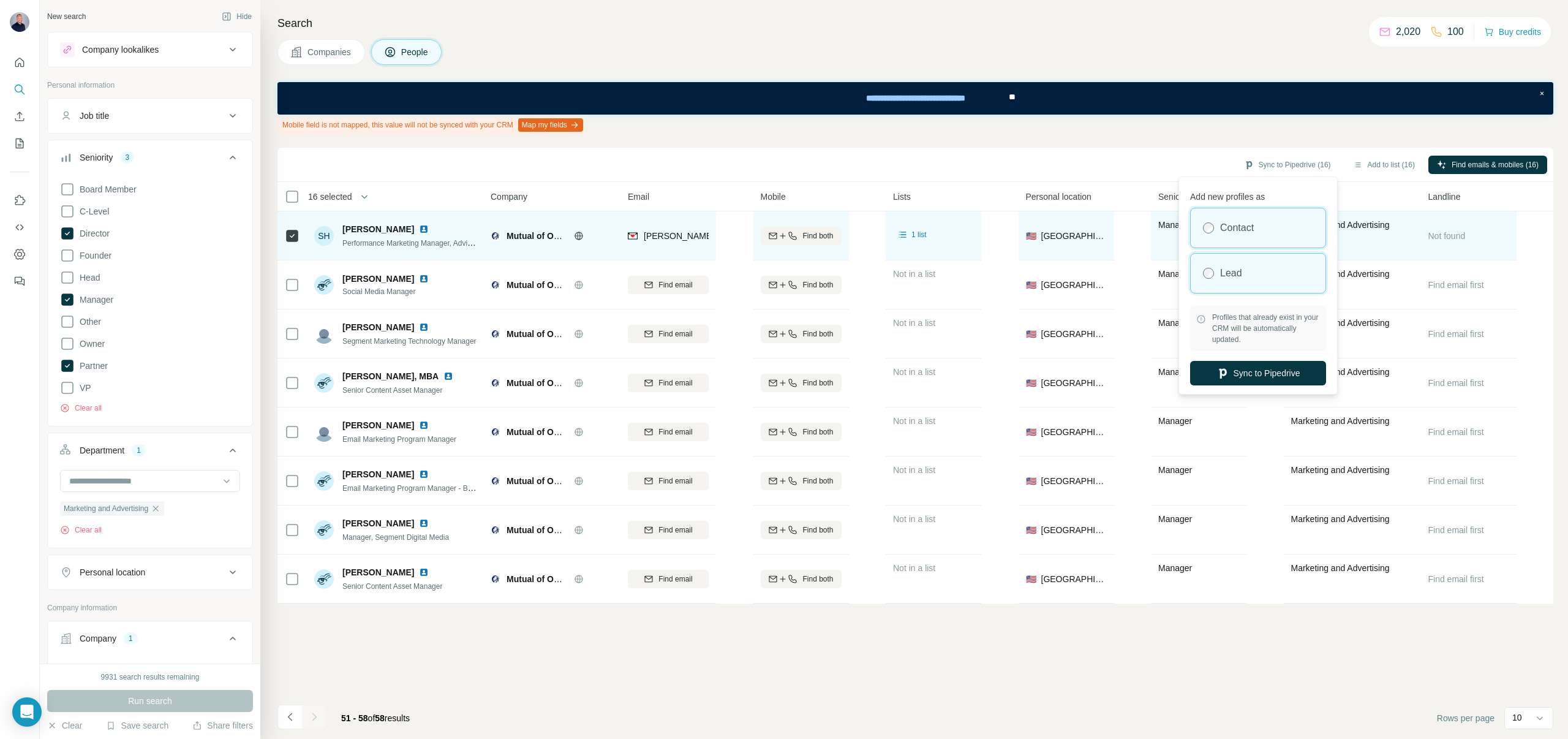
click at [1216, 271] on div "Lead" at bounding box center [1258, 273] width 135 height 40
click at [1235, 376] on button "Sync to Pipedrive" at bounding box center [1257, 373] width 136 height 25
